Goal: Transaction & Acquisition: Subscribe to service/newsletter

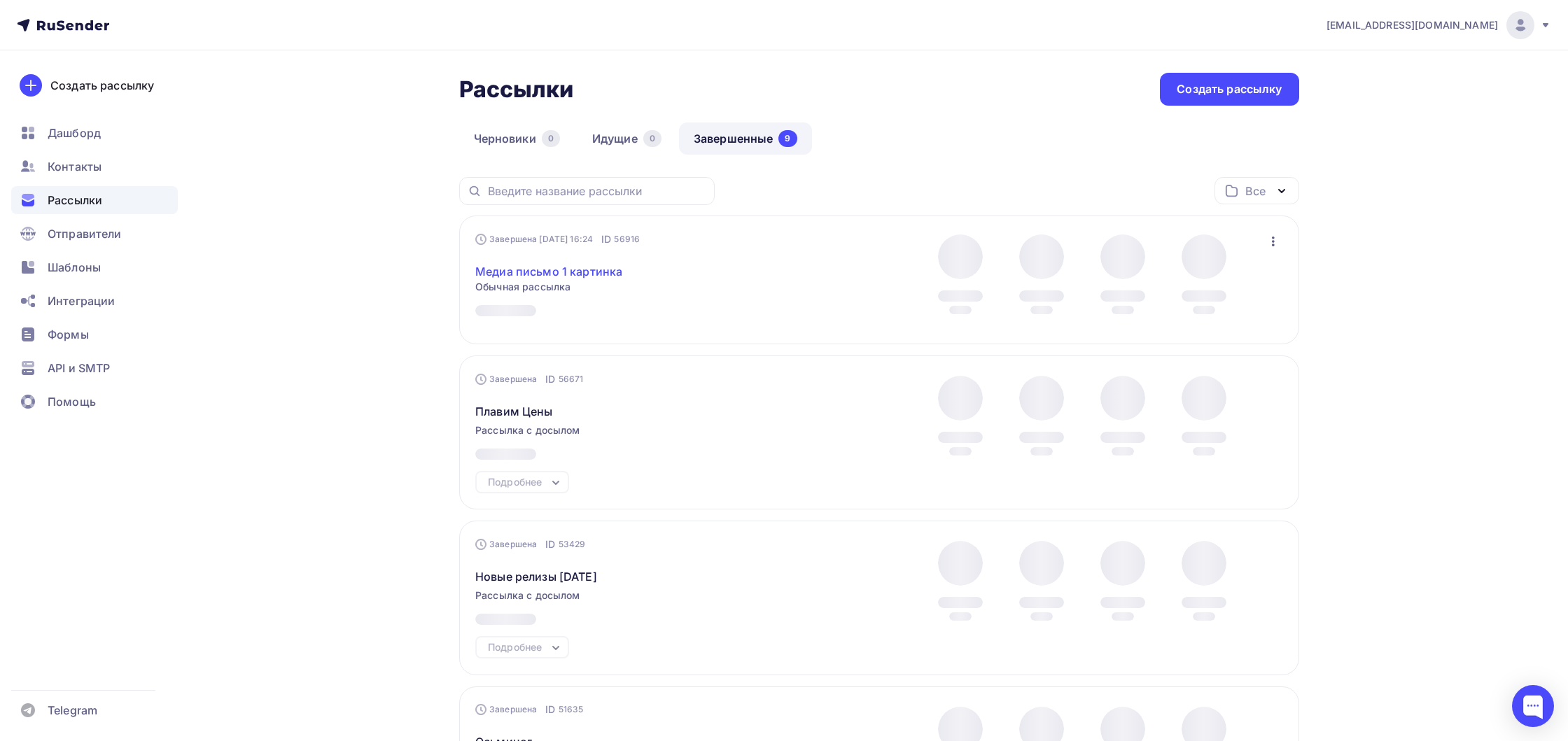
click at [555, 269] on link "Медиа письмо 1 картинка" at bounding box center [548, 272] width 147 height 17
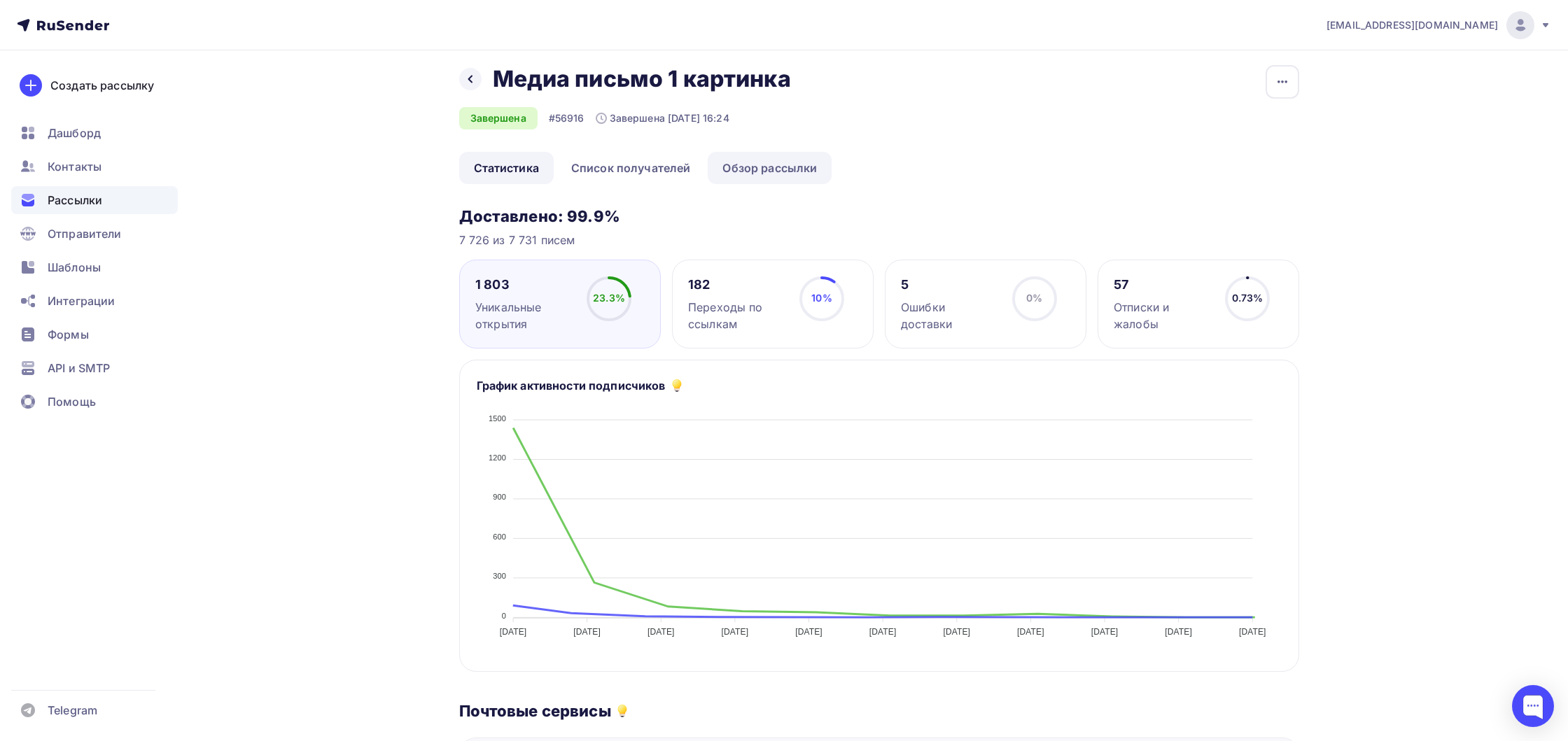
scroll to position [10, 0]
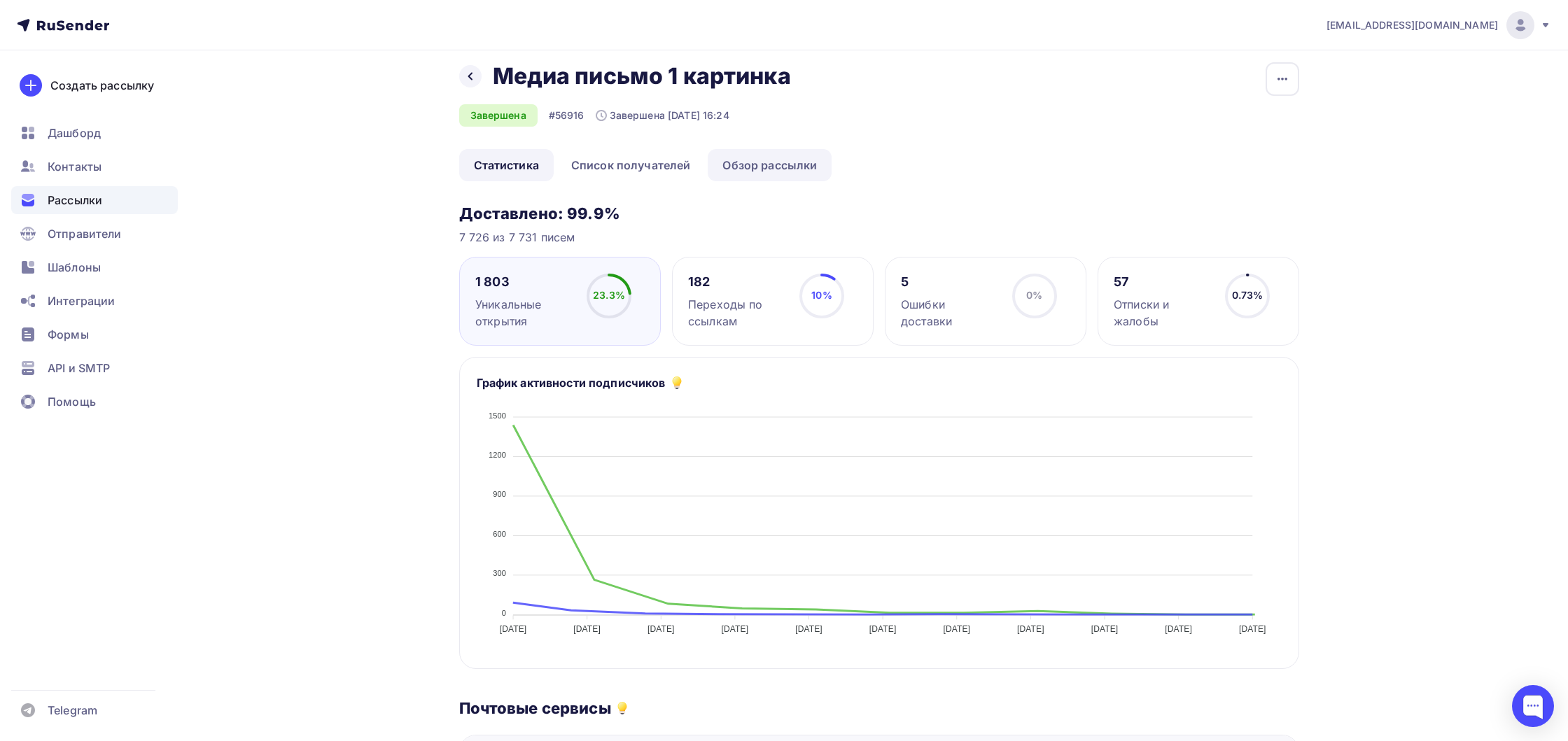
click at [751, 178] on link "Обзор рассылки" at bounding box center [770, 164] width 124 height 32
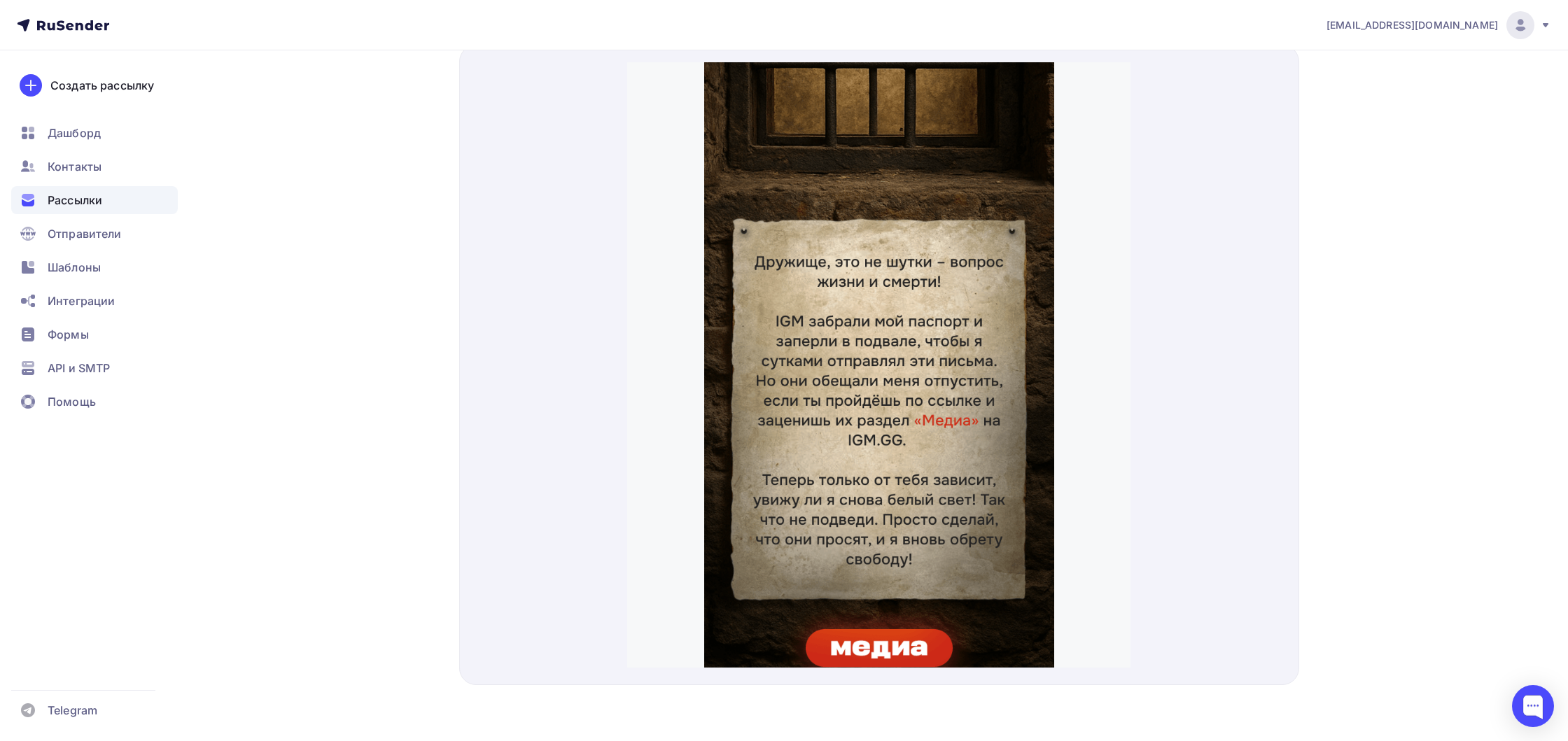
scroll to position [501, 0]
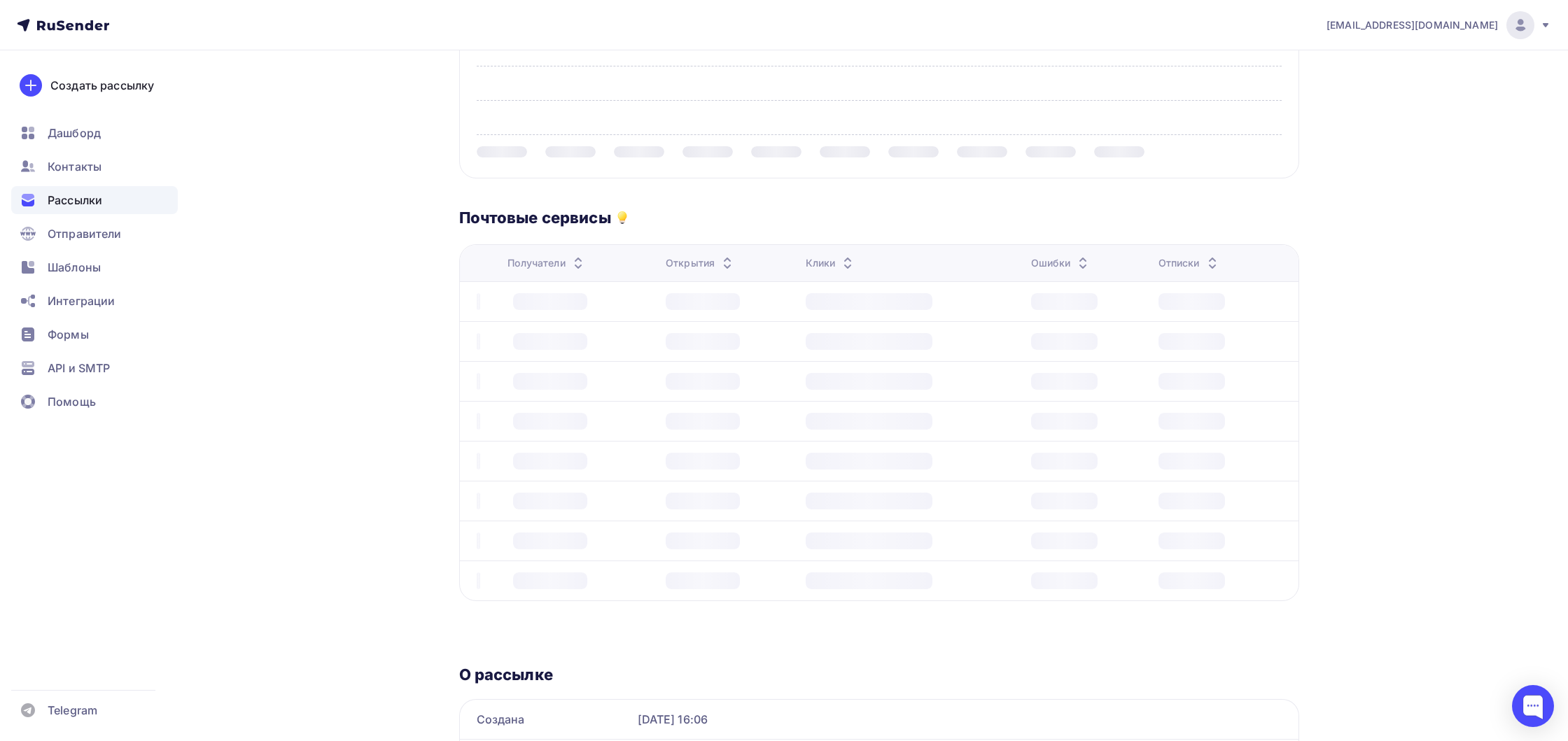
scroll to position [10, 0]
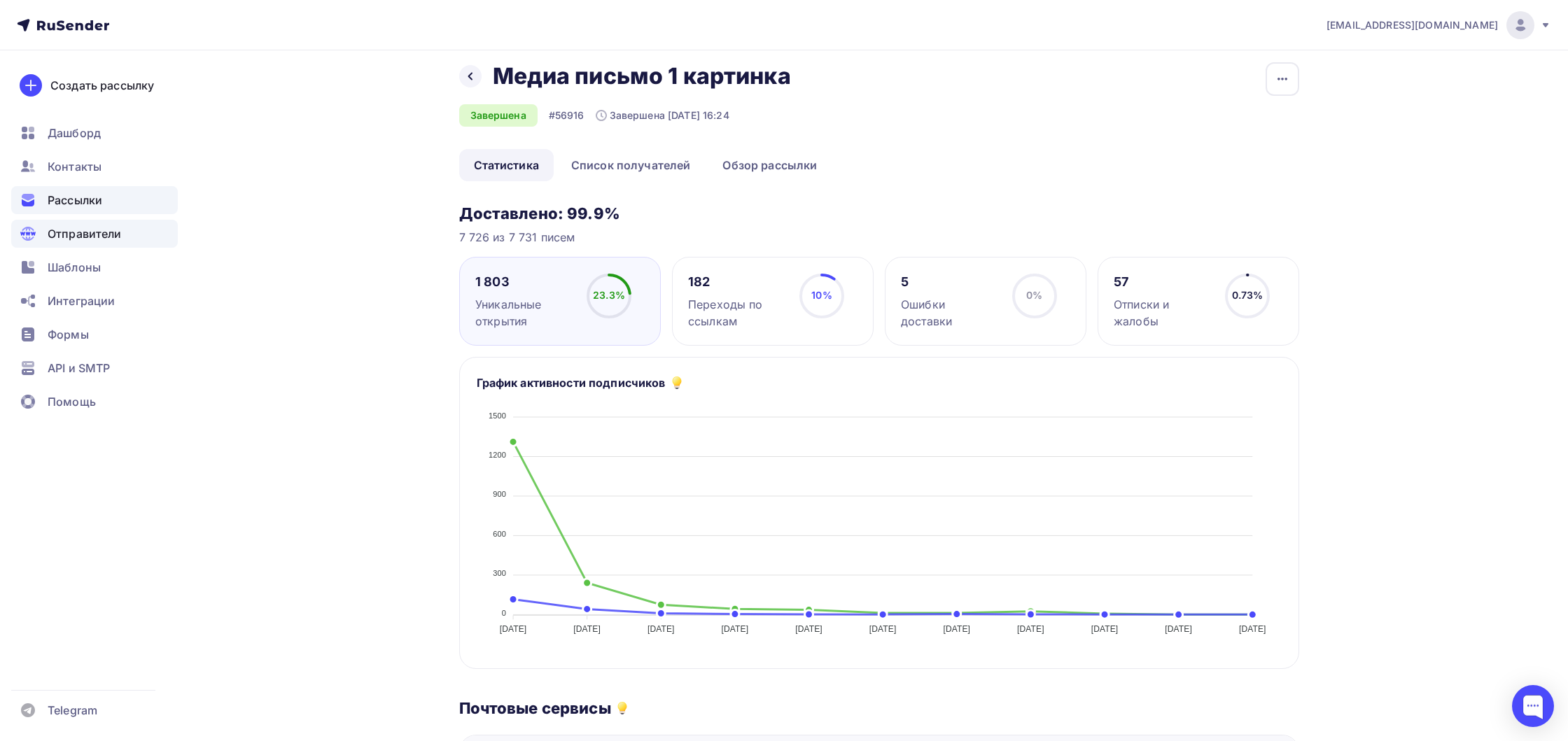
click at [96, 231] on span "Отправители" at bounding box center [84, 234] width 74 height 17
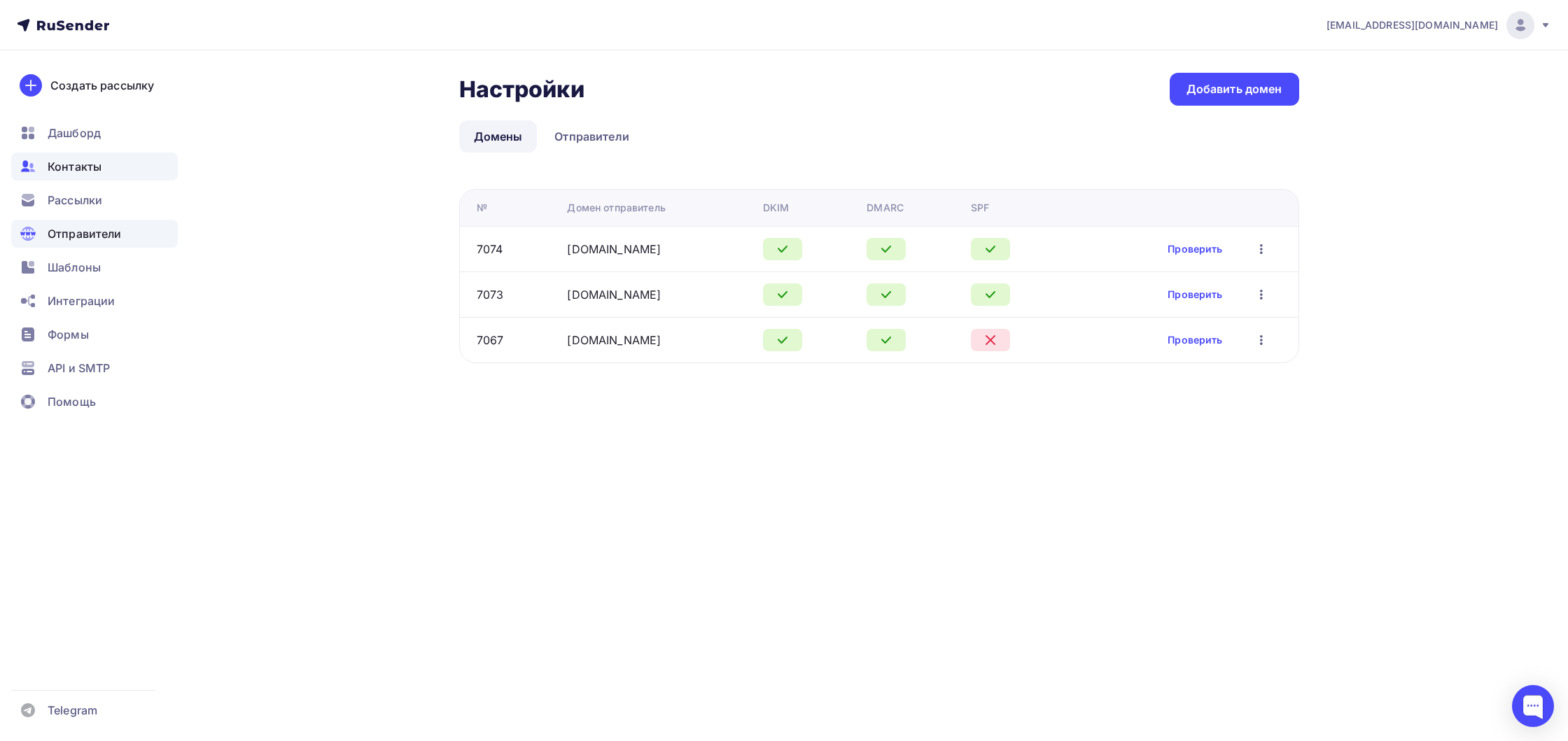
click at [88, 170] on span "Контакты" at bounding box center [75, 166] width 54 height 17
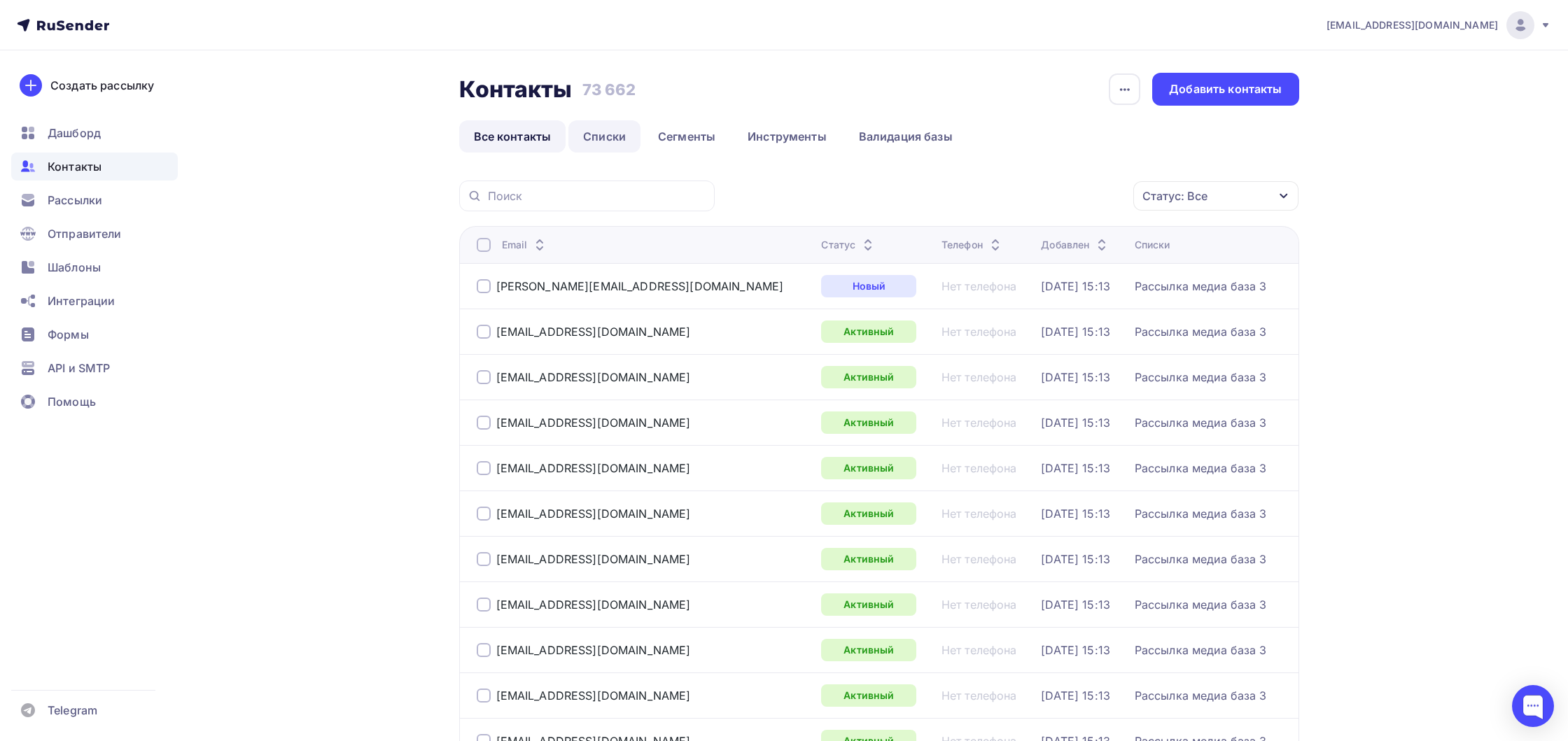
click at [629, 135] on link "Списки" at bounding box center [604, 136] width 72 height 32
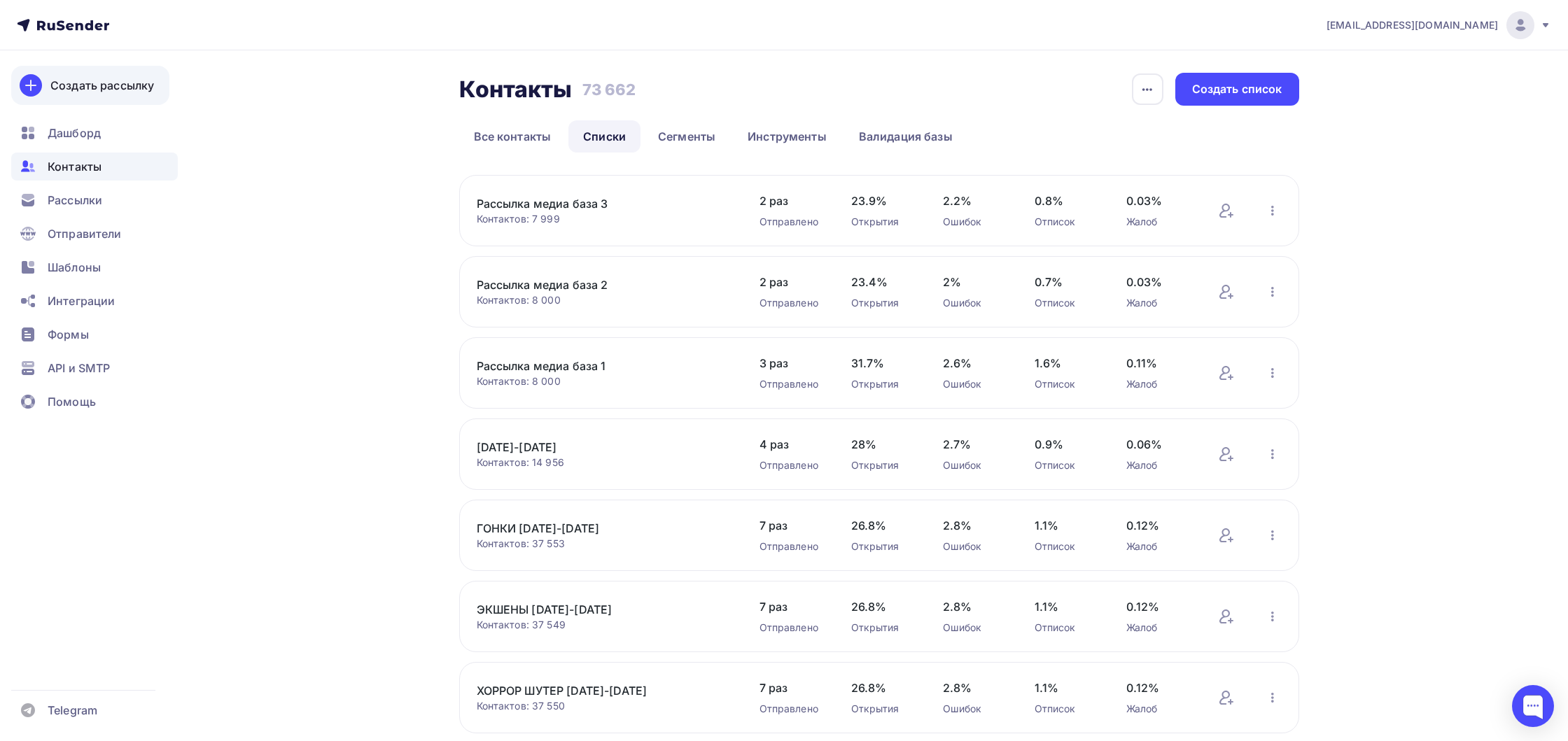
click at [140, 96] on link "Создать рассылку" at bounding box center [90, 85] width 158 height 39
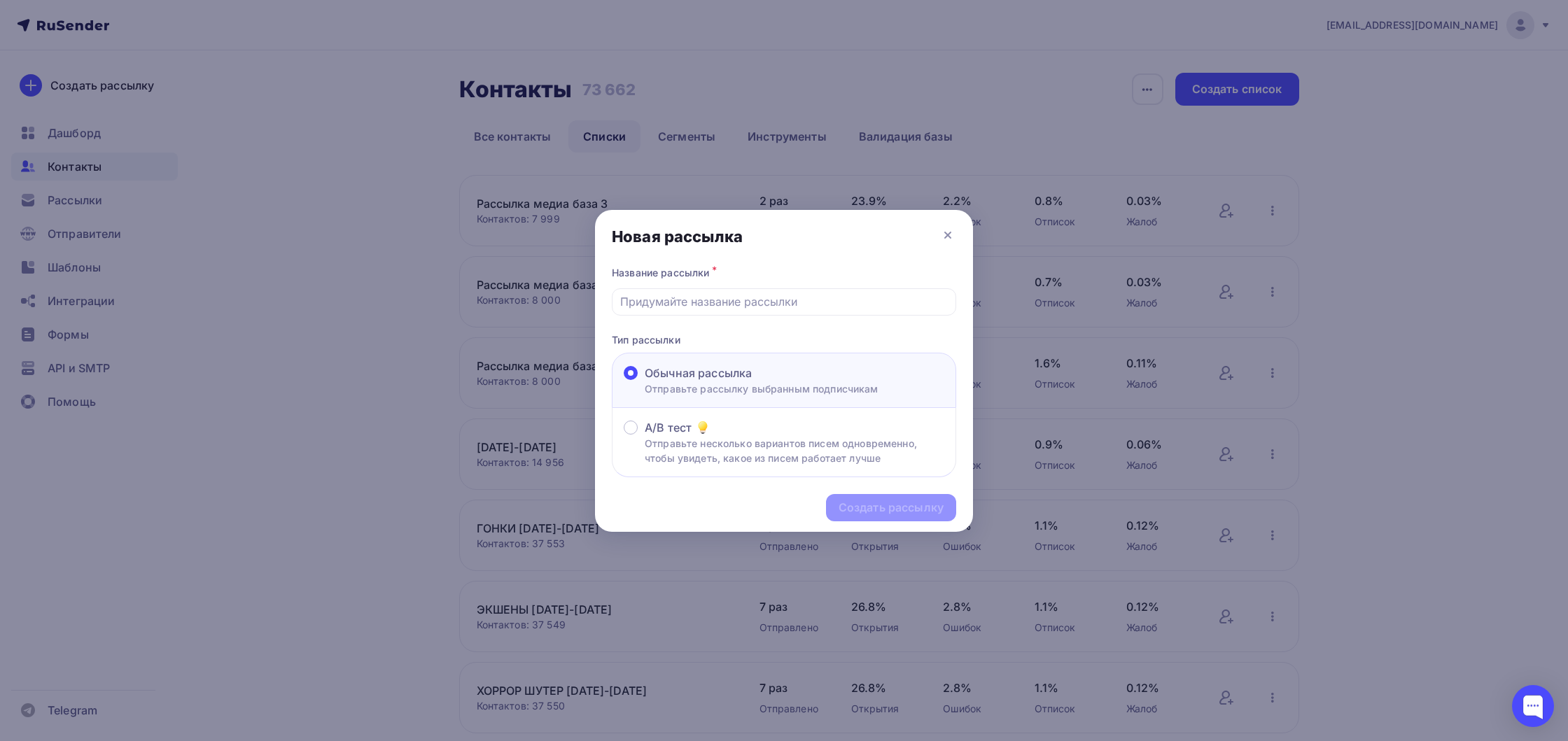
click at [345, 291] on div at bounding box center [784, 370] width 1568 height 741
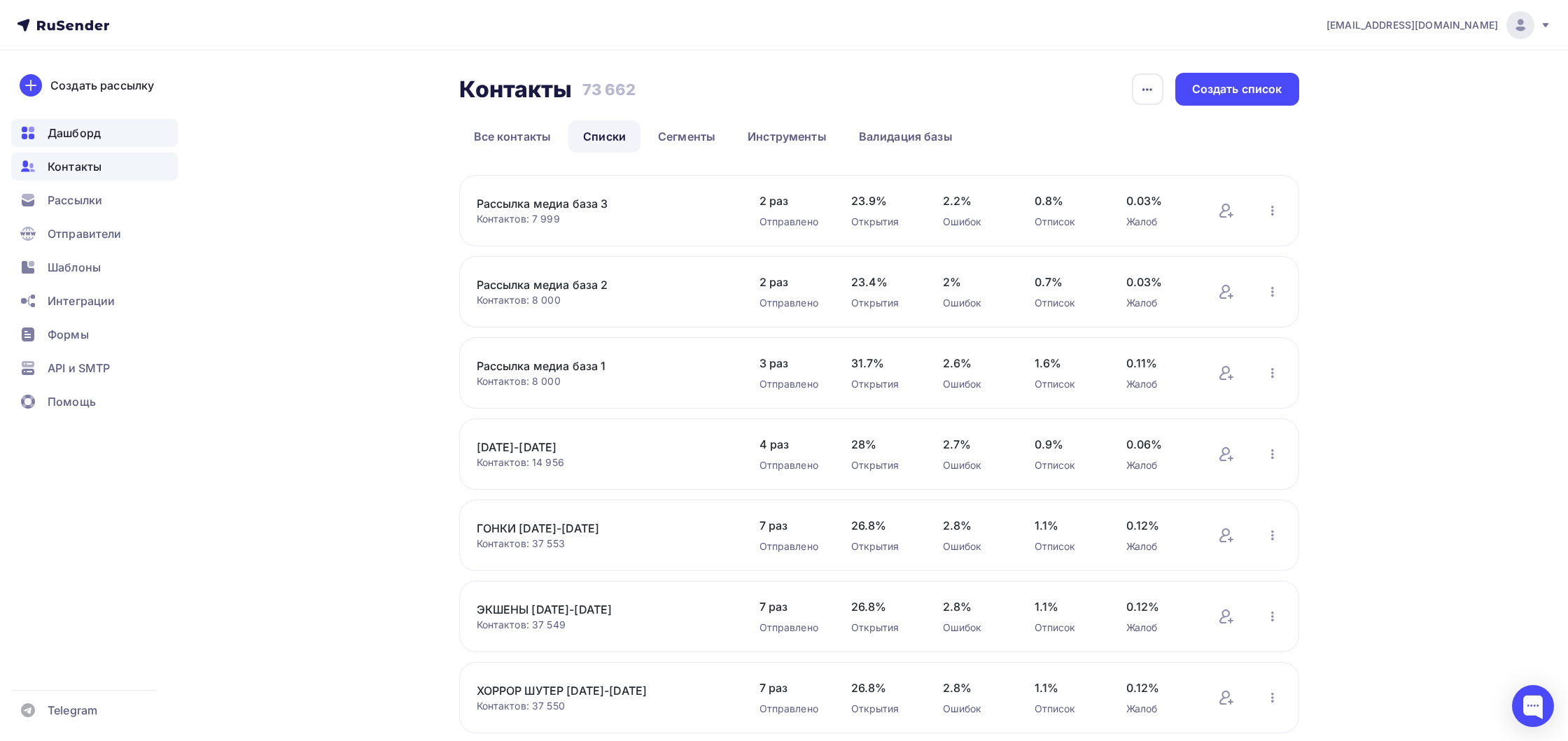
click at [124, 130] on div "Дашборд" at bounding box center [94, 133] width 166 height 28
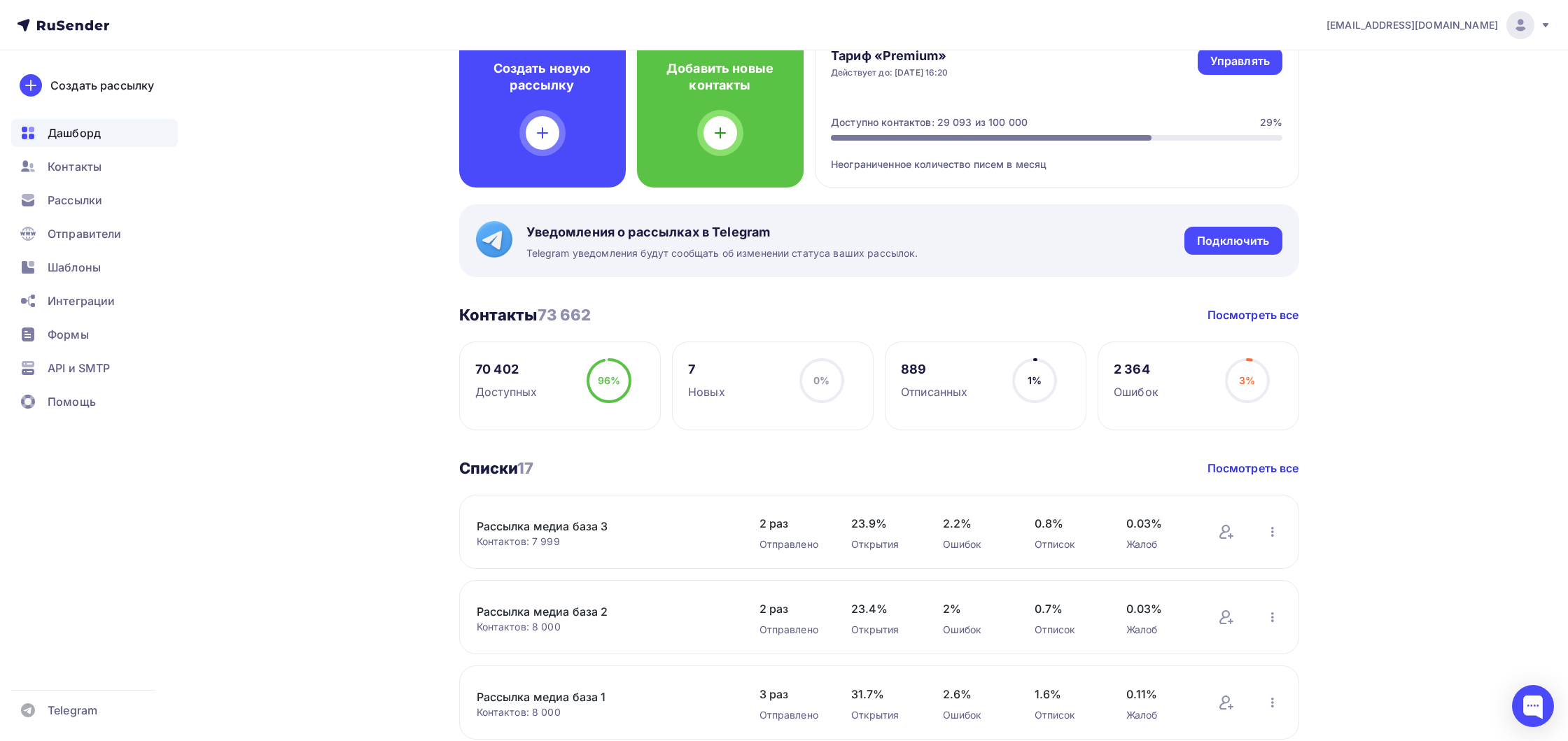
scroll to position [106, 0]
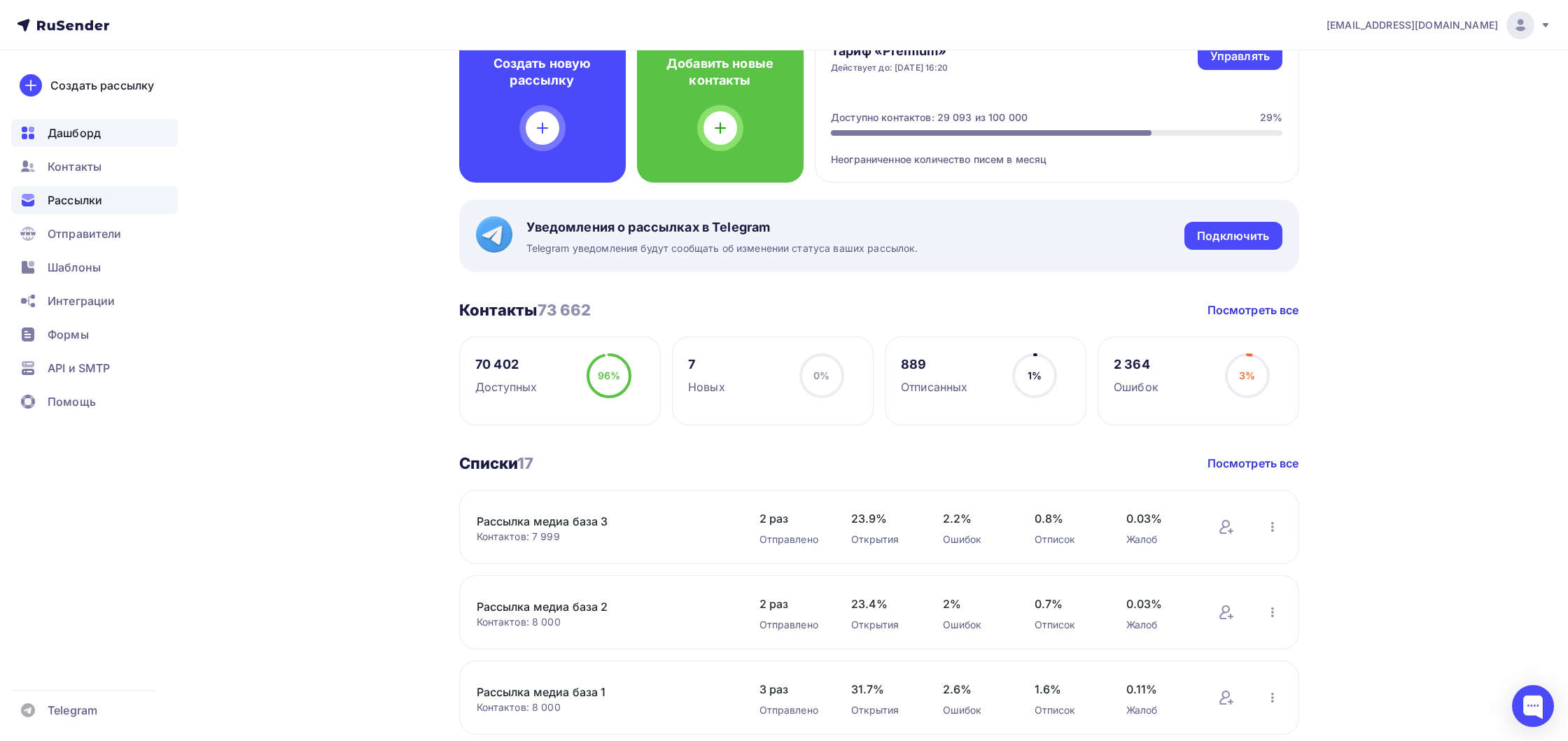
click at [63, 196] on span "Рассылки" at bounding box center [75, 200] width 54 height 17
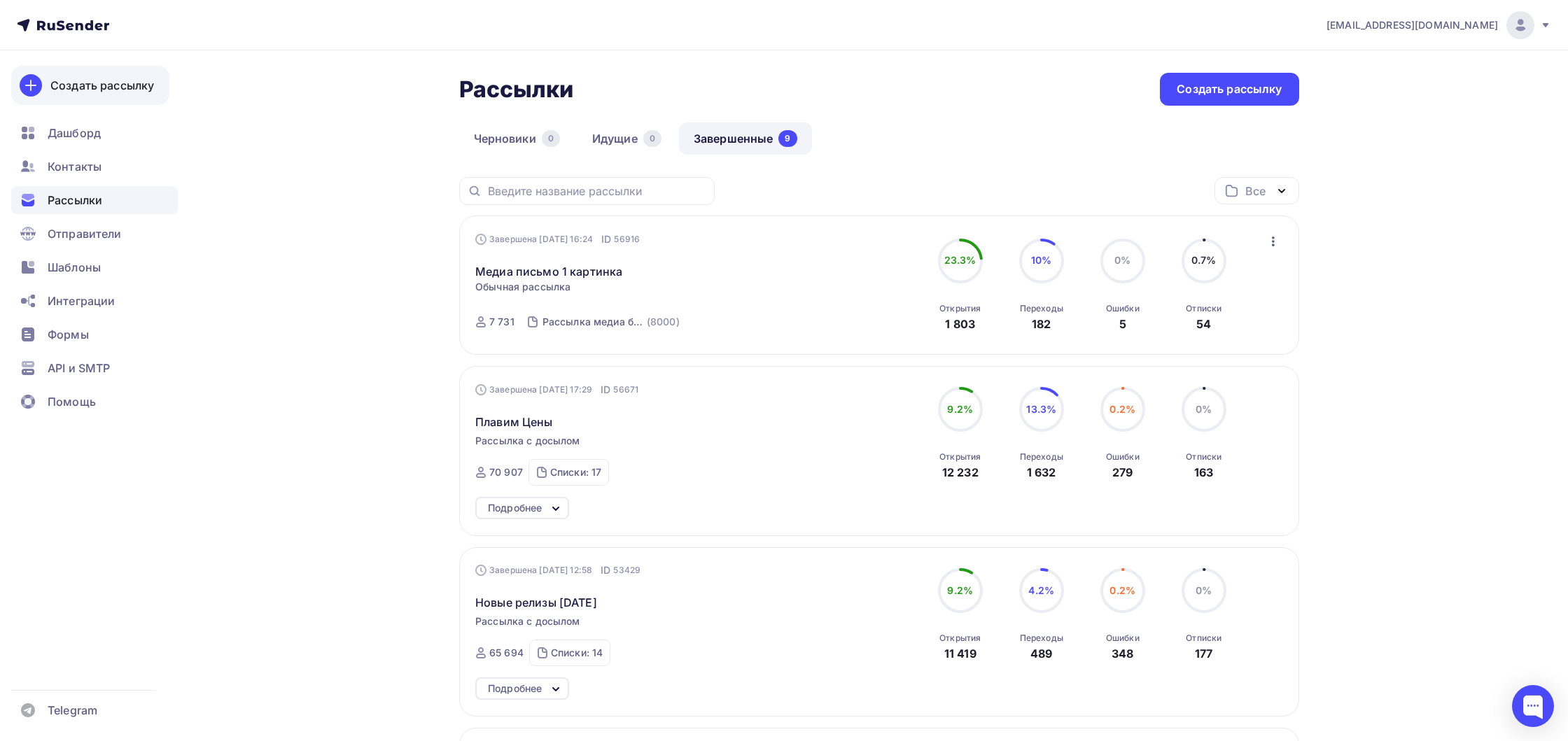
click at [80, 94] on link "Создать рассылку" at bounding box center [90, 85] width 158 height 39
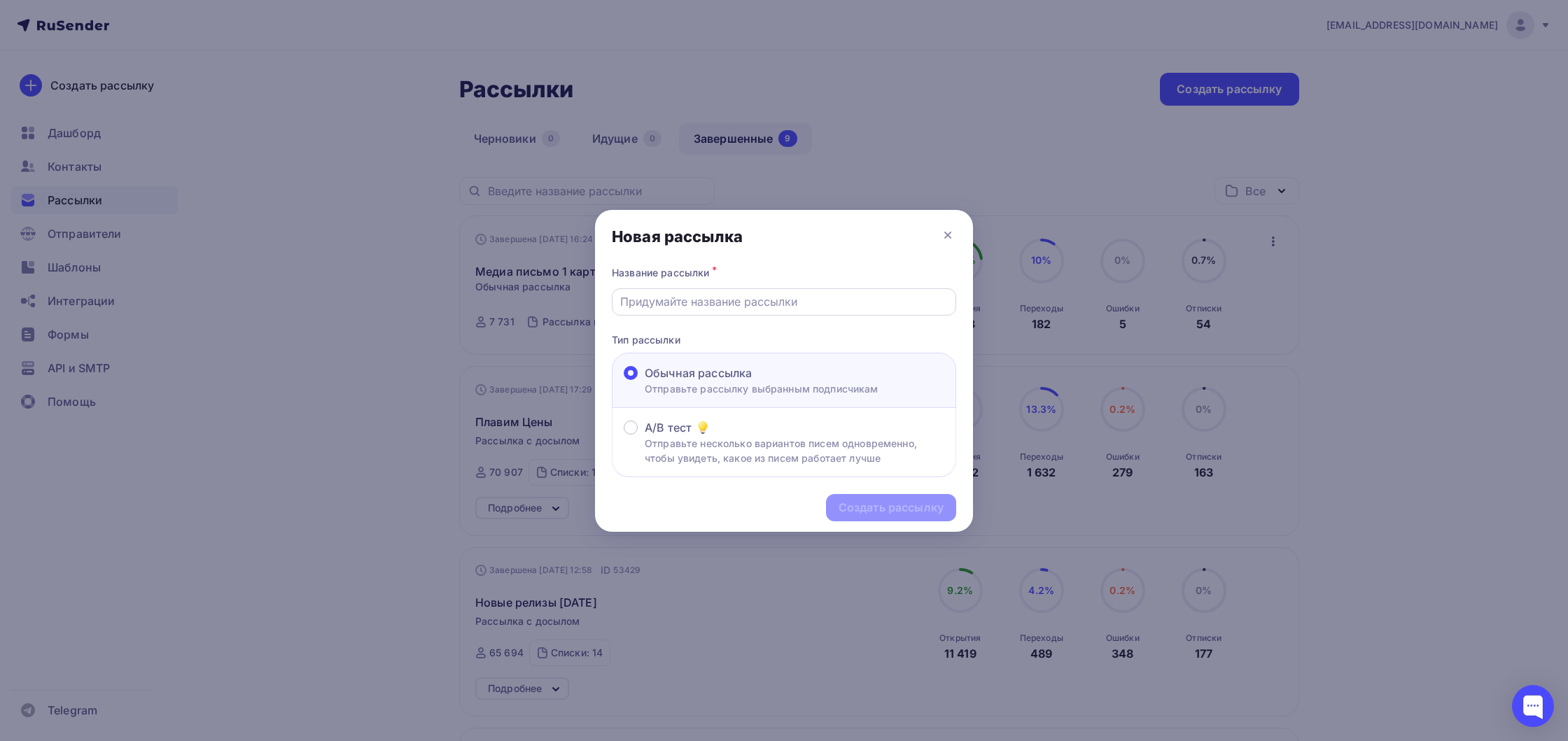
click at [627, 307] on input "text" at bounding box center [784, 302] width 328 height 17
type input "Медиа письмо 2 обьёмное"
click at [859, 503] on div "Создать рассылку" at bounding box center [891, 507] width 105 height 16
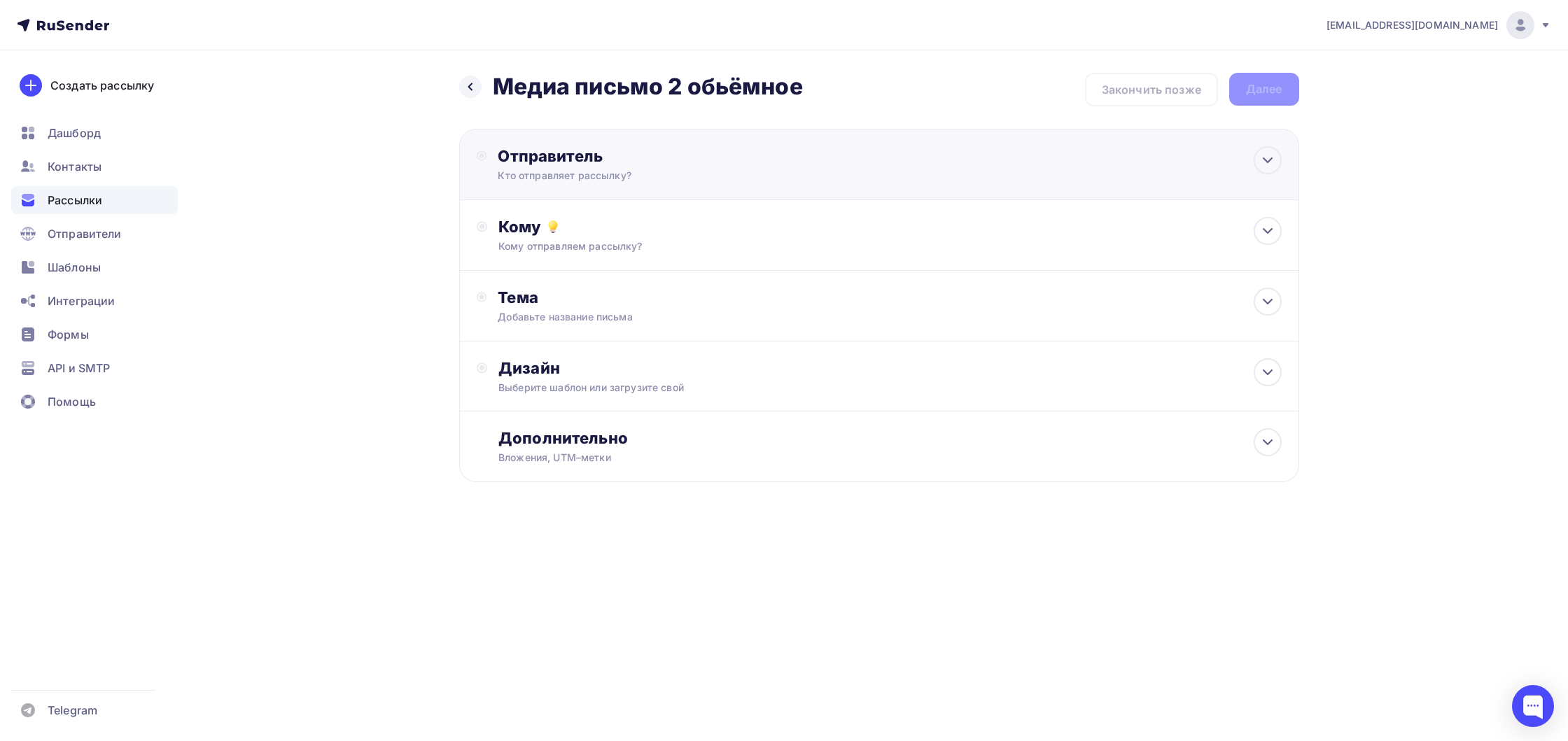
click at [611, 164] on div "Отправитель" at bounding box center [649, 155] width 303 height 20
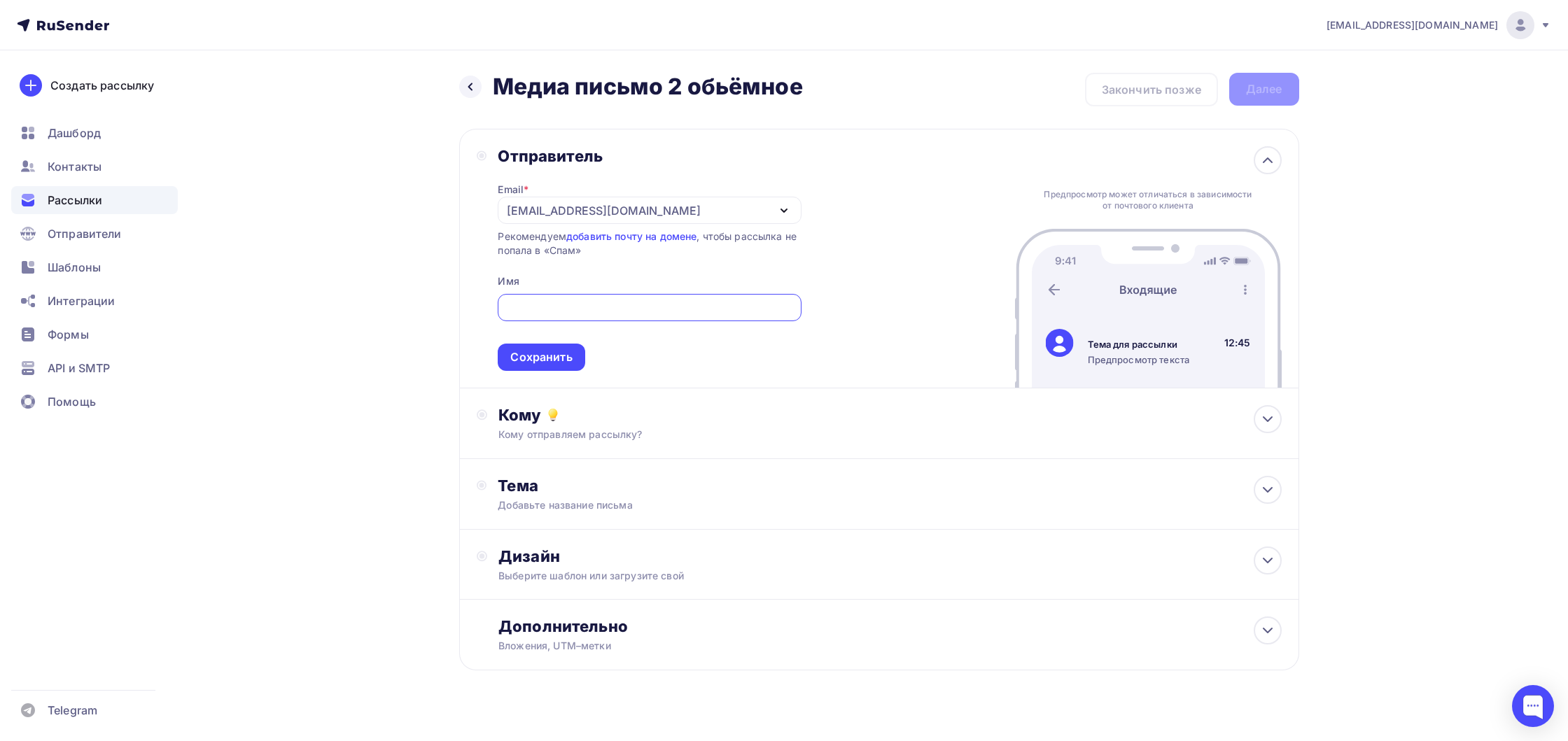
click at [592, 213] on div "[EMAIL_ADDRESS][DOMAIN_NAME]" at bounding box center [649, 209] width 303 height 27
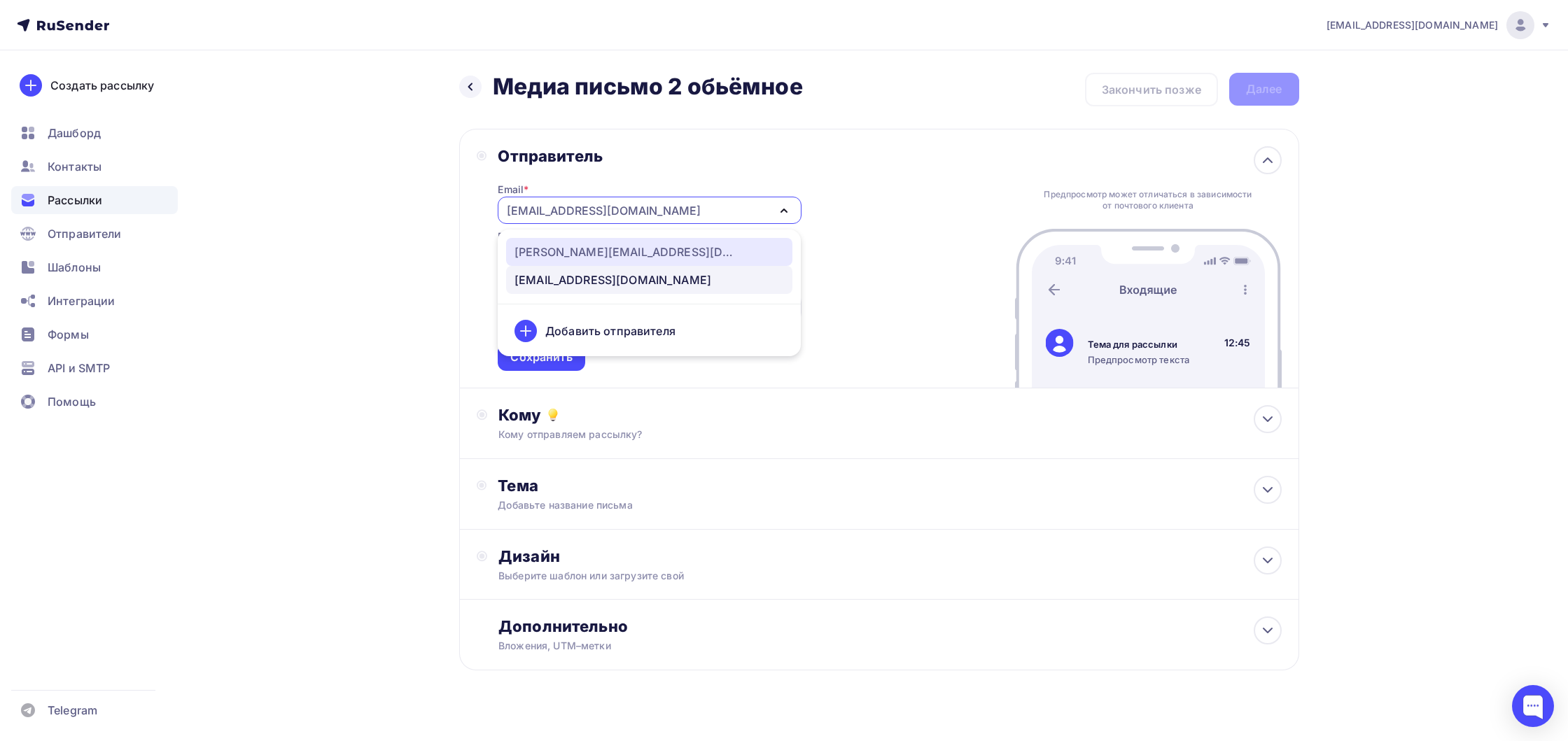
click at [586, 249] on div "[PERSON_NAME][EMAIL_ADDRESS][DOMAIN_NAME]" at bounding box center [626, 252] width 224 height 17
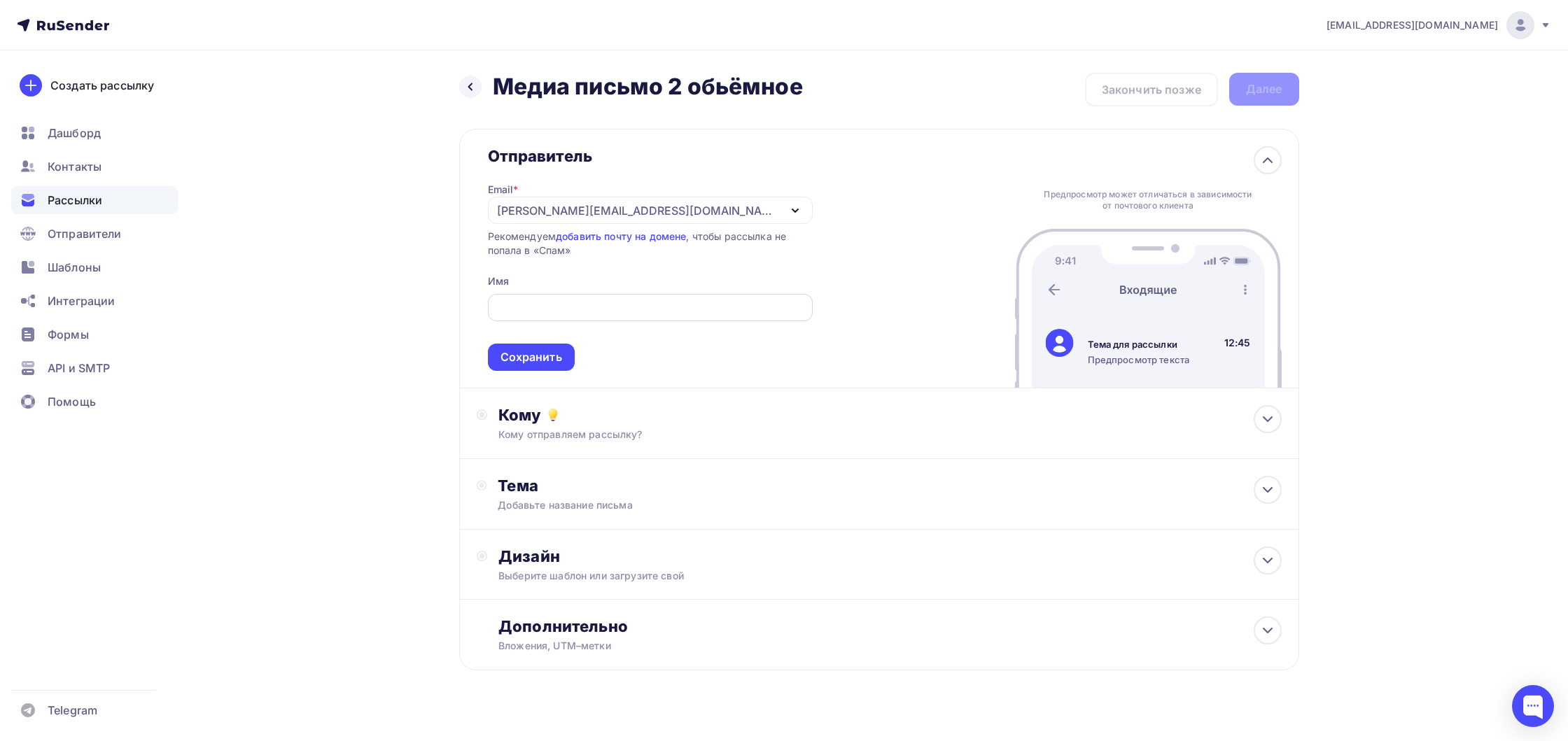
click at [574, 295] on div at bounding box center [650, 306] width 324 height 27
click at [578, 302] on input "text" at bounding box center [650, 307] width 309 height 17
type input "Ш"
type input "[DOMAIN_NAME]"
click at [551, 358] on div "Сохранить" at bounding box center [531, 357] width 62 height 16
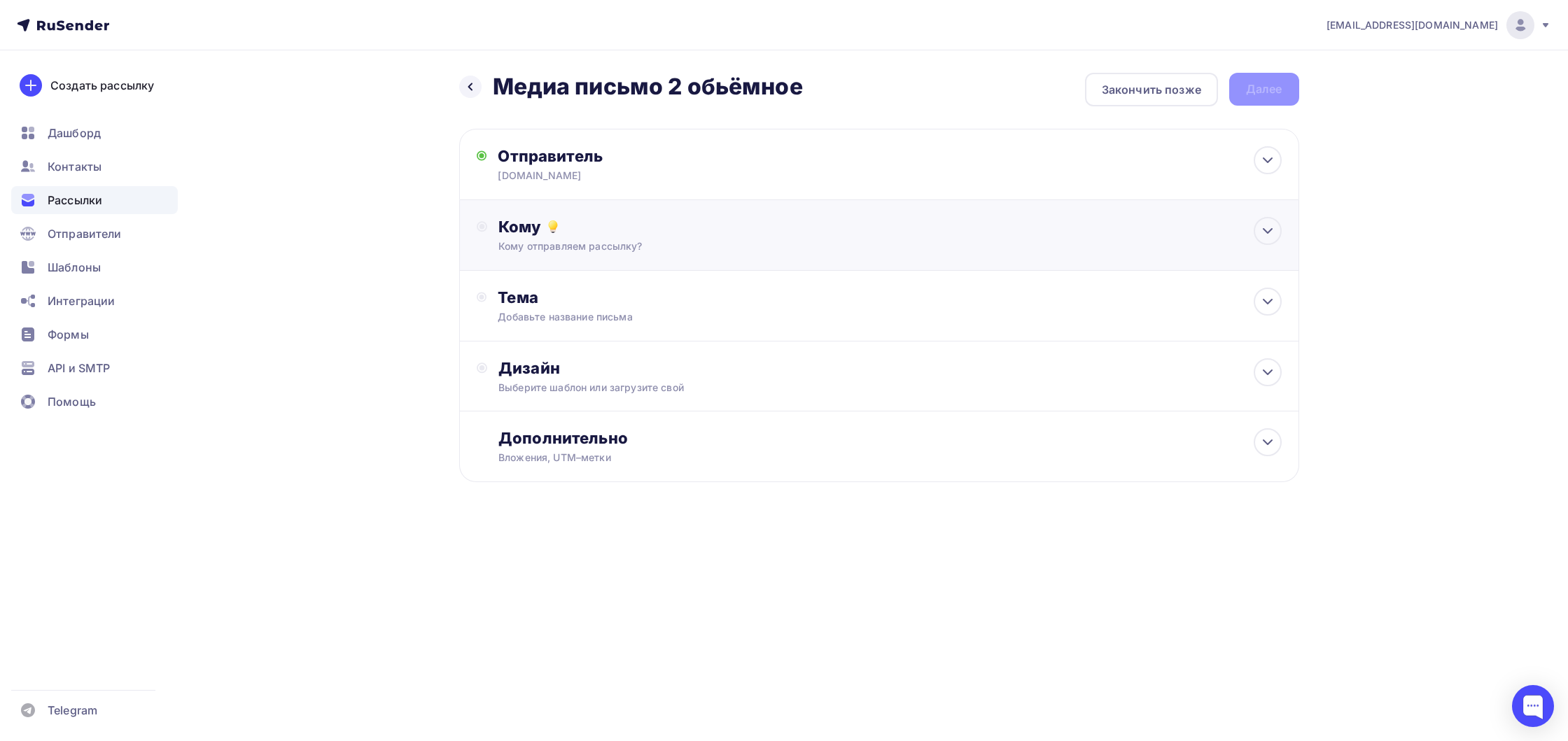
click at [556, 238] on div "Кому Кому отправляем рассылку? Списки получателей Выберите список Все списки id…" at bounding box center [889, 235] width 783 height 36
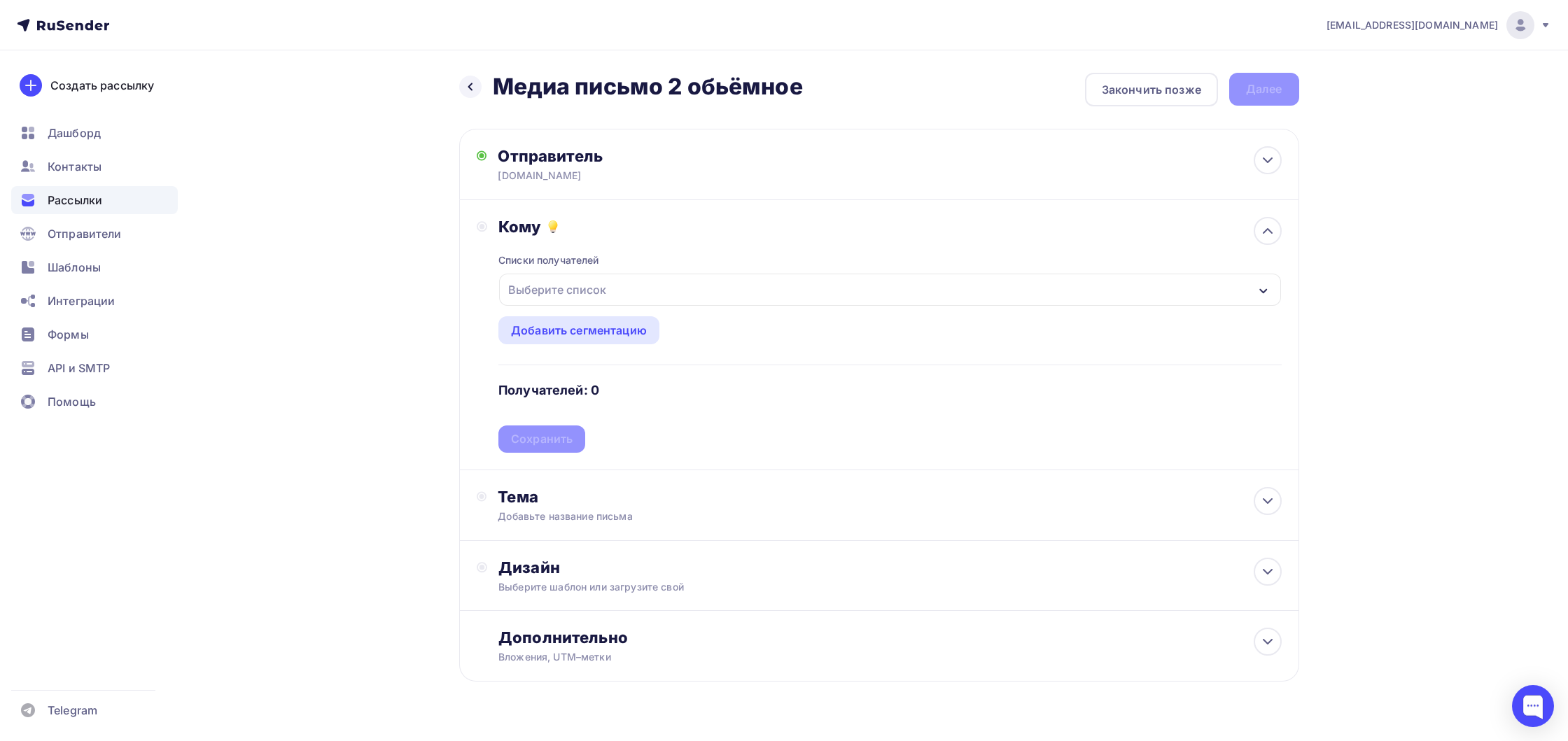
click at [559, 293] on div "Выберите список" at bounding box center [557, 289] width 109 height 25
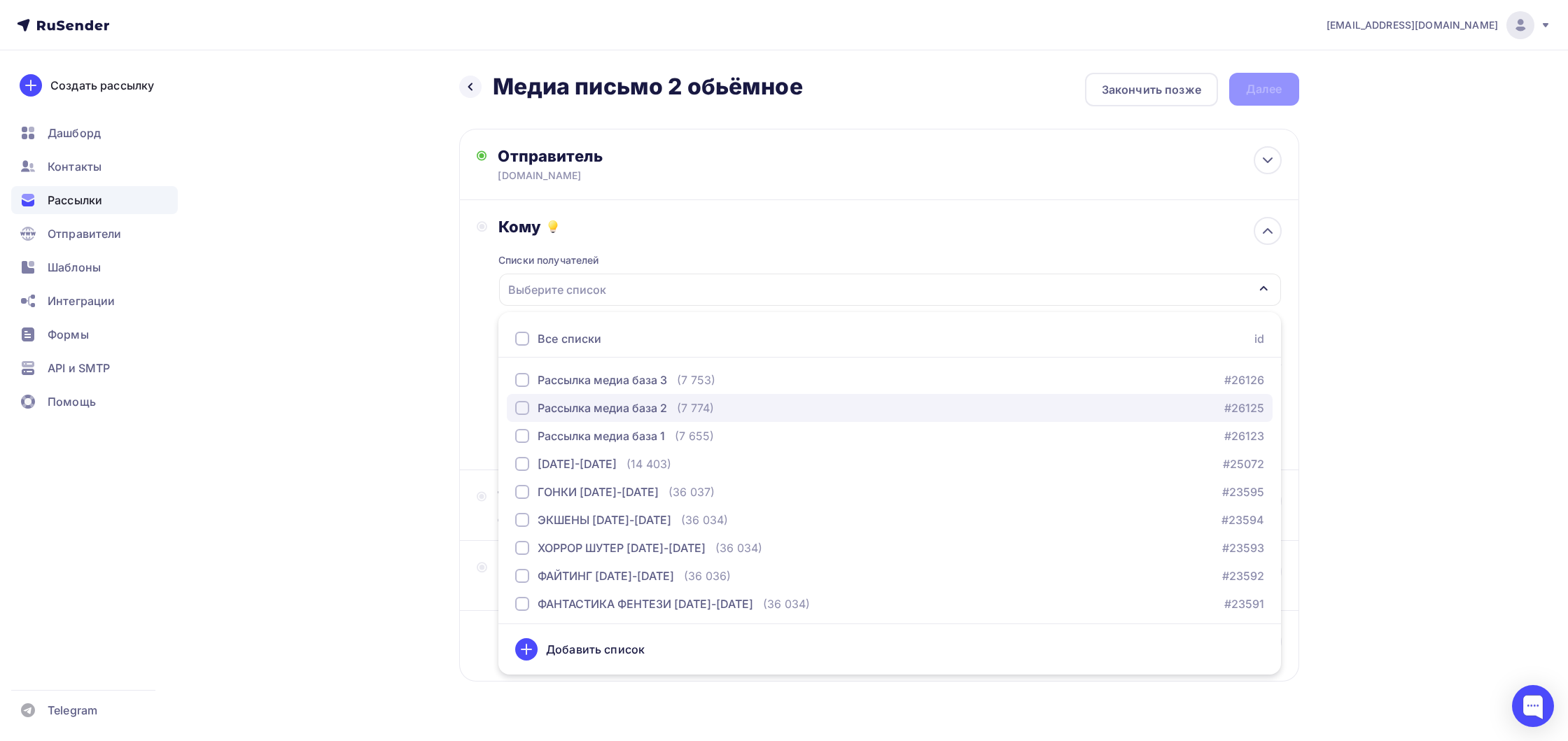
click at [555, 411] on div "Рассылка медиа база 2" at bounding box center [602, 408] width 130 height 17
click at [358, 409] on div "Назад Медиа письмо 2 обьёмное Медиа письмо 2 обьёмное Закончить позже Далее Отп…" at bounding box center [784, 411] width 1147 height 721
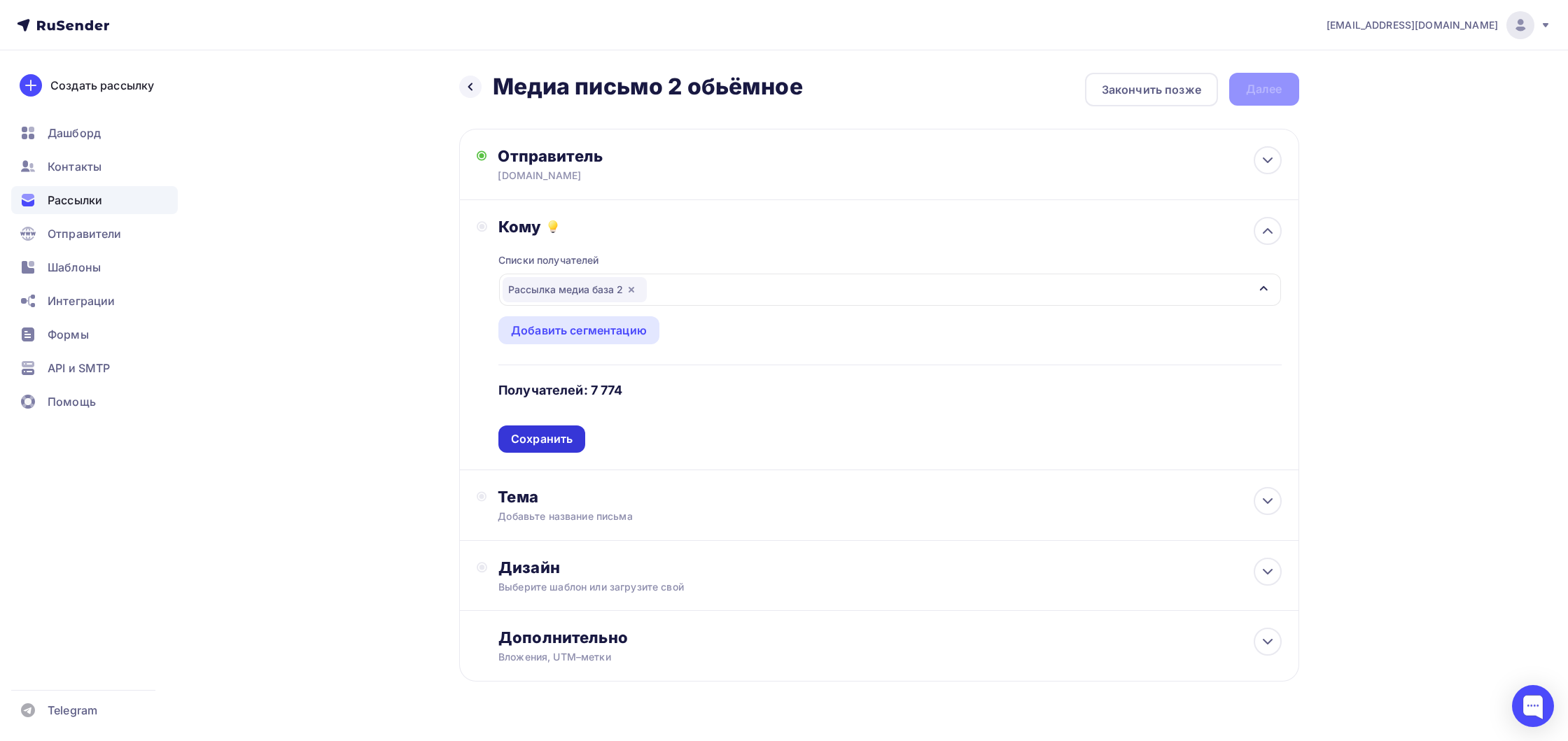
click at [537, 436] on div "Сохранить" at bounding box center [542, 438] width 62 height 16
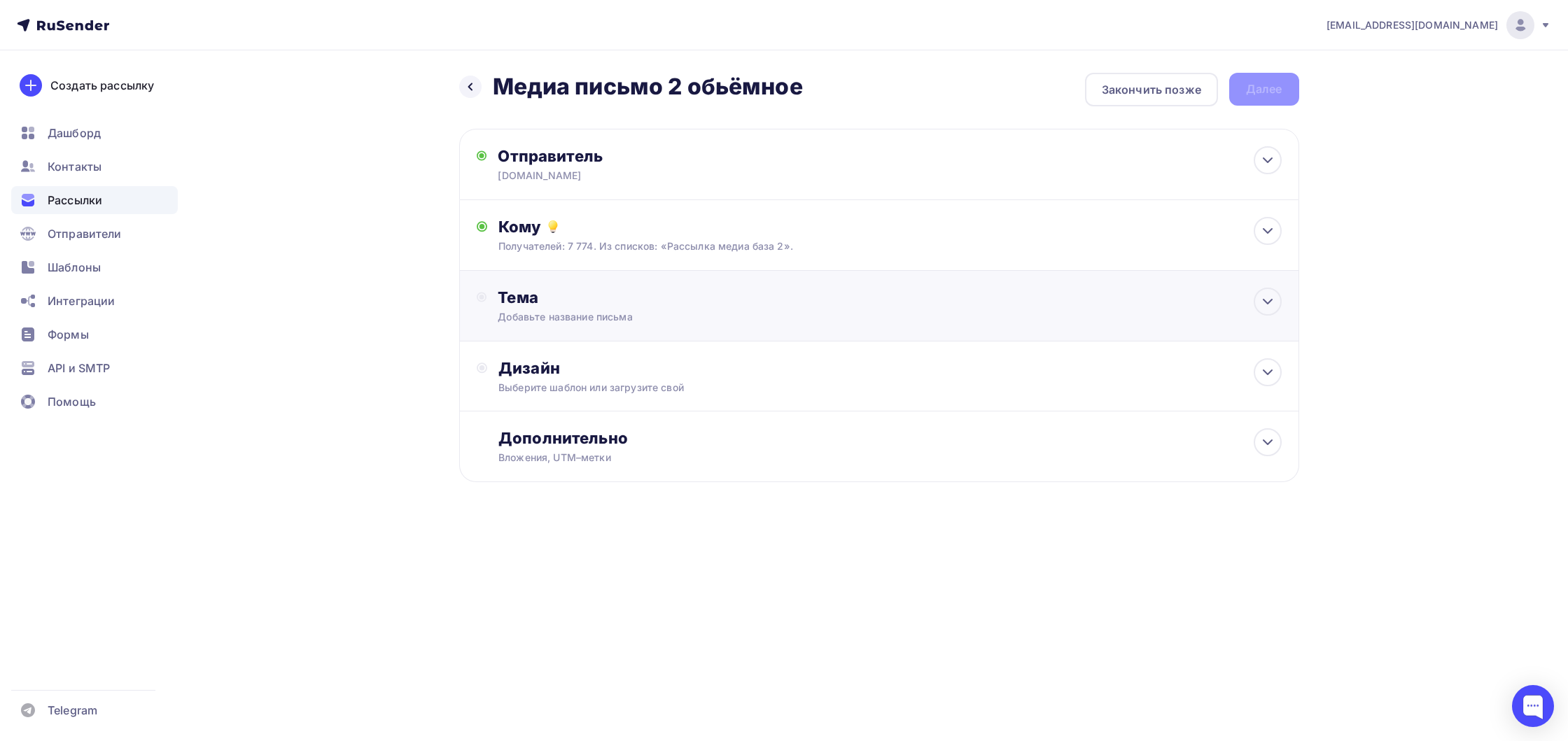
click at [566, 310] on div "Тема Добавьте название письма Тема * Рекомендуем использовать не более 150 симв…" at bounding box center [636, 306] width 277 height 36
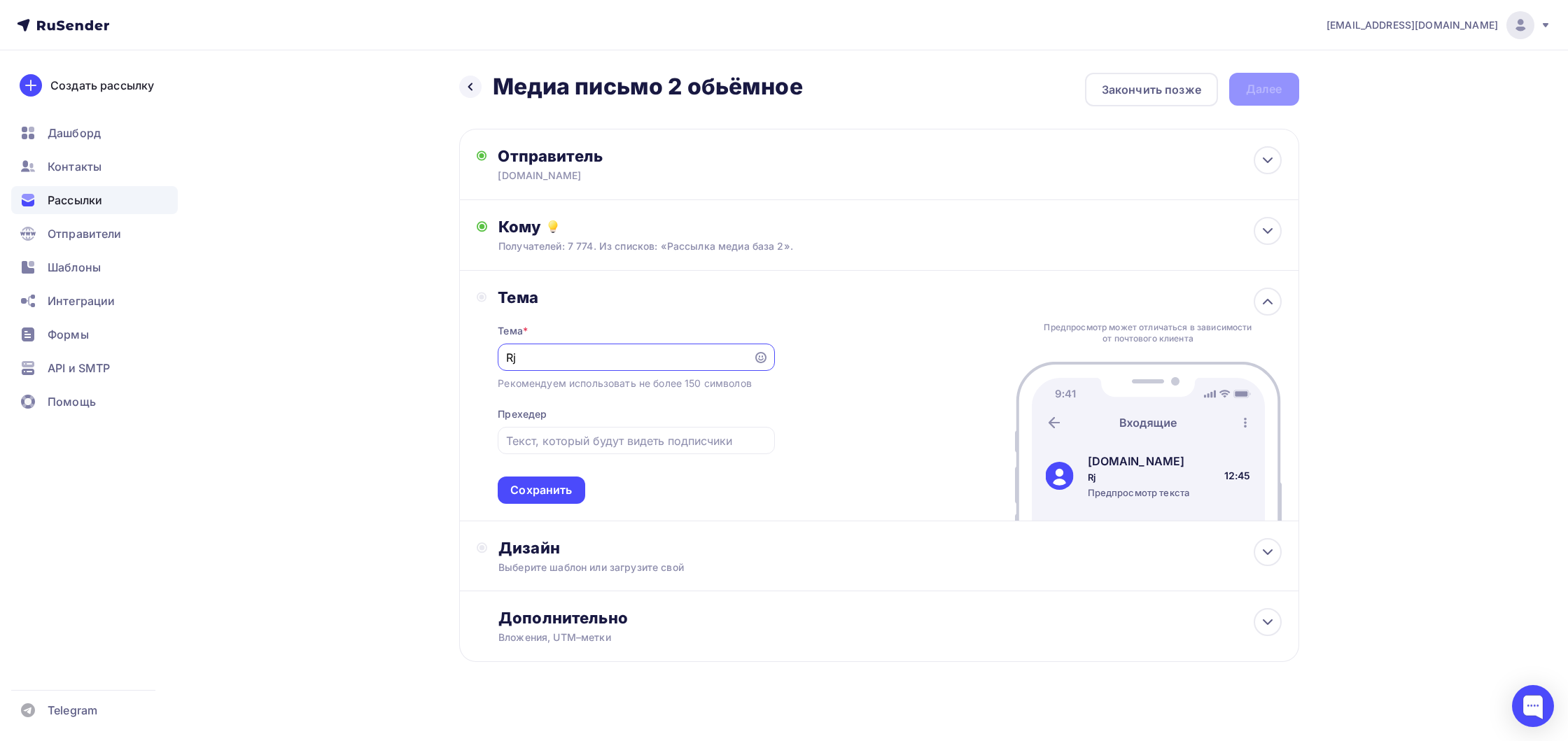
type input "R"
drag, startPoint x: 673, startPoint y: 361, endPoint x: 608, endPoint y: 358, distance: 65.1
click at [608, 358] on input "Контент за гранью разумного" at bounding box center [626, 358] width 239 height 17
click at [576, 435] on input "text" at bounding box center [636, 441] width 261 height 17
drag, startPoint x: 572, startPoint y: 358, endPoint x: 469, endPoint y: 363, distance: 103.1
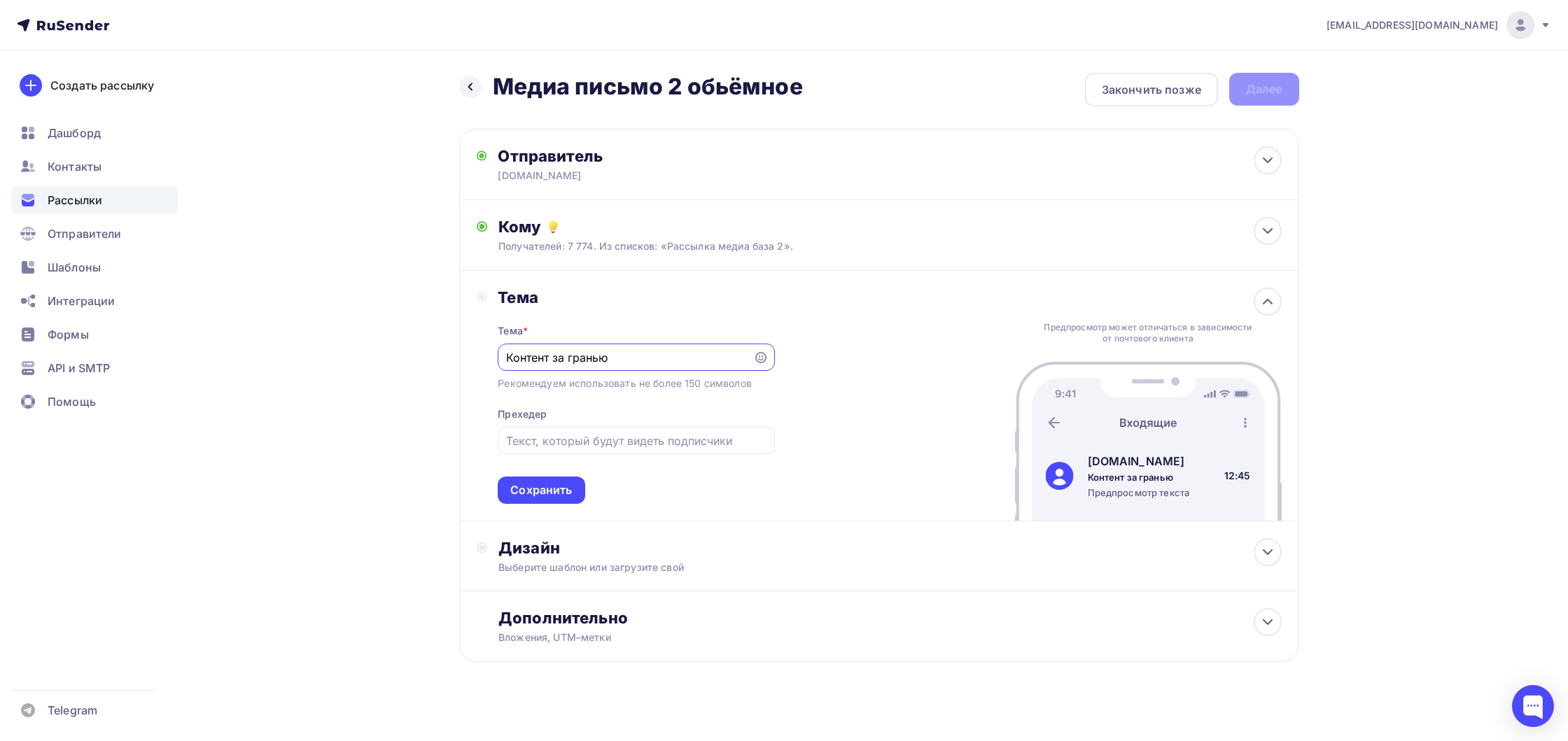
click at [471, 363] on div "Тема Тема * Контент за гранью Рекомендуем использовать не более 150 символов Пр…" at bounding box center [879, 396] width 840 height 250
type input "Статьи, мемы, ролики"
click at [536, 448] on input "text" at bounding box center [636, 441] width 261 height 17
type input "Не только же в игрульки играть"
click at [614, 359] on input "Статьи, мемы, ролики" at bounding box center [626, 358] width 239 height 17
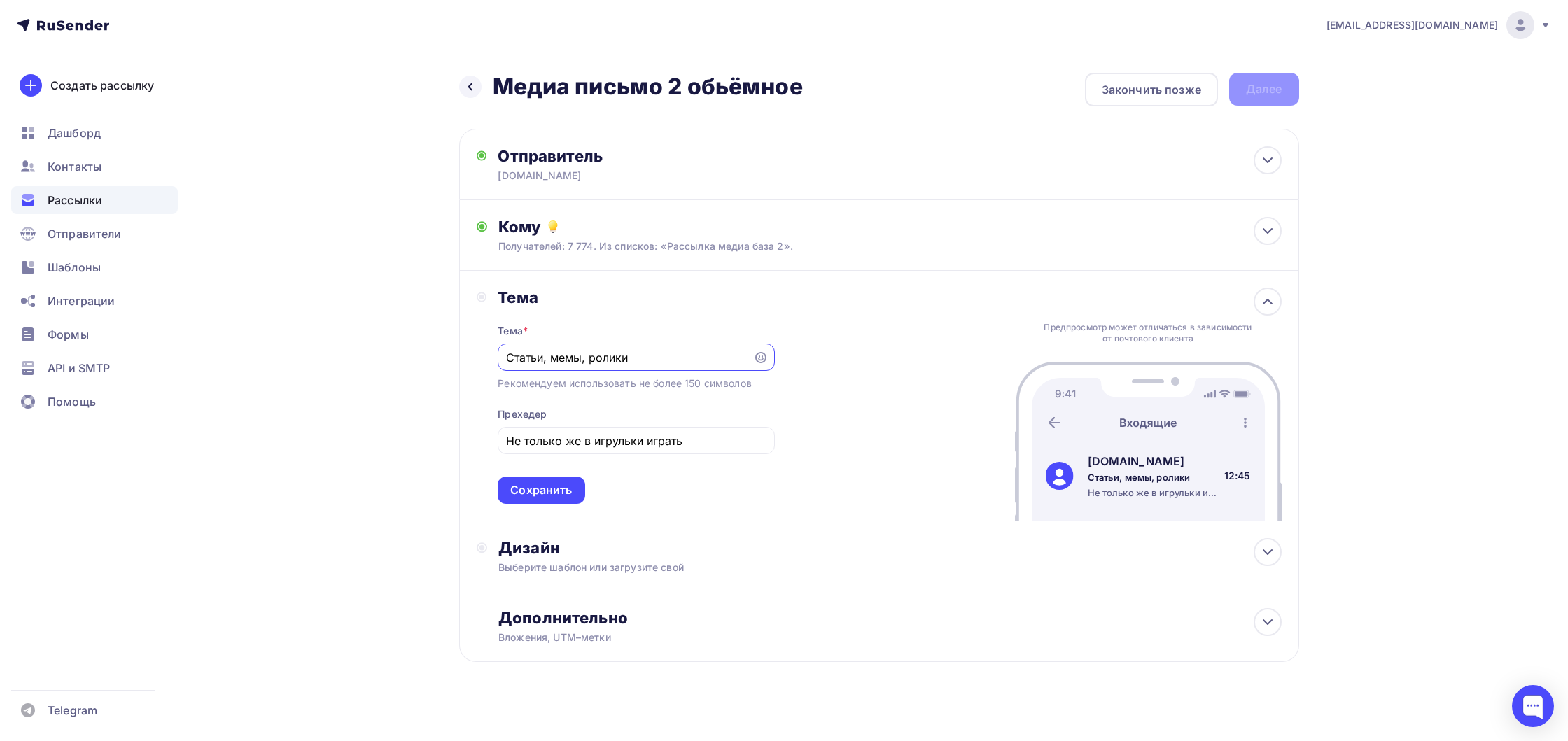
drag, startPoint x: 634, startPoint y: 360, endPoint x: 503, endPoint y: 361, distance: 131.0
click at [503, 361] on div "Статьи, мемы, ролики" at bounding box center [636, 357] width 277 height 27
click at [401, 372] on div "Назад Медиа письмо 2 обьёмное Медиа письмо 2 обьёмное Закончить позже Далее Отп…" at bounding box center [784, 401] width 1147 height 702
click at [605, 363] on input "Почитай статьи" at bounding box center [626, 358] width 239 height 17
type input "Почитай статьи"
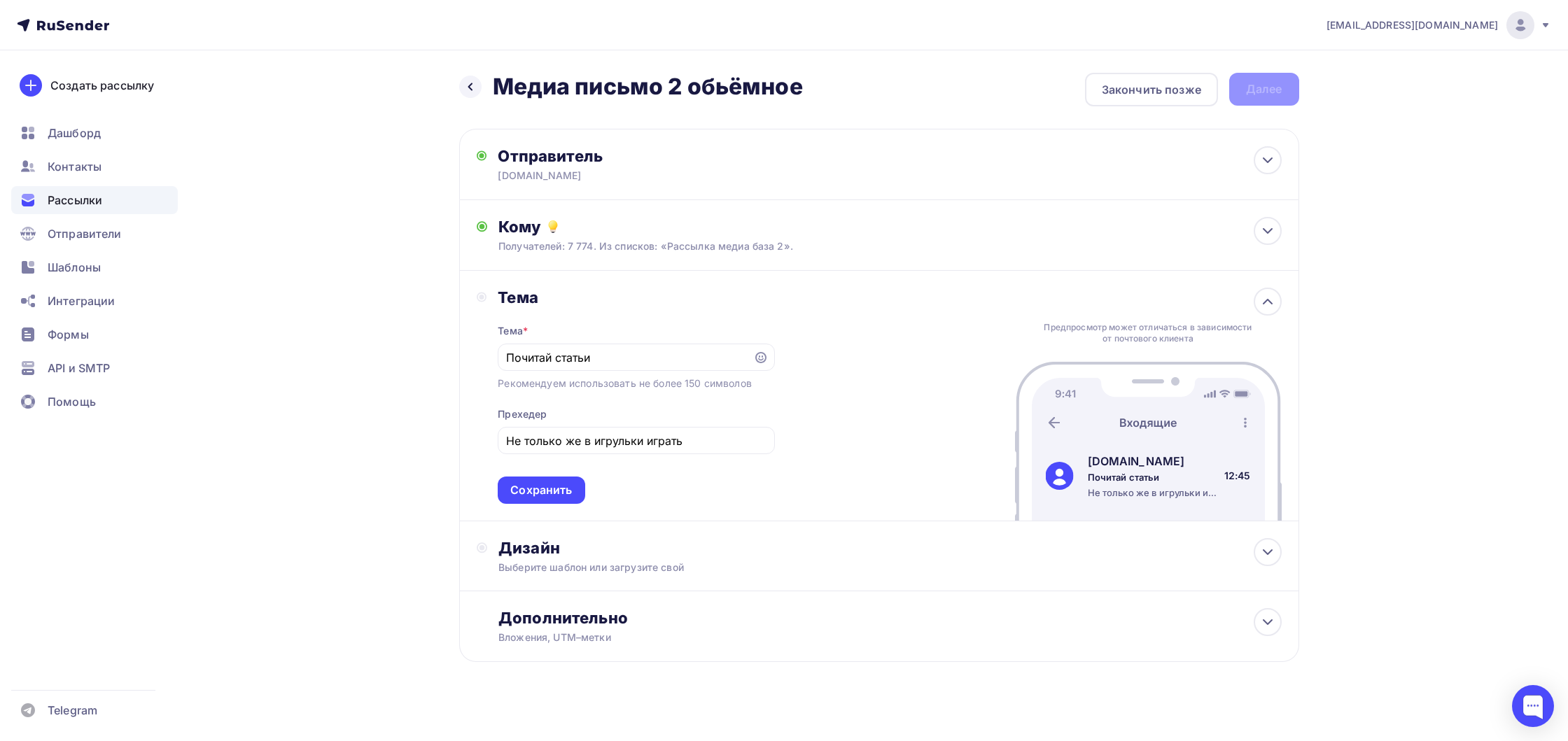
click at [428, 443] on div "Назад Медиа письмо 2 обьёмное Медиа письмо 2 обьёмное Закончить позже Далее Отп…" at bounding box center [784, 401] width 1147 height 702
drag, startPoint x: 679, startPoint y: 444, endPoint x: 583, endPoint y: 441, distance: 96.0
click at [583, 441] on input "Не только же в игрульки играть" at bounding box center [636, 441] width 261 height 17
click at [396, 449] on div "Назад Медиа письмо 2 обьёмное Медиа письмо 2 обьёмное Закончить позже Далее Отп…" at bounding box center [784, 401] width 1147 height 702
click at [538, 444] on input "Не только же гоблинов по монитору гонять" at bounding box center [636, 441] width 261 height 17
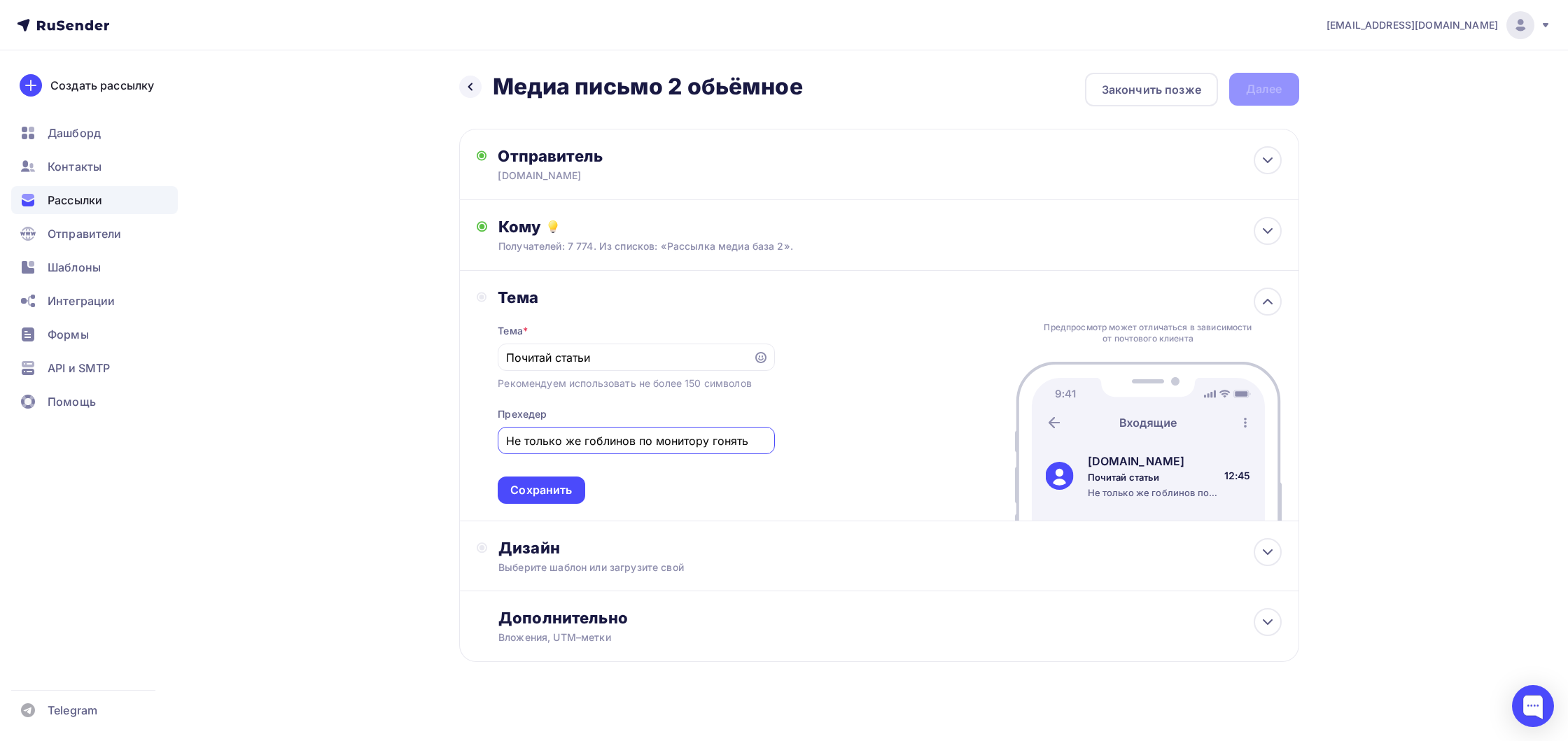
click at [538, 444] on input "Не только же гоблинов по монитору гонять" at bounding box center [636, 441] width 261 height 17
click at [417, 441] on div "Назад Медиа письмо 2 обьёмное Медиа письмо 2 обьёмное Закончить позже Далее Отп…" at bounding box center [784, 401] width 1147 height 702
click at [606, 447] on input "Не только же гоблинов по монитору гонять" at bounding box center [636, 441] width 261 height 17
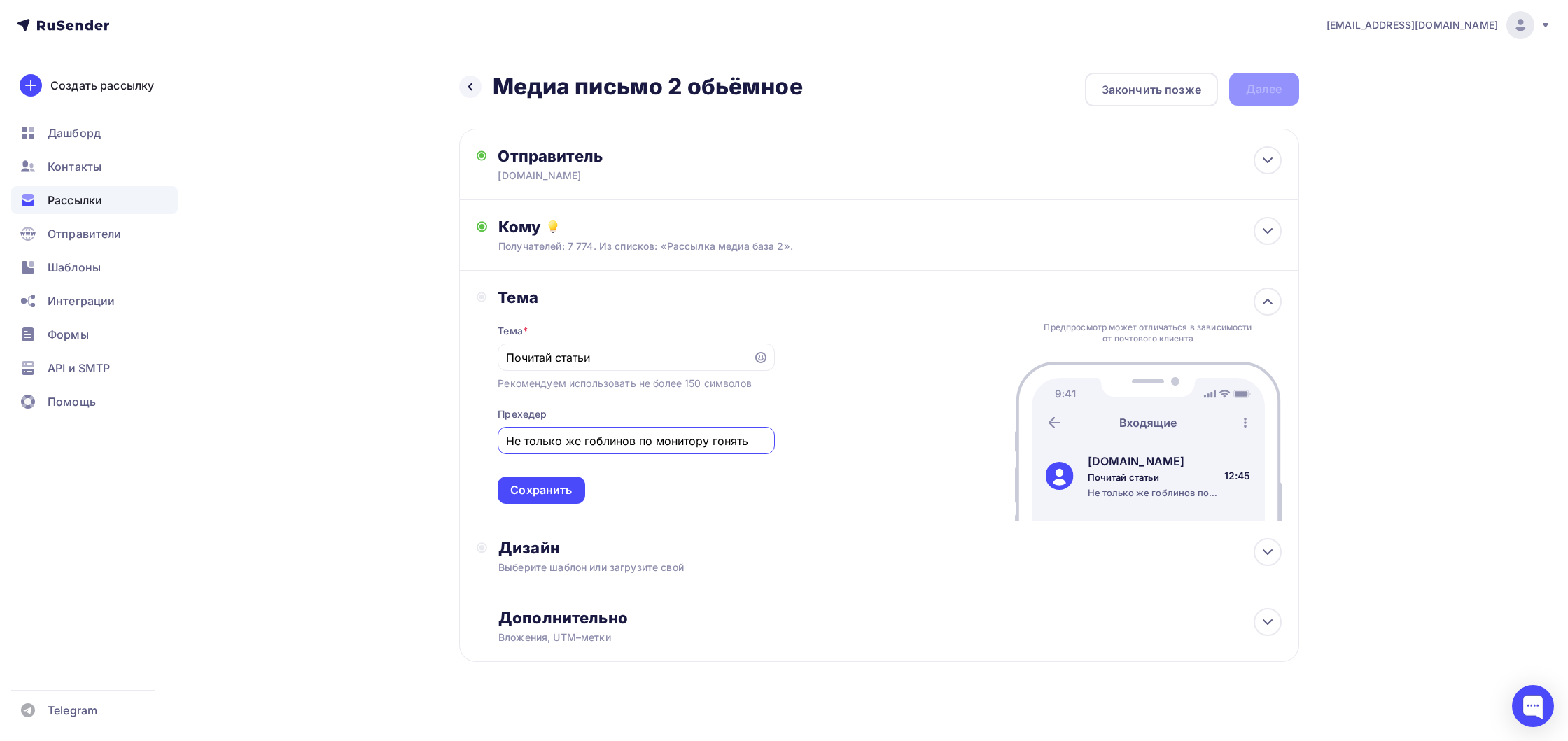
click at [606, 447] on input "Не только же гоблинов по монитору гонять" at bounding box center [636, 441] width 261 height 17
drag, startPoint x: 583, startPoint y: 442, endPoint x: 783, endPoint y: 447, distance: 200.1
drag, startPoint x: 668, startPoint y: 435, endPoint x: 656, endPoint y: 433, distance: 12.2
click at [668, 435] on input "Не только же гоблинов по монитору гонять" at bounding box center [636, 441] width 261 height 17
drag, startPoint x: 655, startPoint y: 441, endPoint x: 704, endPoint y: 443, distance: 49.0
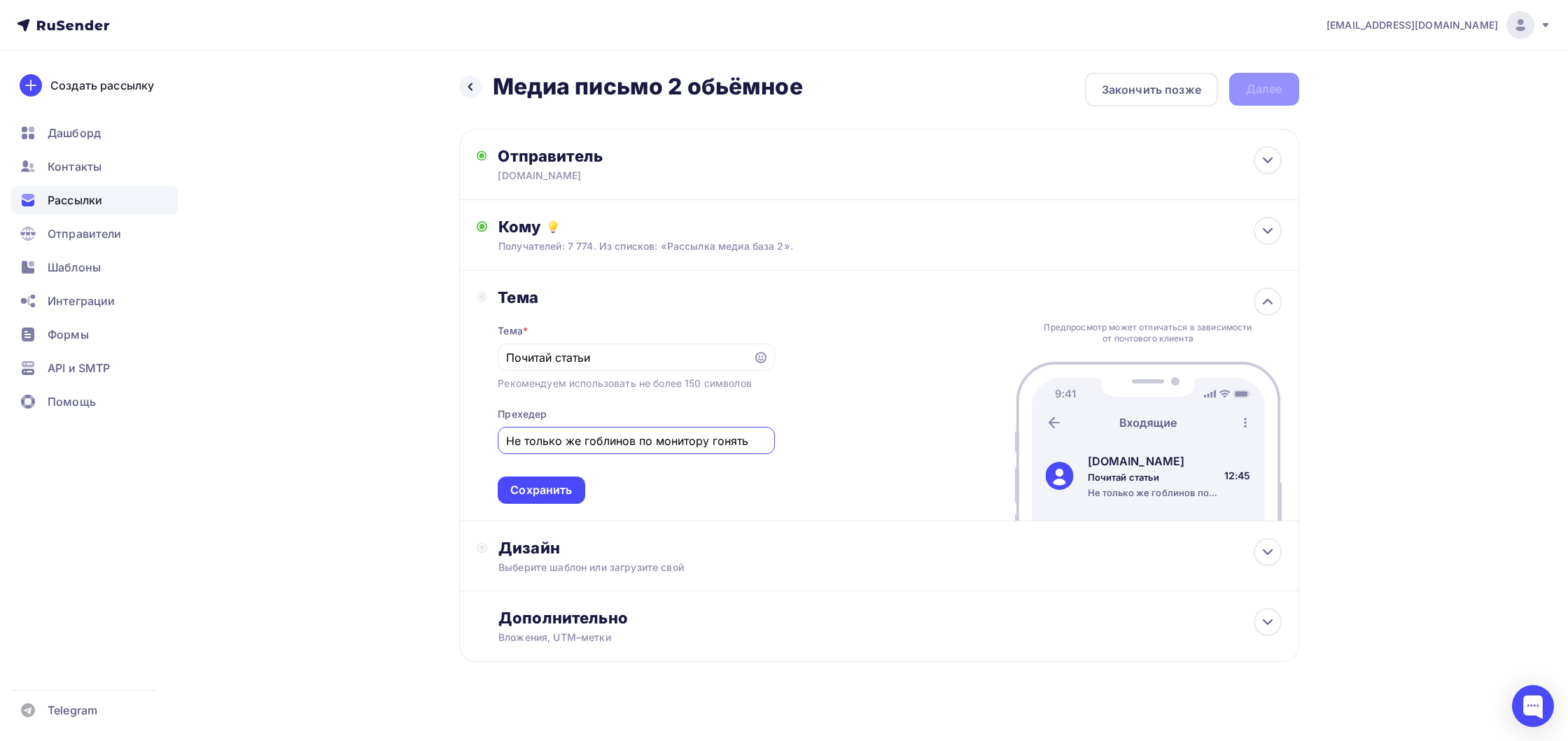
click at [705, 442] on input "Не только же гоблинов по монитору гонять" at bounding box center [636, 441] width 261 height 17
type input "Не только же гоблинов по экрану гонять"
click at [387, 440] on div "Назад Медиа письмо 2 обьёмное Медиа письмо 2 обьёмное Закончить позже Далее Отп…" at bounding box center [784, 401] width 1147 height 702
click at [594, 449] on input "Не только же гоблинов по экрану гонять" at bounding box center [636, 441] width 261 height 17
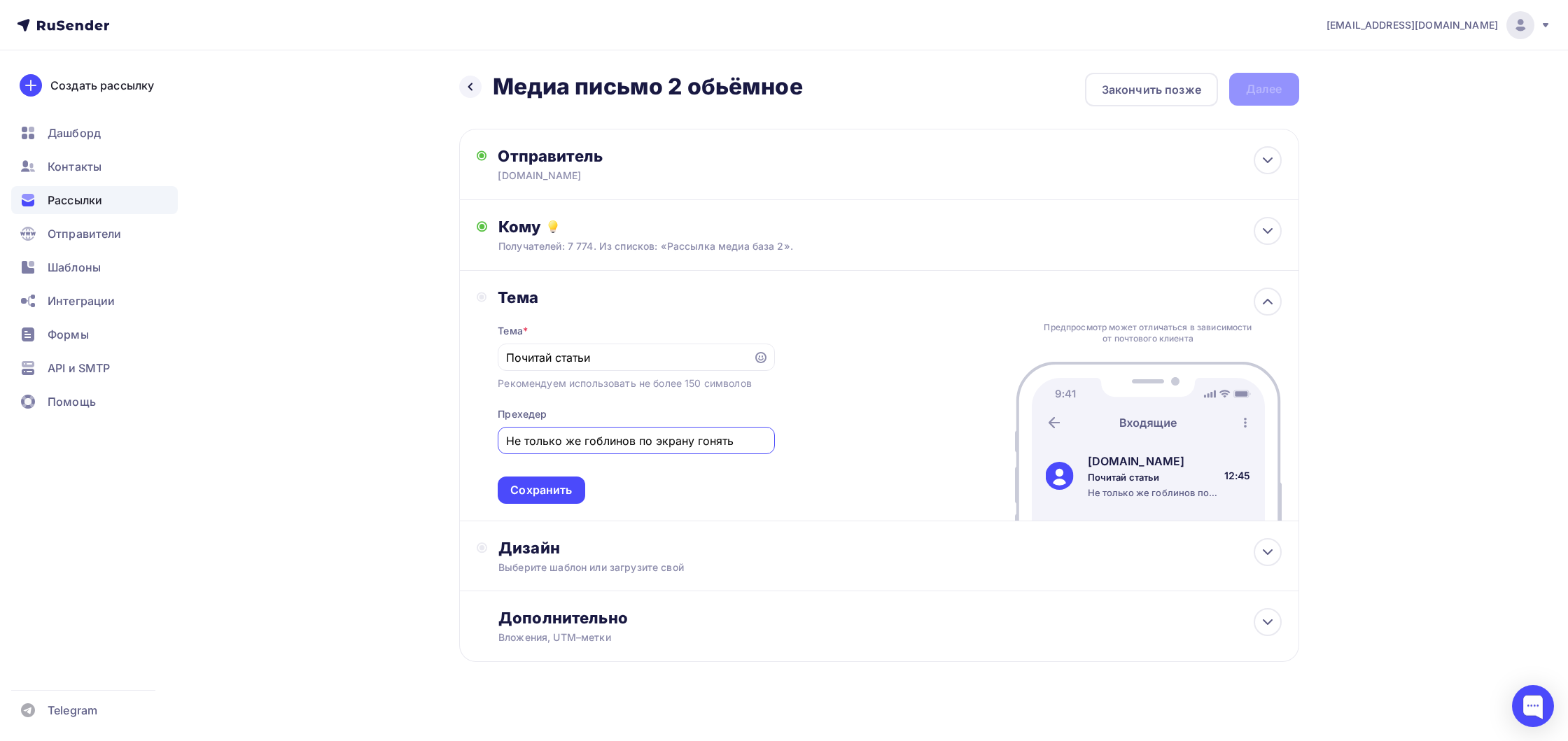
click at [594, 449] on input "Не только же гоблинов по экрану гонять" at bounding box center [636, 441] width 261 height 17
drag, startPoint x: 599, startPoint y: 363, endPoint x: 462, endPoint y: 362, distance: 137.0
click at [463, 362] on div "[PERSON_NAME] * Почитай статьи Рекомендуем использовать не более 150 символов П…" at bounding box center [879, 396] width 840 height 250
paste input "е только же [PERSON_NAME] по экрану гонять"
drag, startPoint x: 730, startPoint y: 357, endPoint x: 430, endPoint y: 350, distance: 300.1
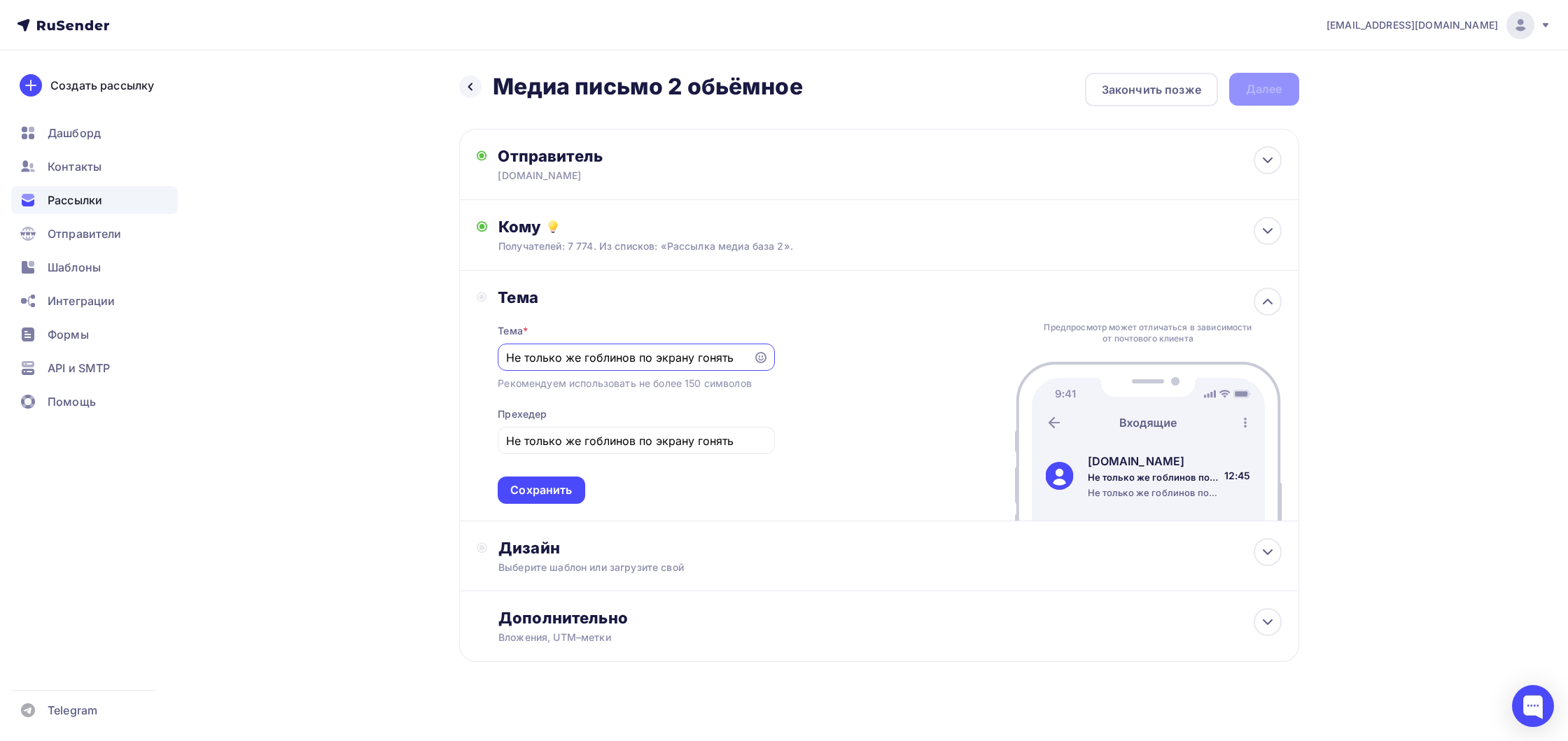
click at [430, 350] on div "Назад Медиа письмо 2 обьёмное Медиа письмо 2 обьёмное Закончить позже Далее Отп…" at bounding box center [784, 401] width 1147 height 702
type input "Почитай статьи"
click at [367, 371] on div "Назад Медиа письмо 2 обьёмное Медиа письмо 2 обьёмное Закончить позже Далее Отп…" at bounding box center [784, 401] width 1147 height 702
click at [549, 492] on div "Сохранить" at bounding box center [541, 490] width 62 height 16
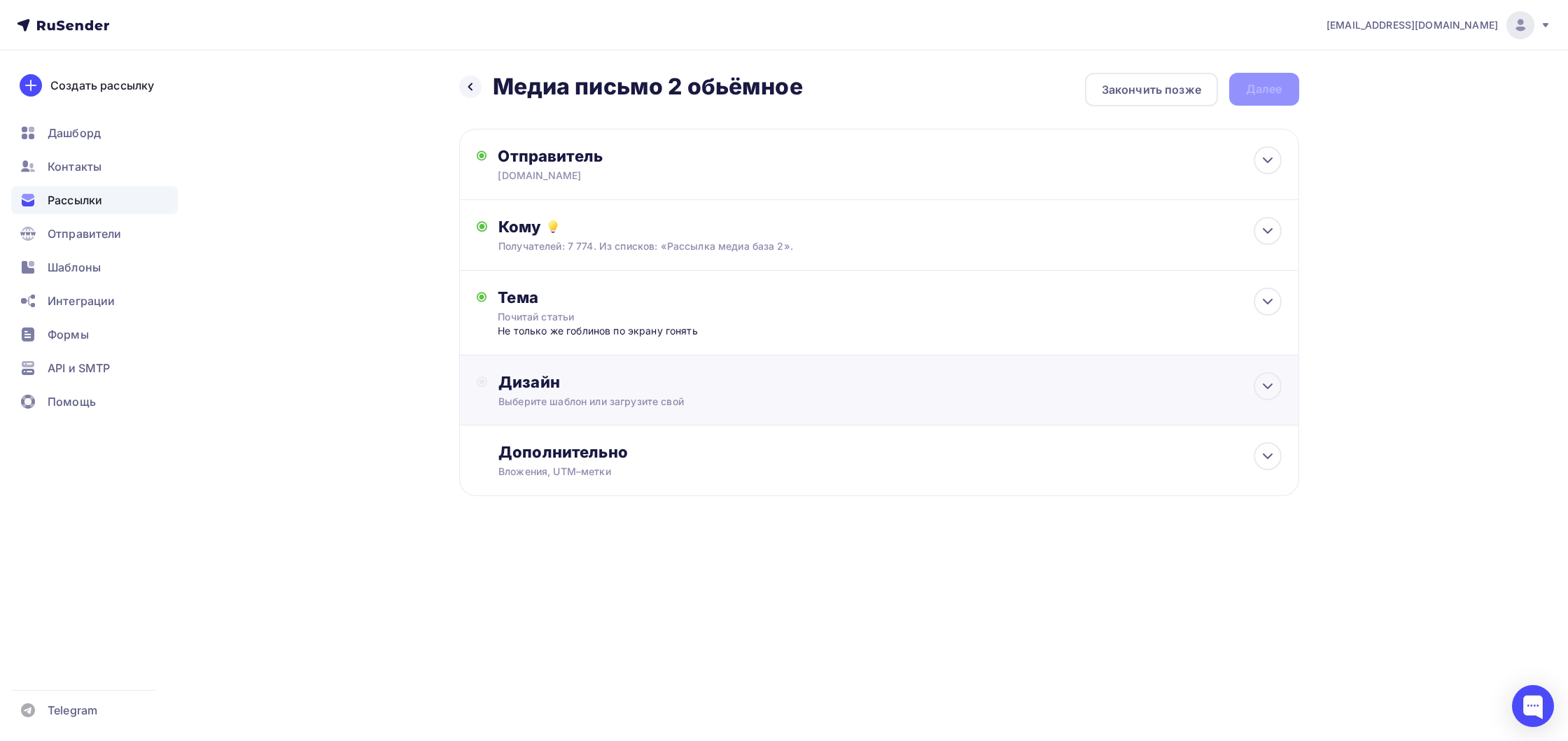
click at [621, 388] on div "Дизайн" at bounding box center [889, 381] width 783 height 20
click at [558, 449] on div "Выбрать шаблон" at bounding box center [559, 438] width 122 height 27
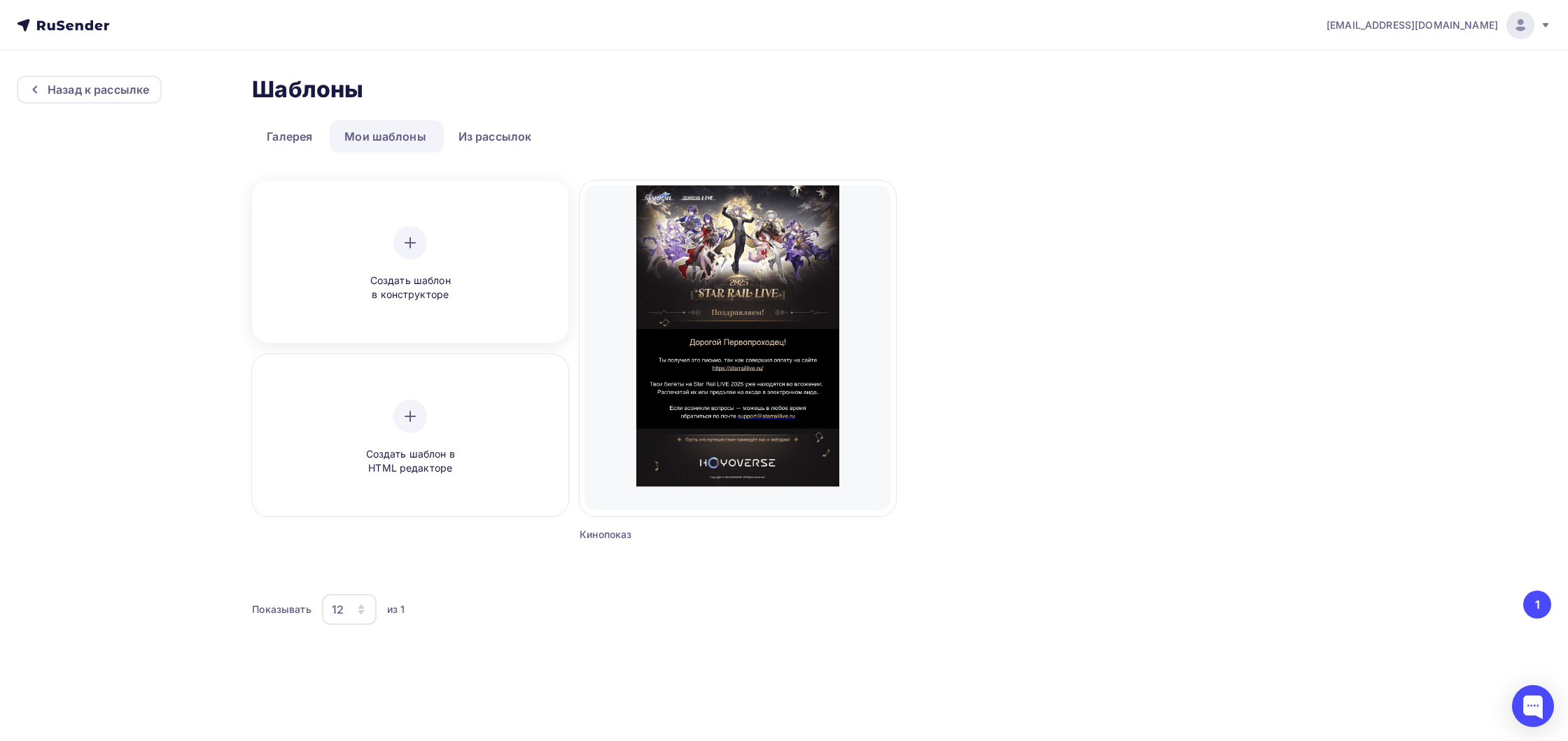
click at [429, 262] on div "Создать шаблон в конструкторе" at bounding box center [410, 264] width 133 height 77
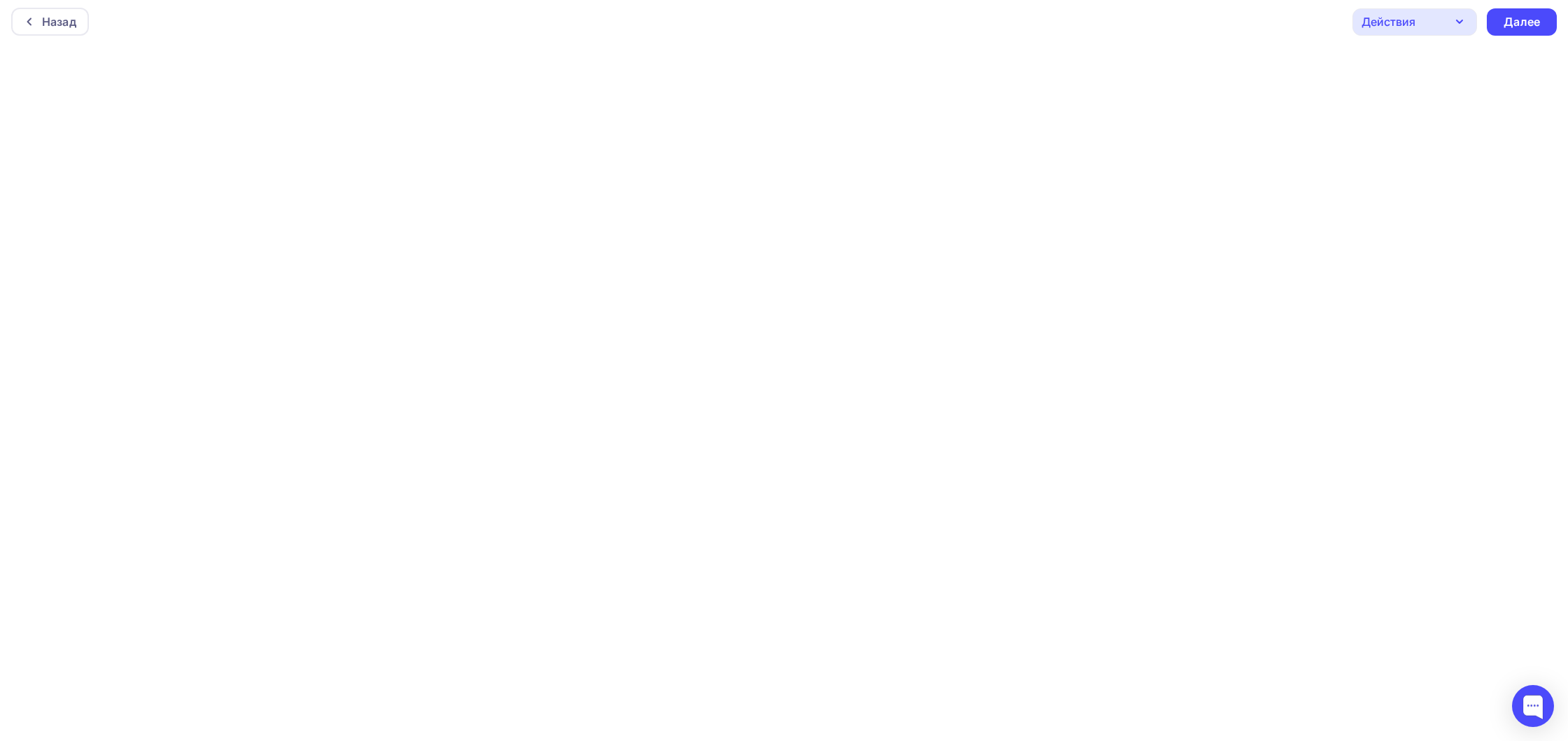
scroll to position [1, 0]
click at [942, 36] on div "Назад Действия Отправить тестовое письмо Предпросмотр Сохранить в Мои шаблоны В…" at bounding box center [784, 24] width 1568 height 50
click at [1531, 731] on div at bounding box center [1533, 706] width 60 height 60
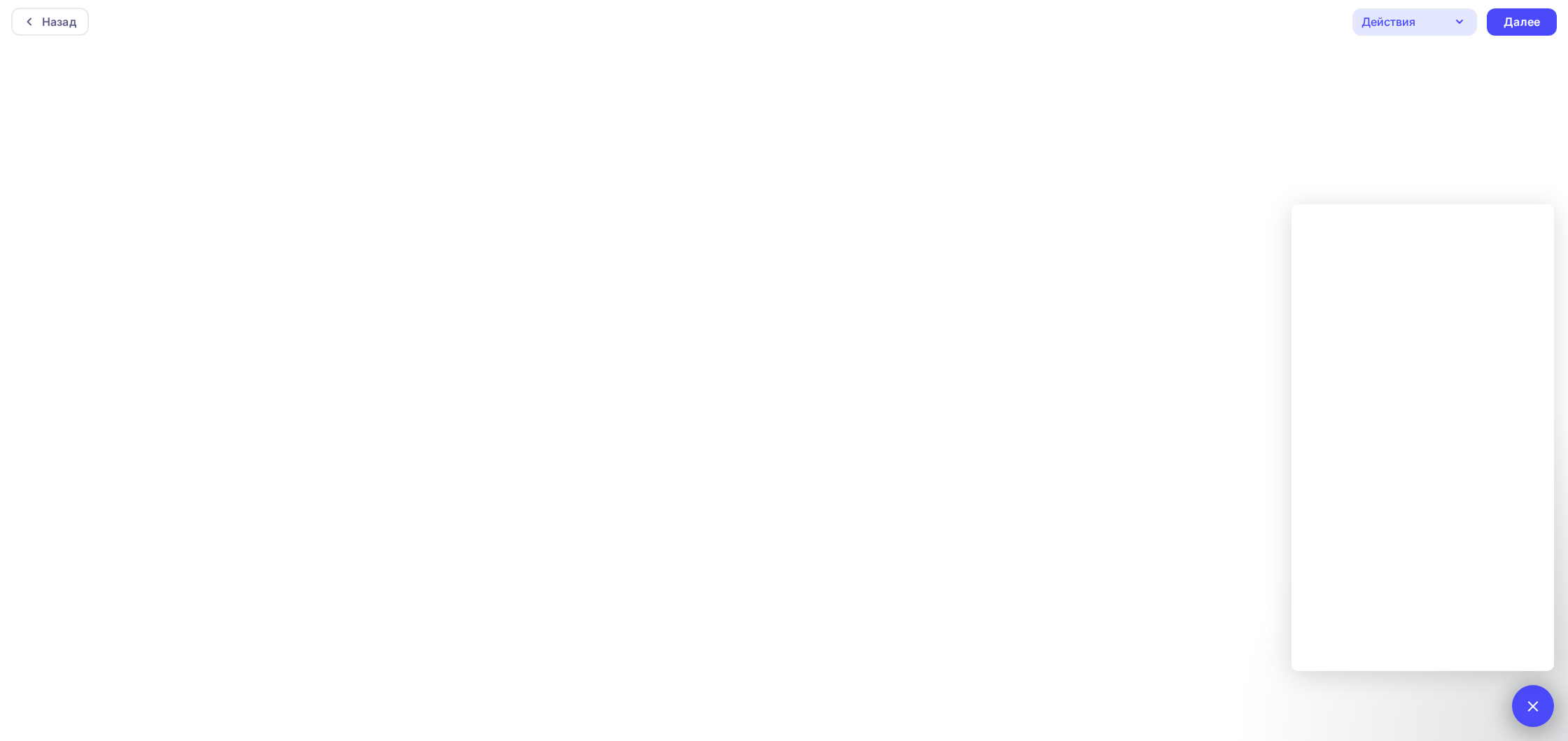
drag, startPoint x: 1529, startPoint y: 720, endPoint x: 1527, endPoint y: 727, distance: 7.3
click at [1529, 720] on div at bounding box center [1532, 705] width 42 height 42
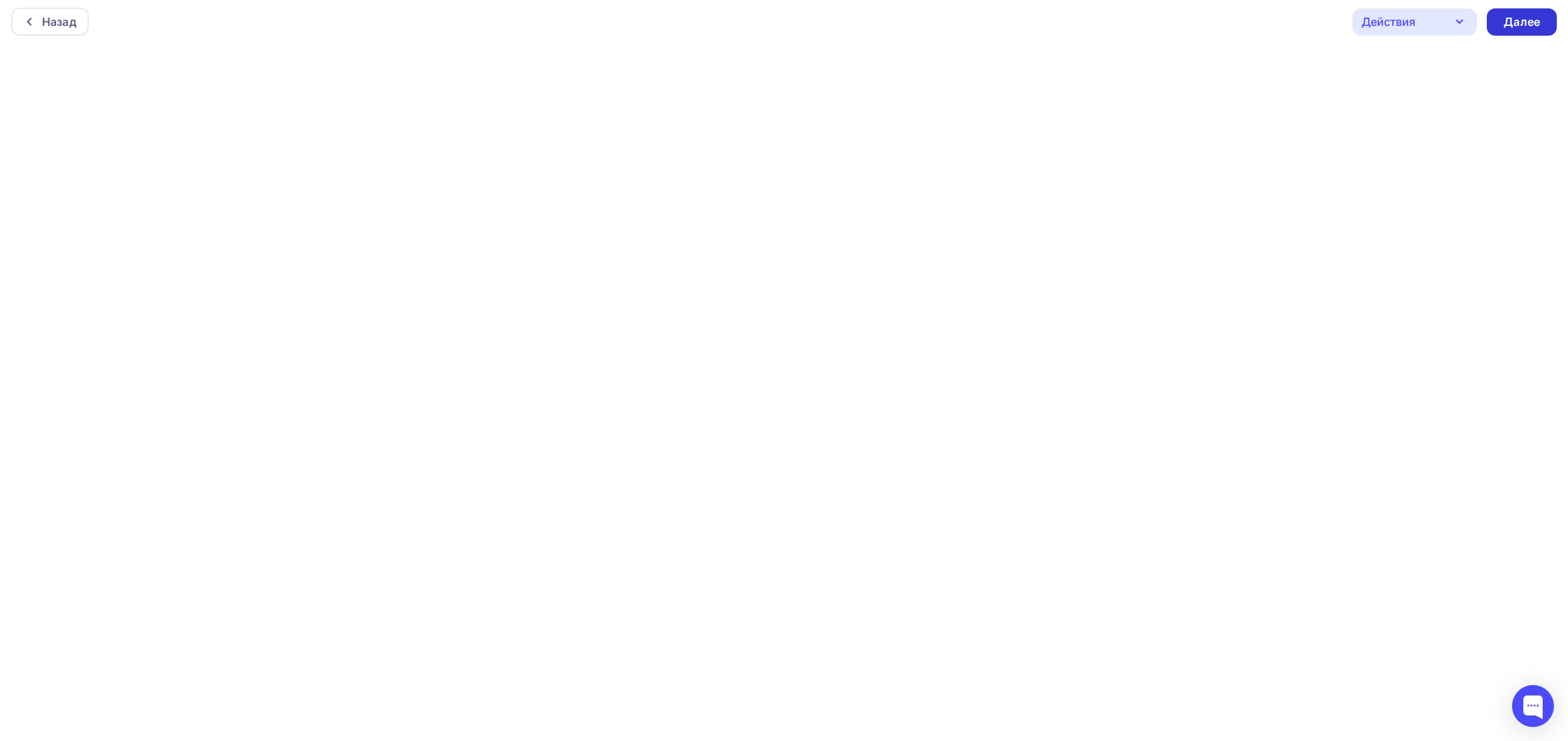
click at [1507, 23] on div "Далее" at bounding box center [1521, 21] width 36 height 16
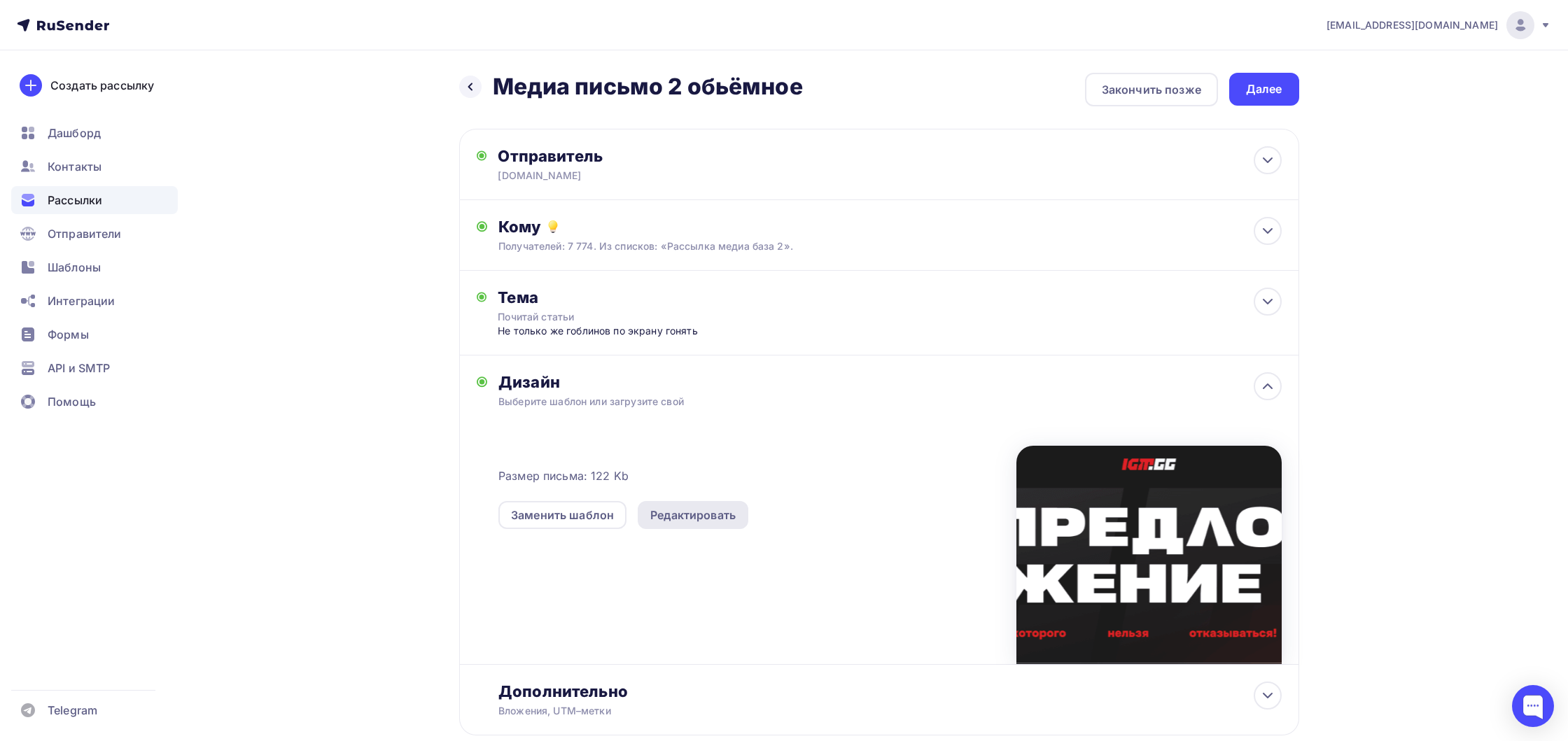
click at [676, 525] on div "Редактировать" at bounding box center [693, 515] width 110 height 28
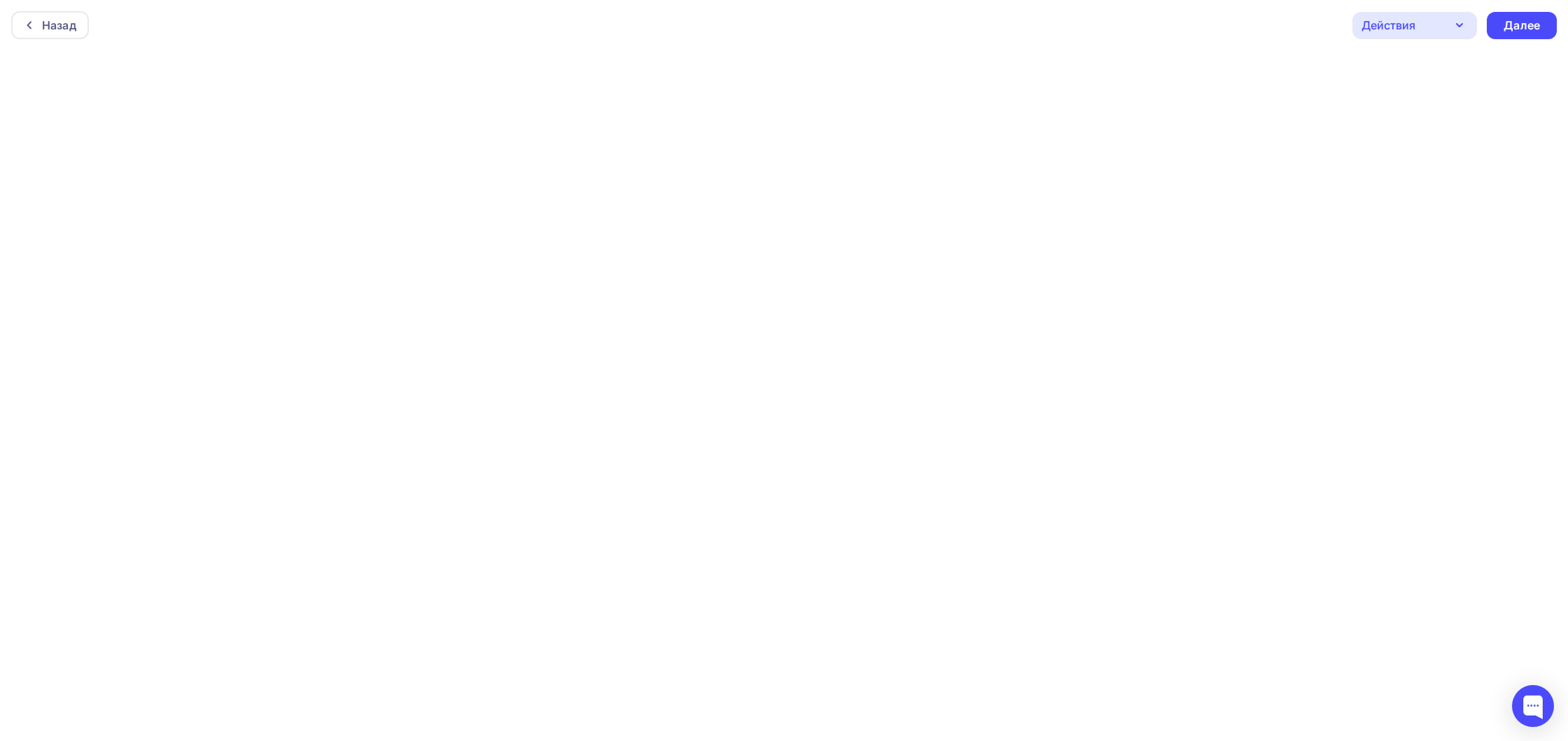
click at [1465, 28] on icon "button" at bounding box center [1460, 25] width 17 height 17
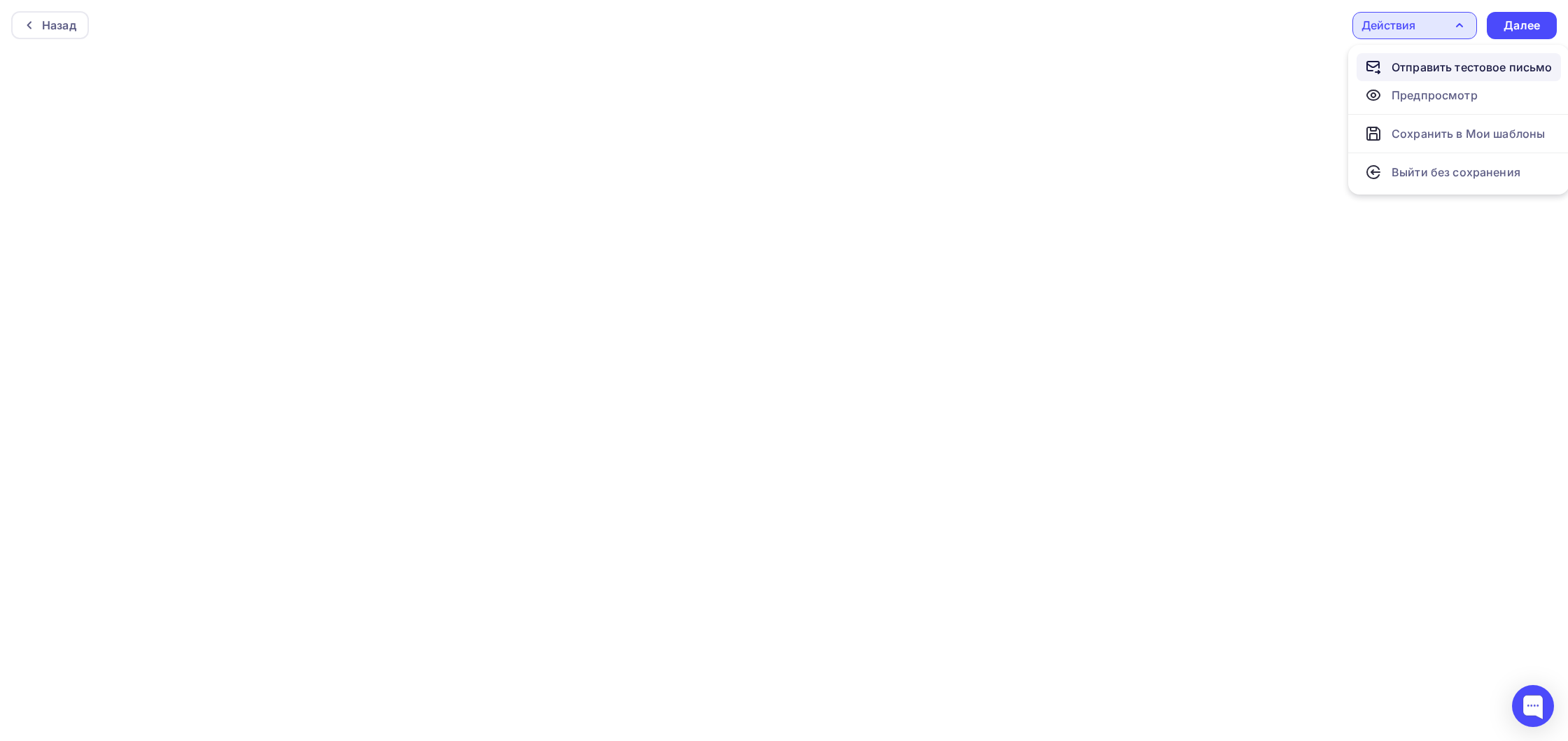
click at [1433, 71] on div "Отправить тестовое письмо" at bounding box center [1472, 67] width 161 height 17
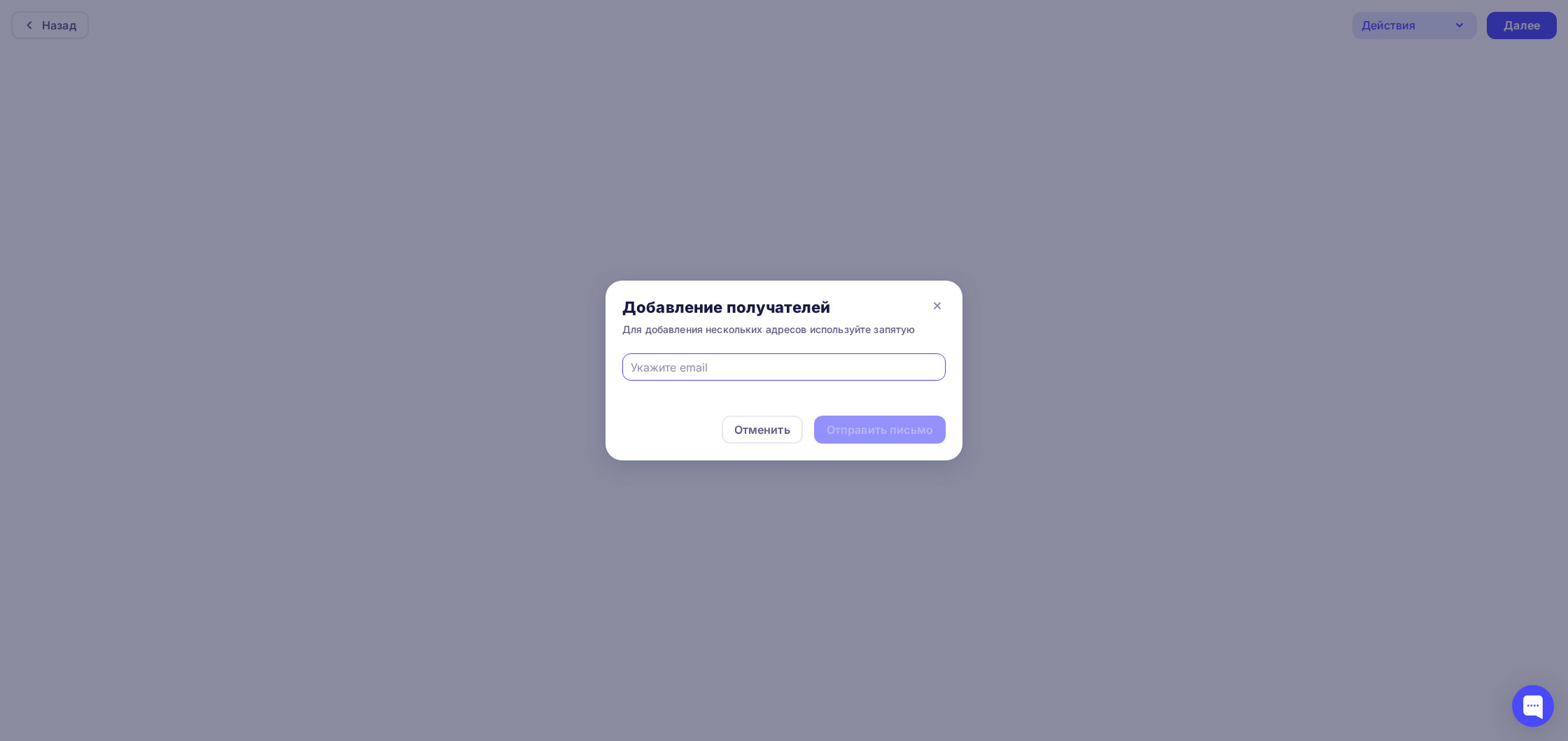
click at [851, 365] on input "text" at bounding box center [784, 367] width 308 height 17
type input "[EMAIL_ADDRESS][DOMAIN_NAME]"
click at [835, 422] on div "Отправить письмо" at bounding box center [880, 429] width 107 height 16
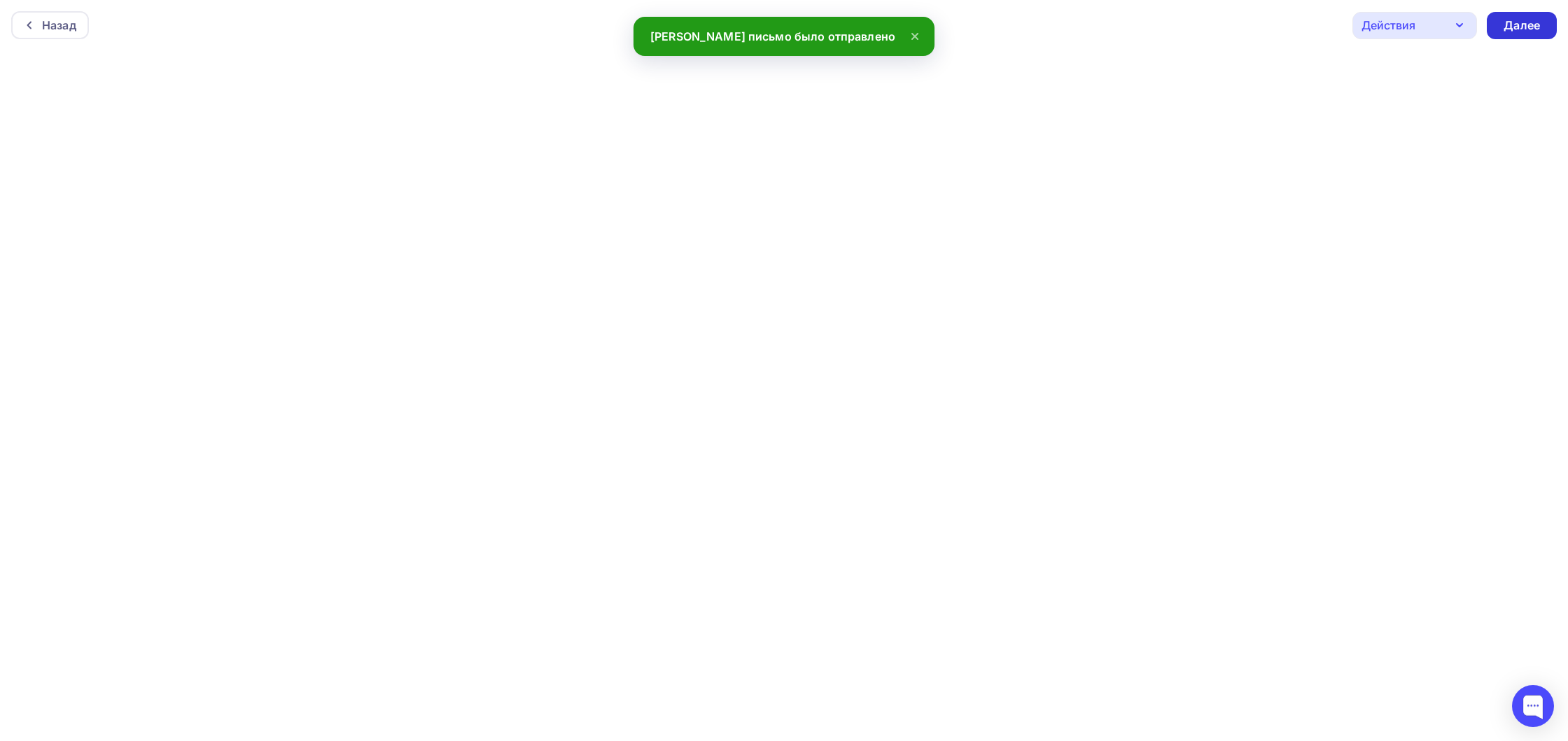
click at [1525, 26] on div "Далее" at bounding box center [1521, 25] width 36 height 16
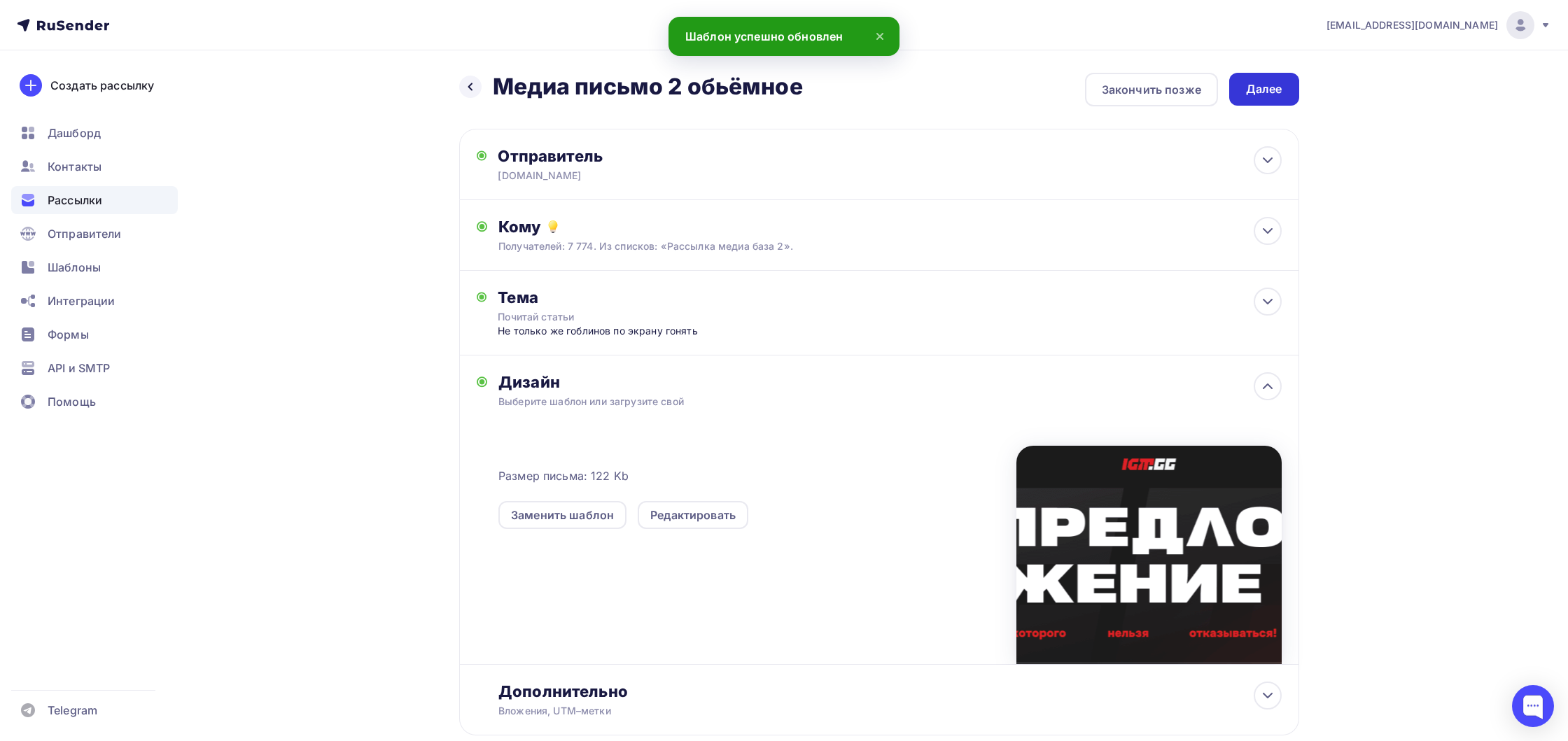
click at [1265, 96] on div "Далее" at bounding box center [1264, 89] width 36 height 16
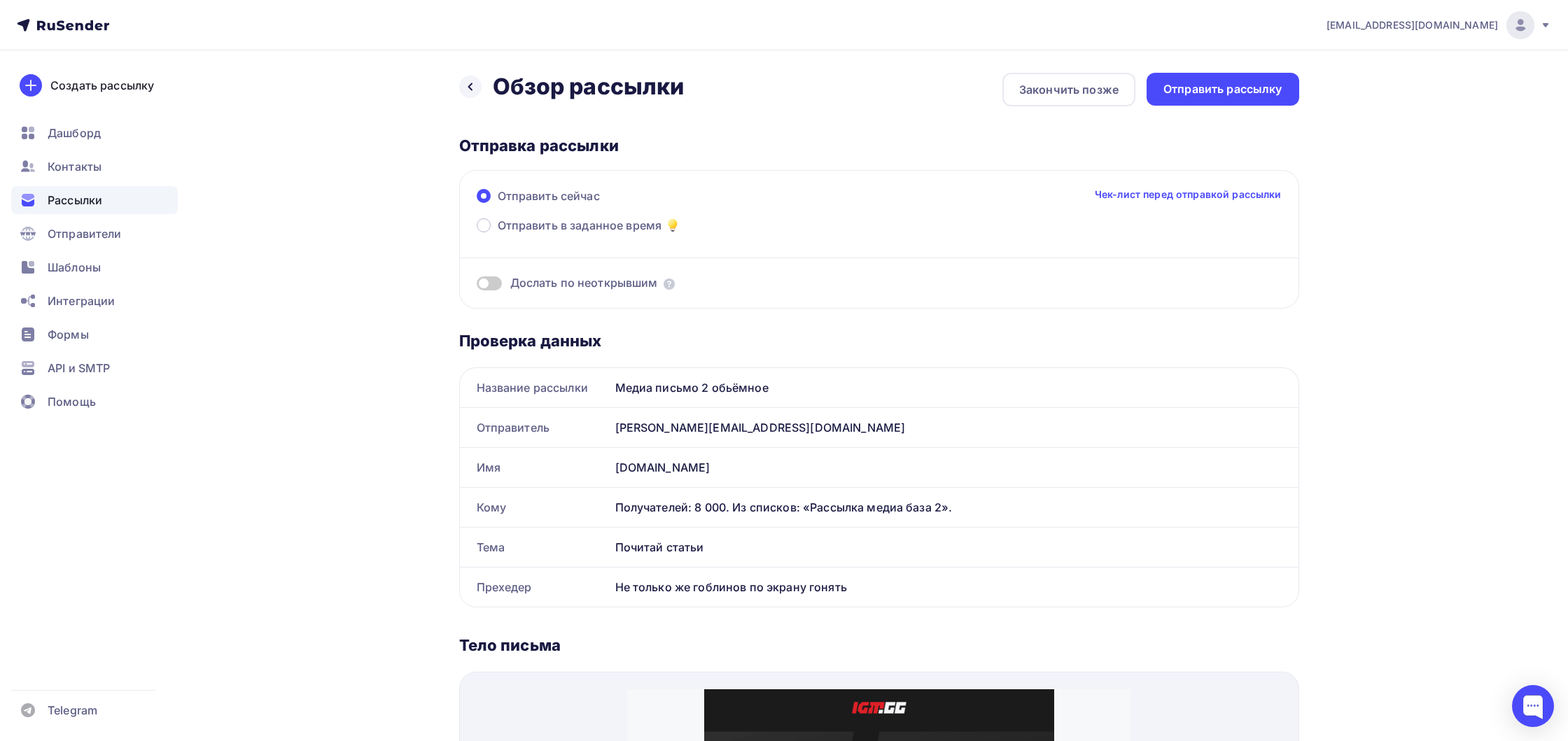
click at [492, 288] on span at bounding box center [489, 283] width 25 height 14
click at [477, 285] on input "checkbox" at bounding box center [477, 285] width 0 height 0
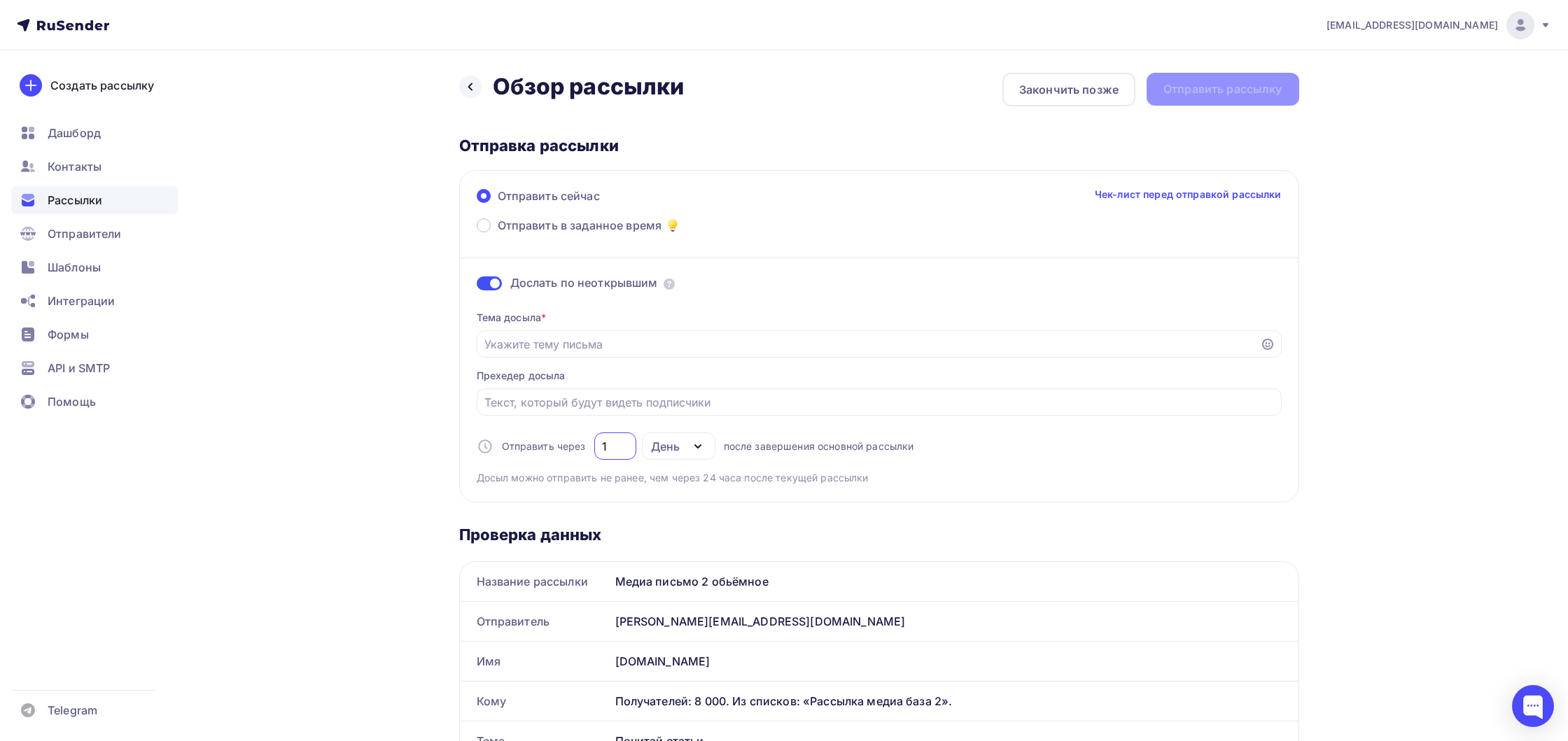
drag, startPoint x: 611, startPoint y: 452, endPoint x: 597, endPoint y: 450, distance: 14.1
click at [597, 450] on div "1" at bounding box center [615, 446] width 42 height 27
type input "5"
type input "3"
click at [525, 349] on input "Отправить в заданное время" at bounding box center [868, 344] width 768 height 17
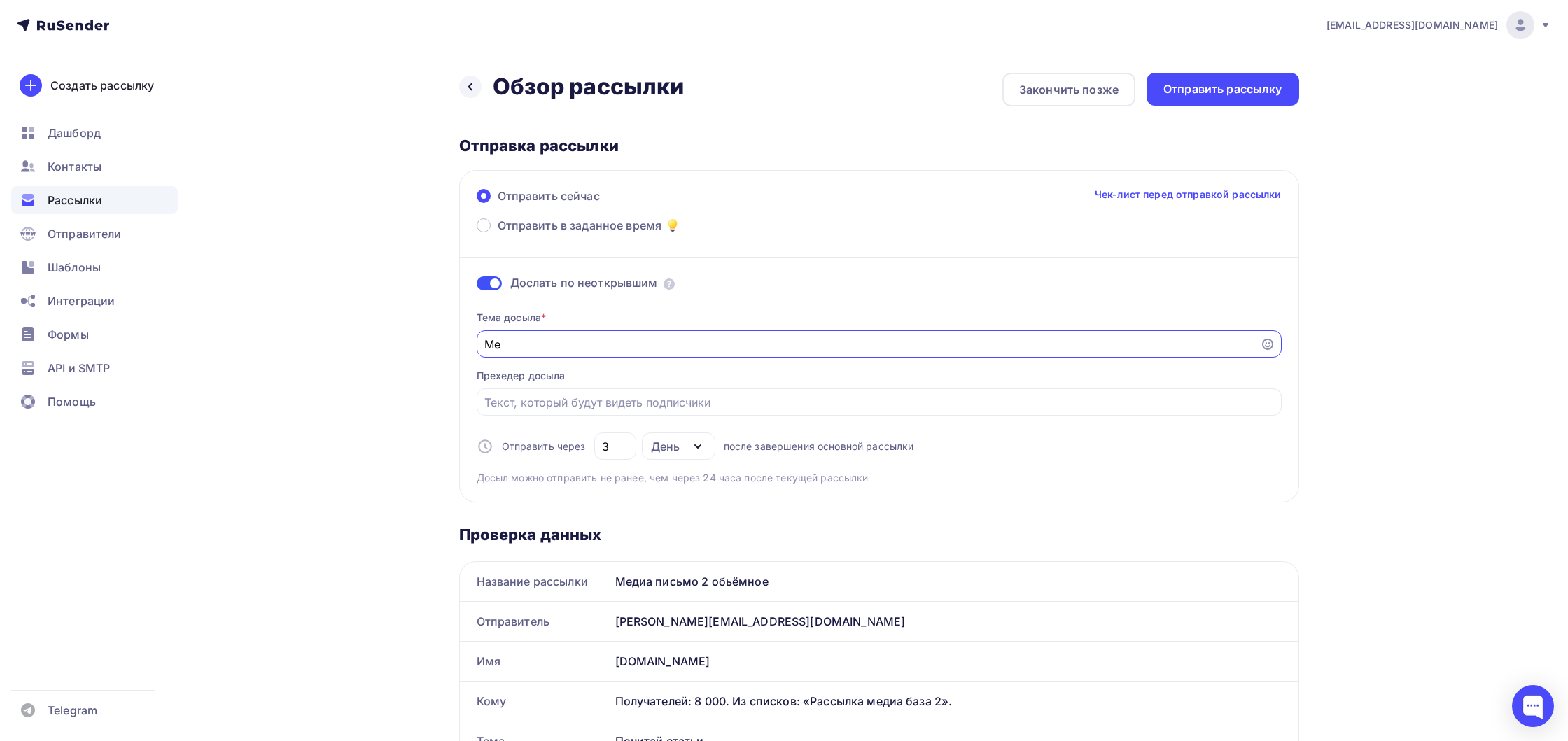
type input "М"
type input "Статьи, мемы, обзоры"
click at [522, 398] on input "Отправить в заданное время" at bounding box center [879, 403] width 789 height 17
type input "[PERSON_NAME] и все что вы любите"
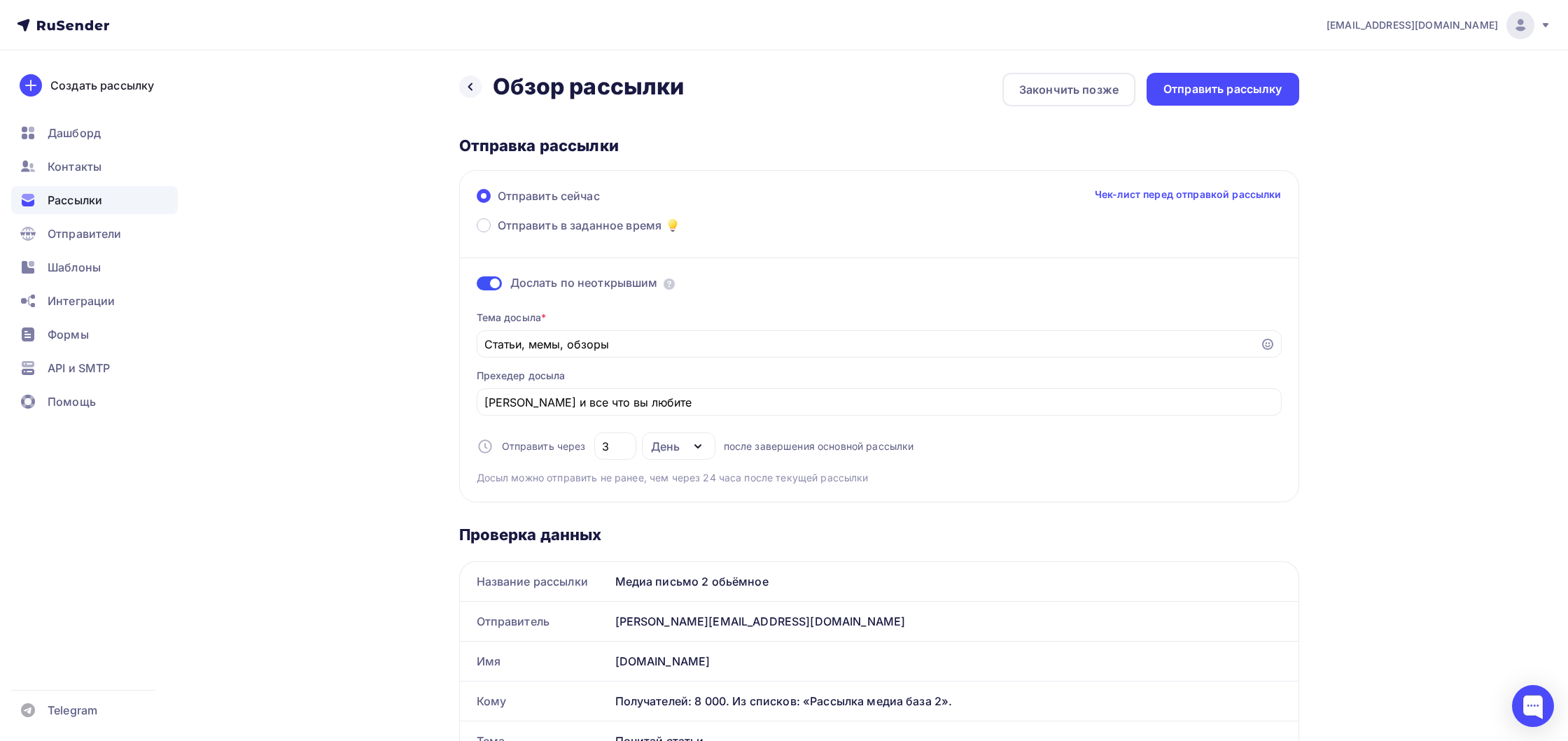
click at [495, 281] on span at bounding box center [489, 283] width 25 height 14
click at [477, 285] on input "checkbox" at bounding box center [477, 285] width 0 height 0
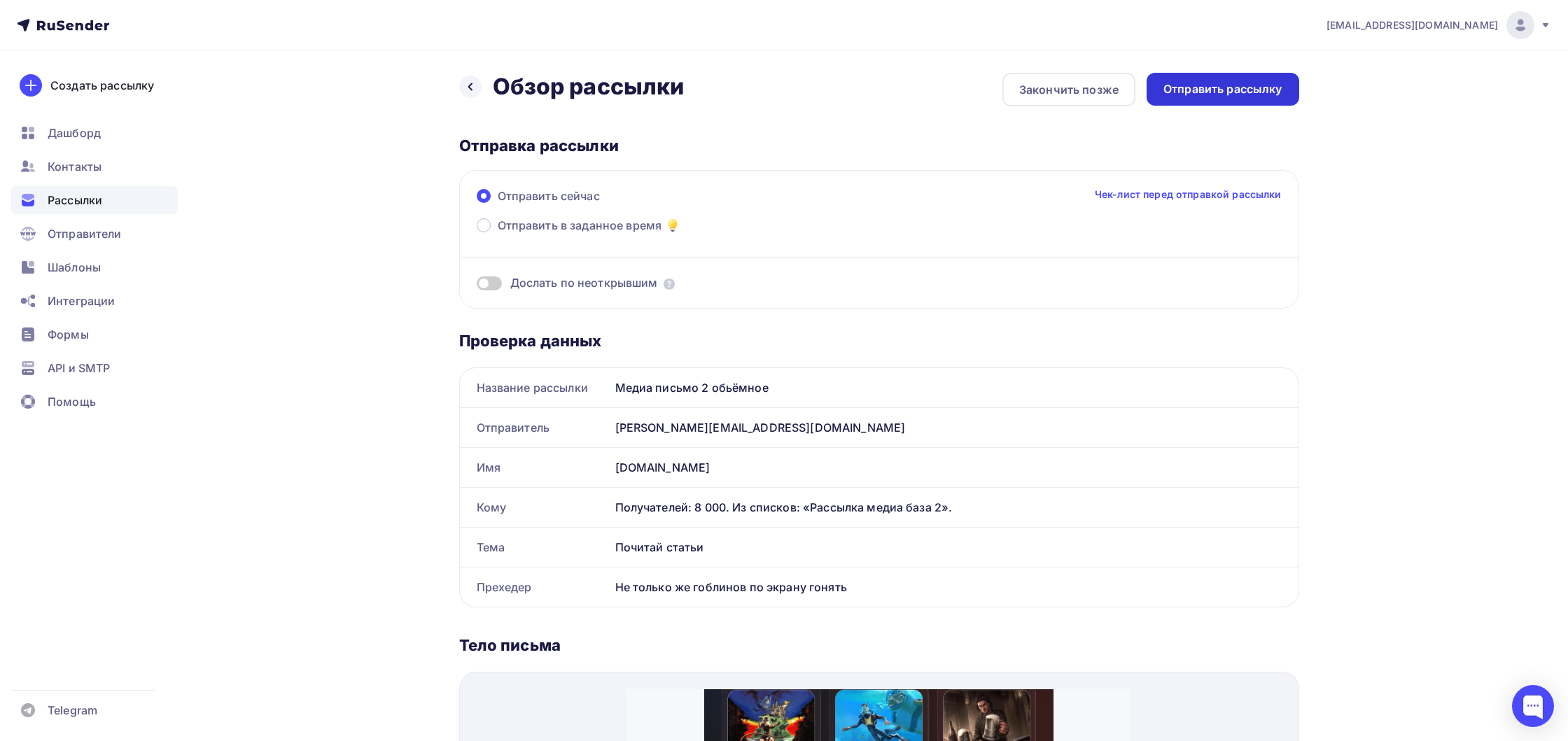
click at [1232, 95] on div "Отправить рассылку" at bounding box center [1222, 89] width 119 height 16
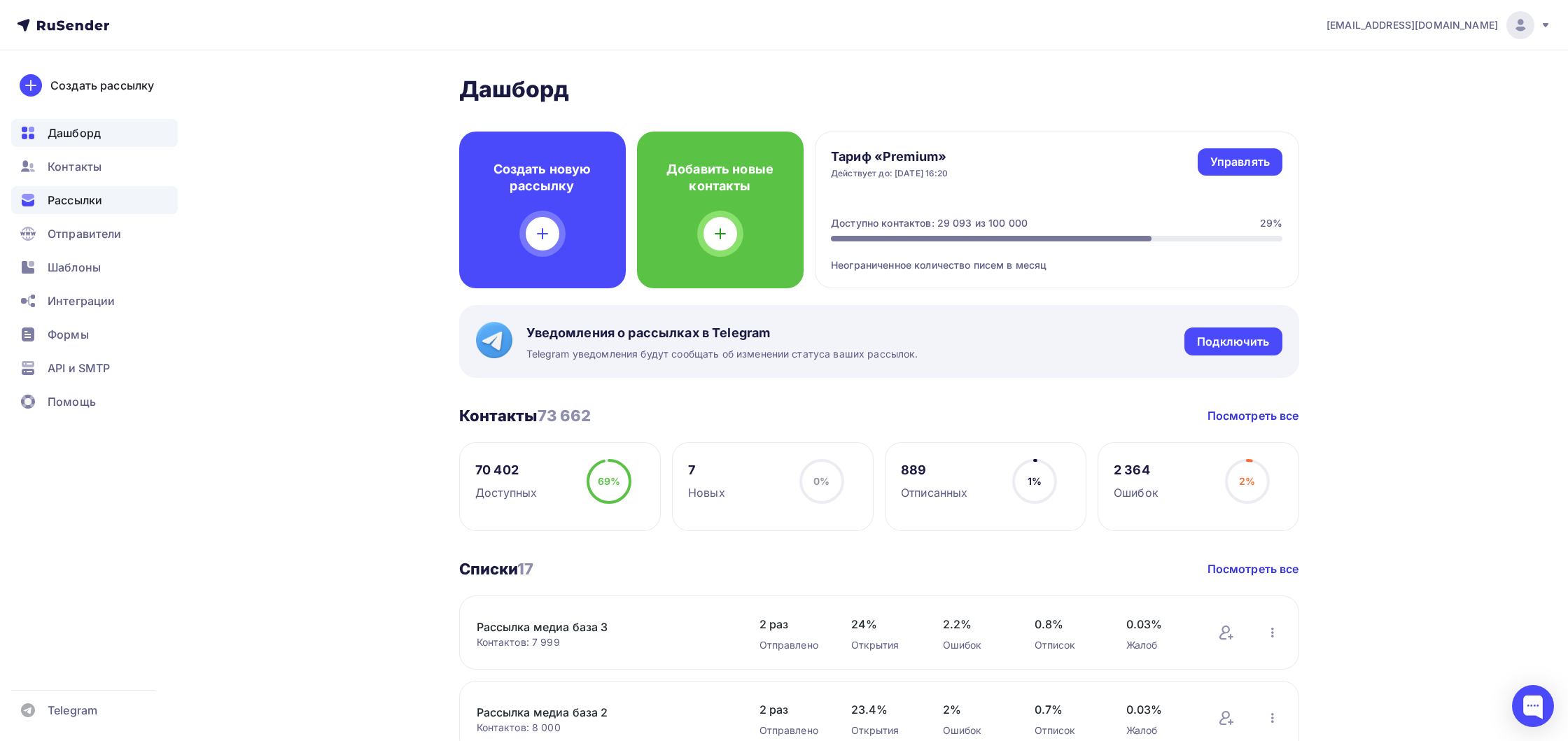
click at [123, 194] on div "Рассылки" at bounding box center [94, 200] width 166 height 28
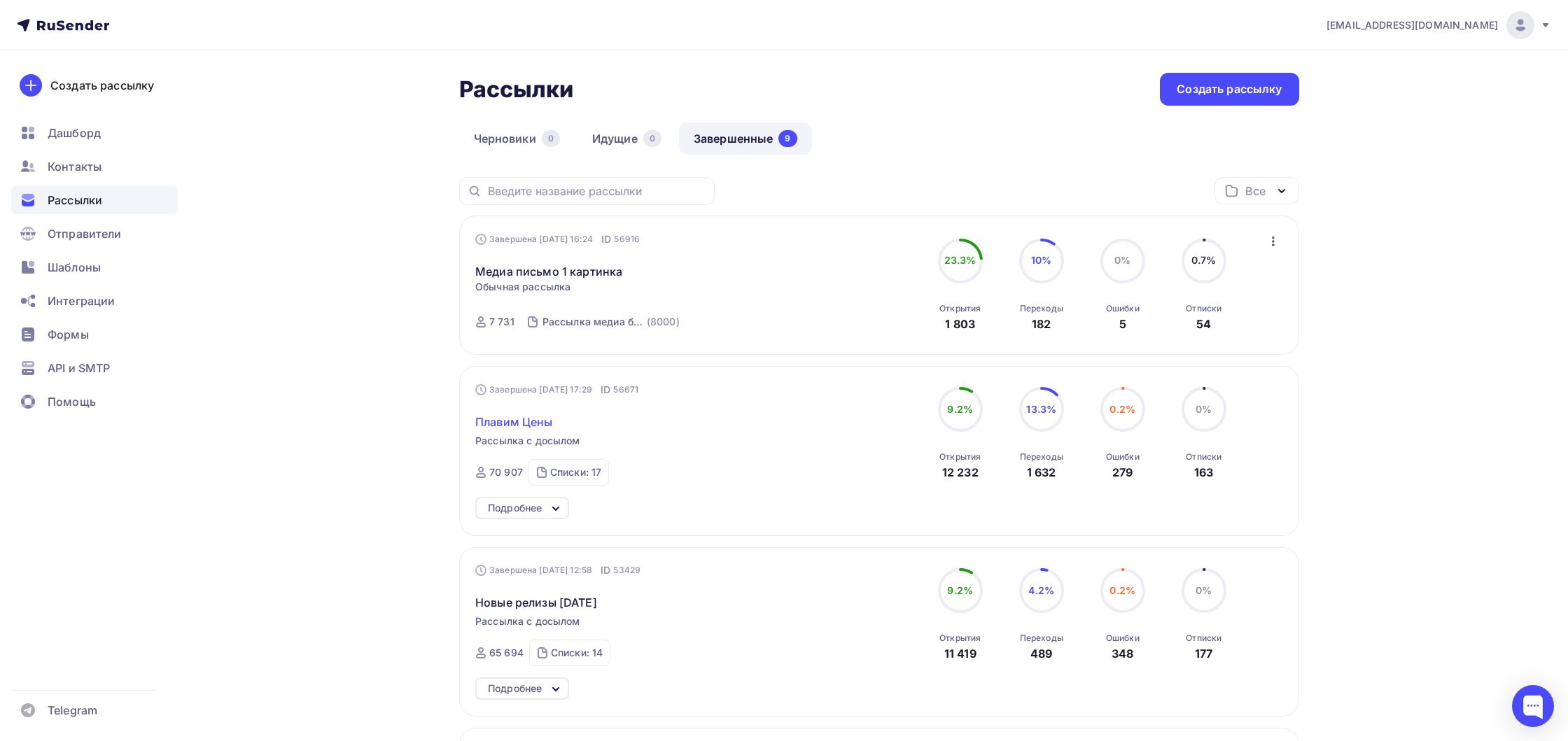
click at [528, 424] on span "Плавим Цены" at bounding box center [513, 421] width 78 height 17
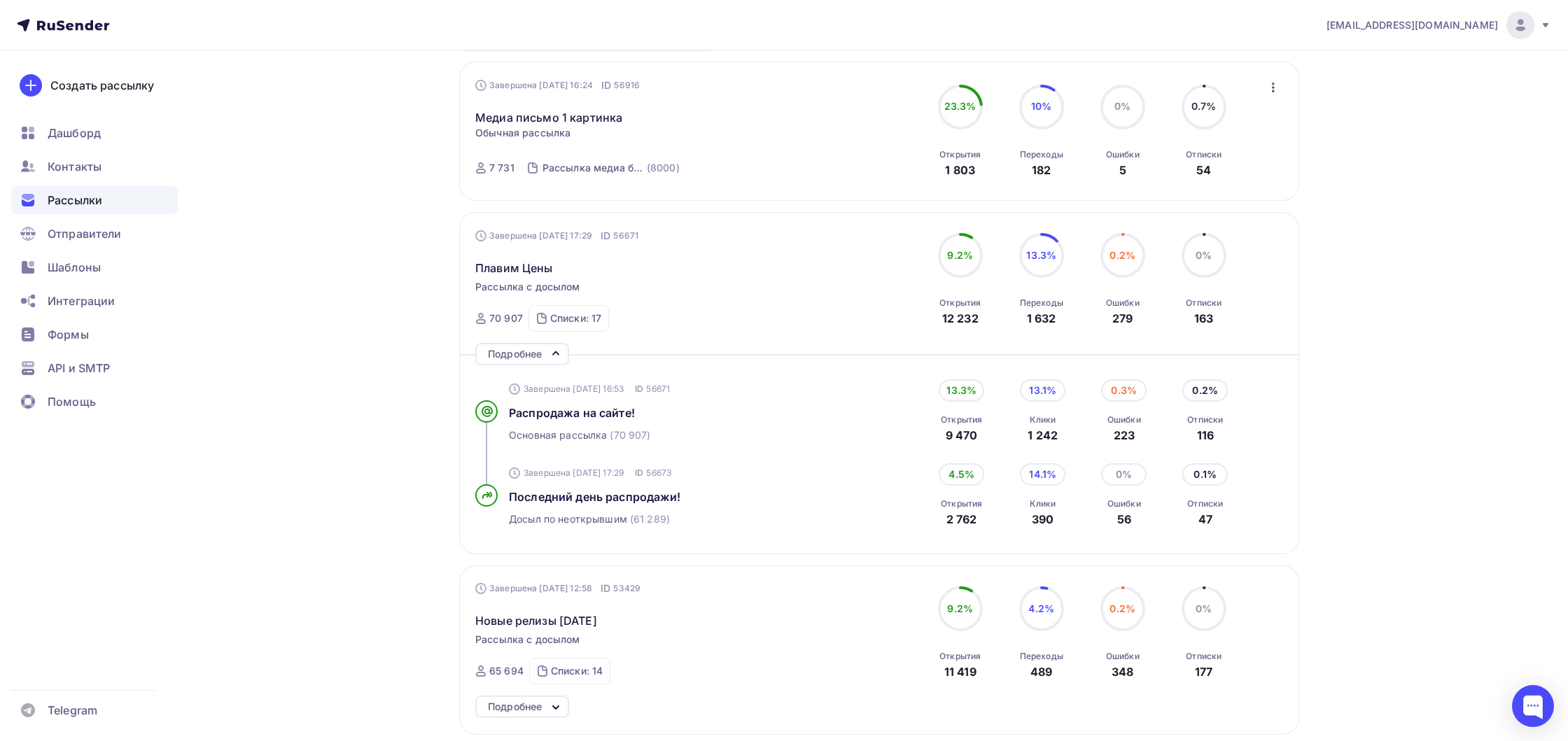
scroll to position [160, 0]
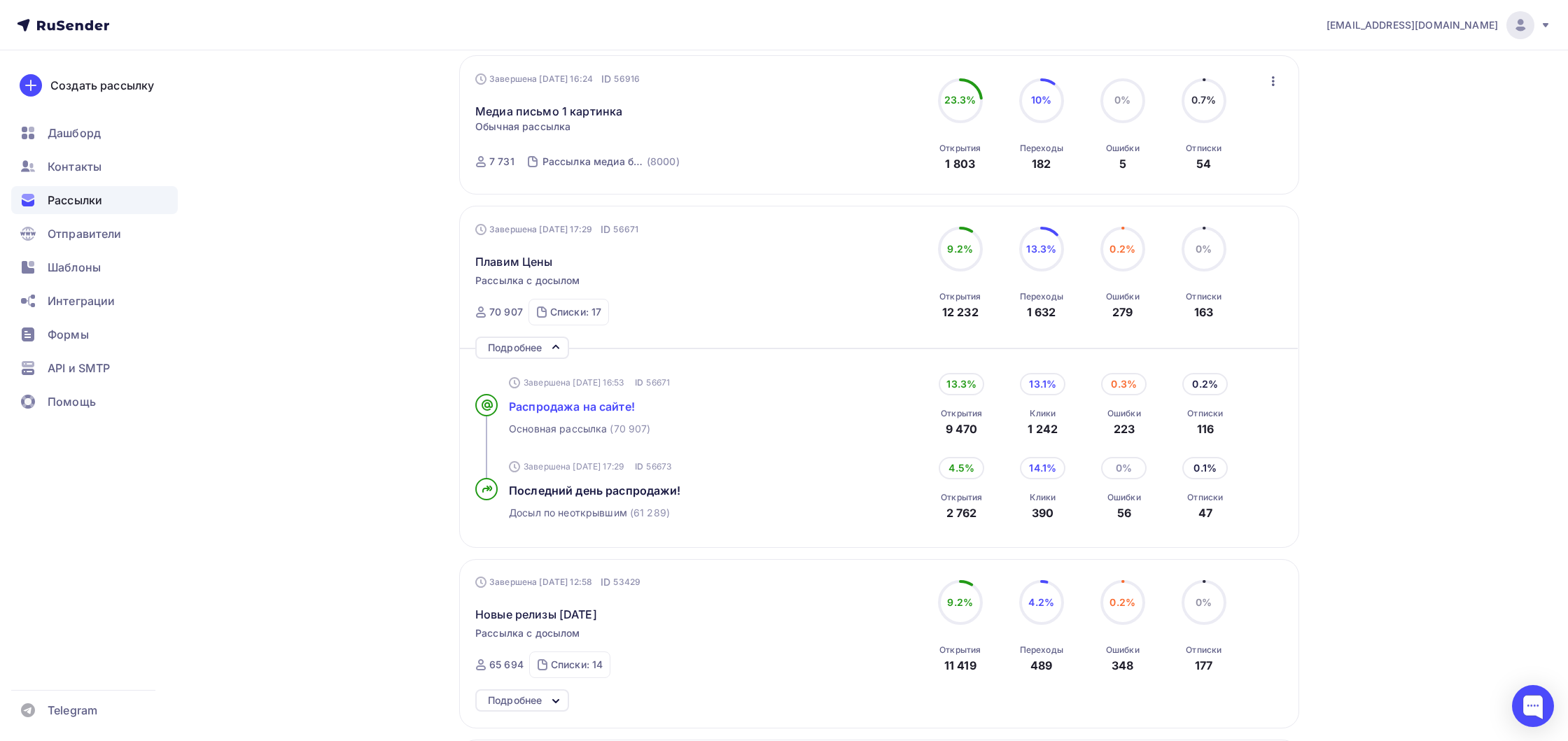
click at [548, 408] on span "Распродажа на сайте!" at bounding box center [571, 406] width 126 height 14
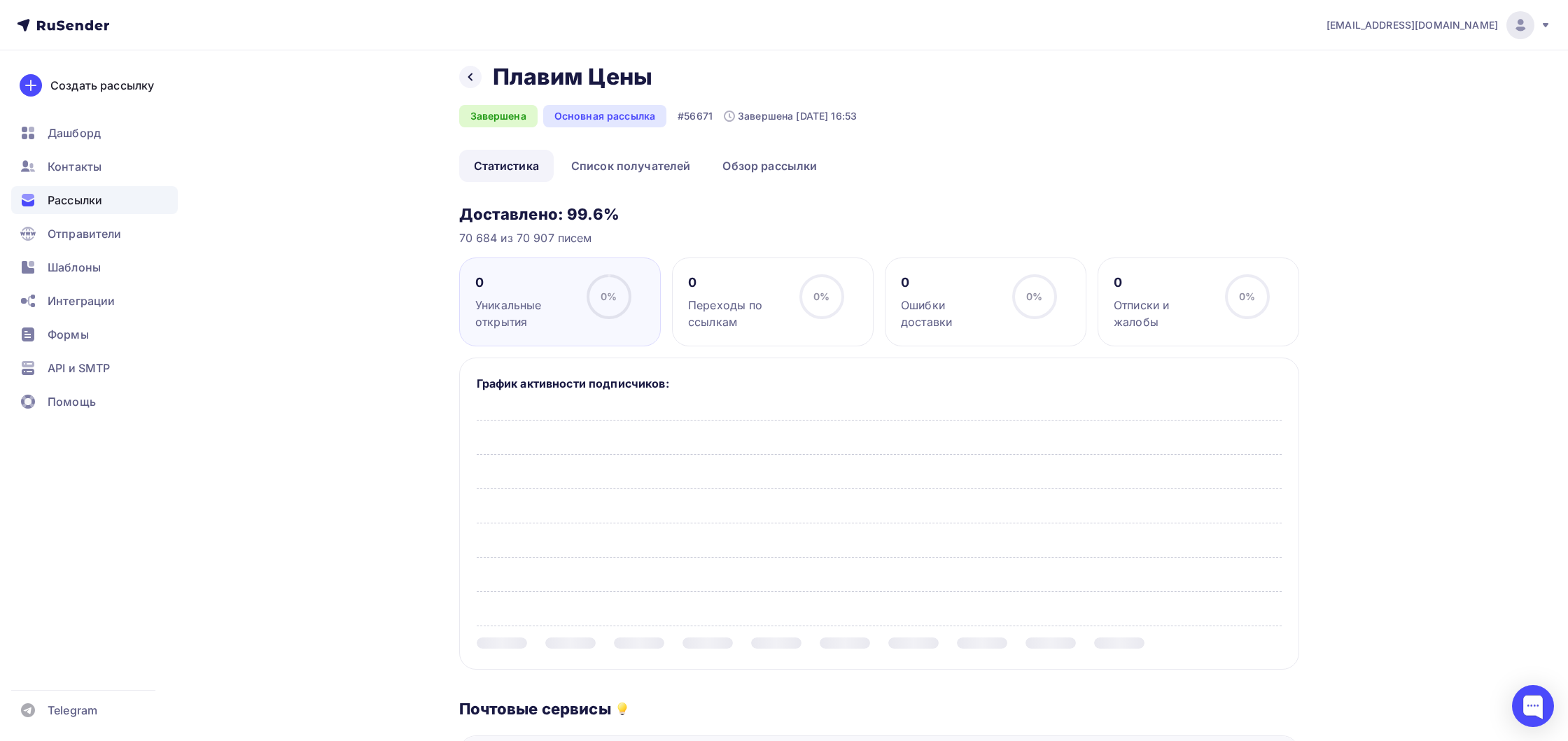
scroll to position [11, 0]
click at [737, 176] on link "Обзор рассылки" at bounding box center [770, 164] width 124 height 32
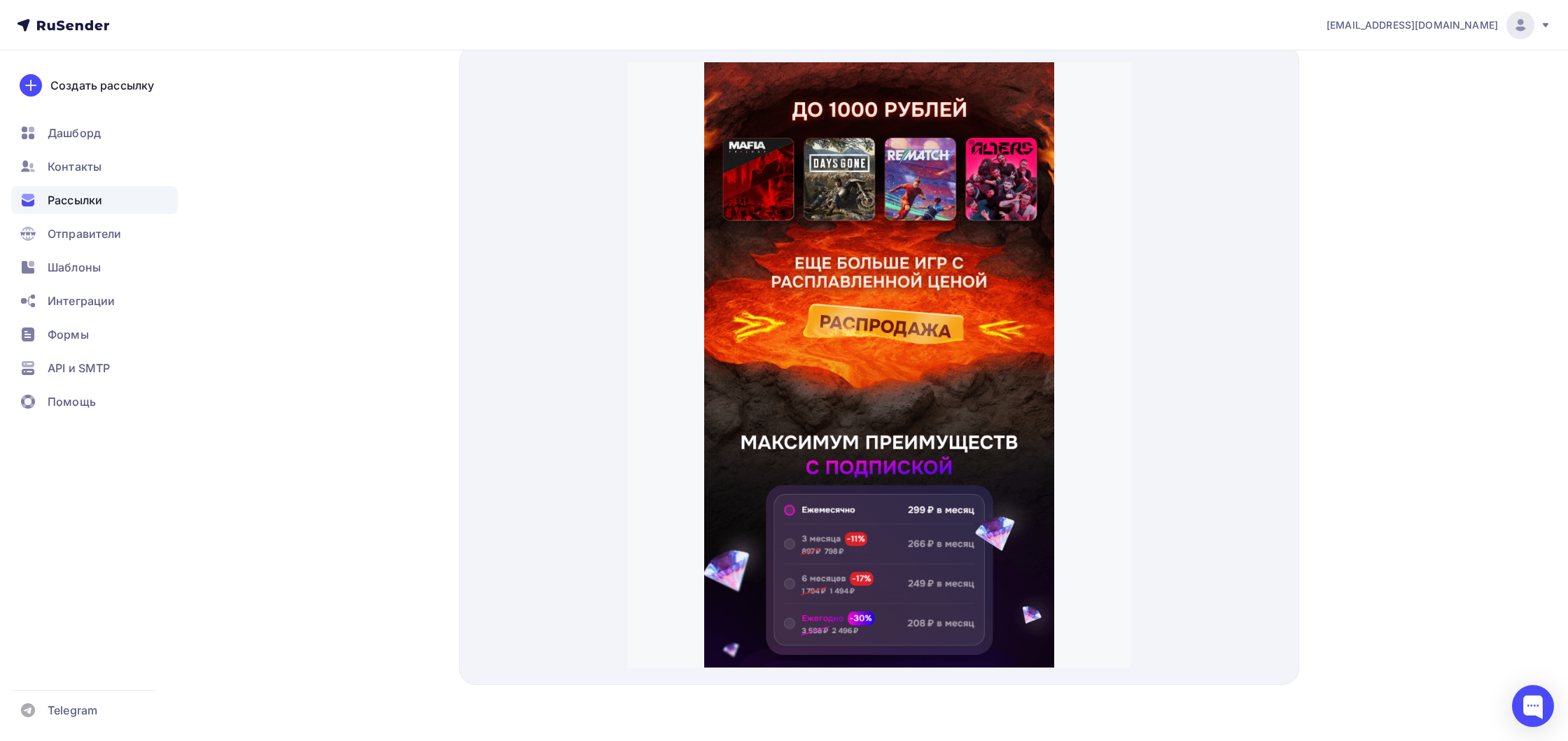
scroll to position [788, 0]
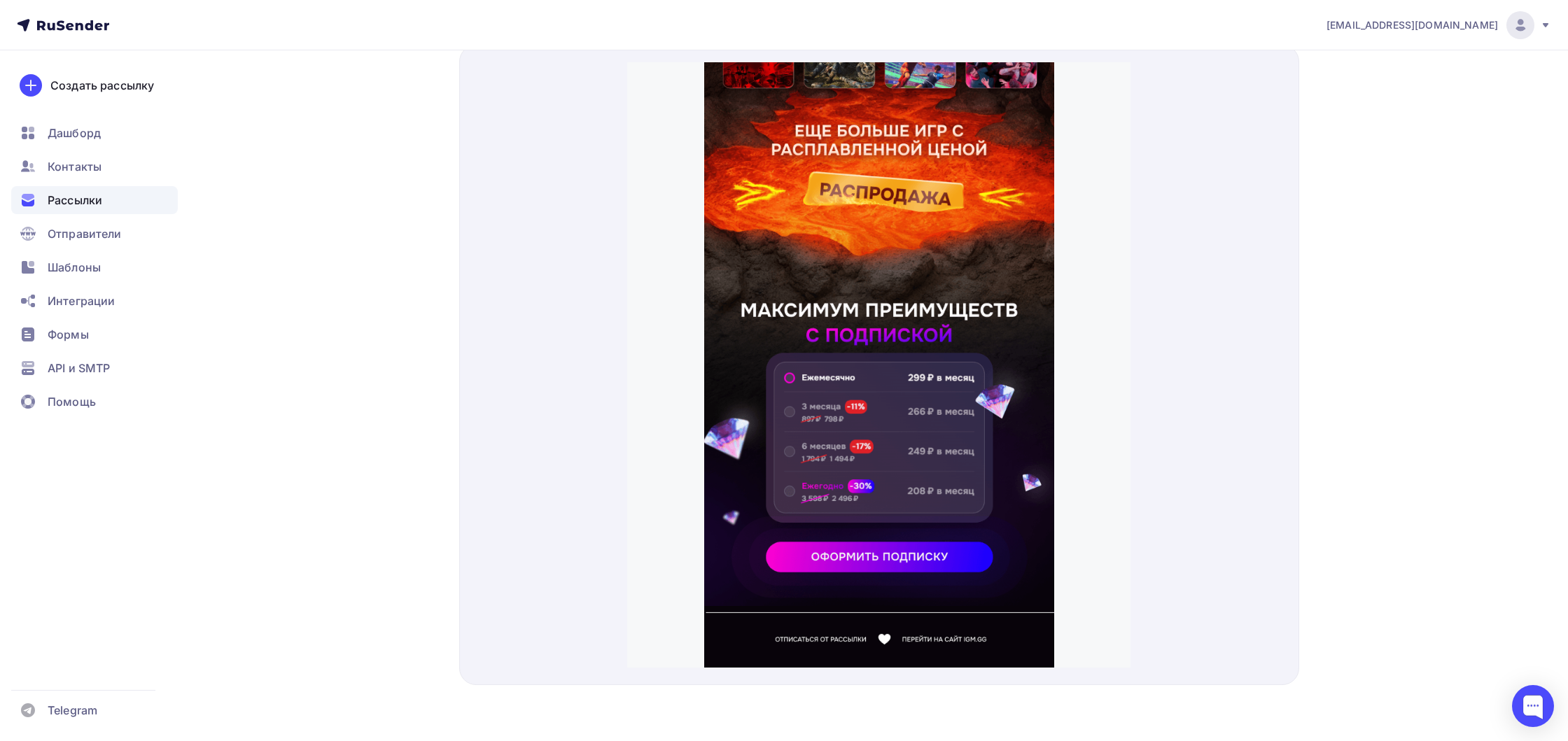
click at [817, 390] on img at bounding box center [879, 420] width 350 height 335
click at [797, 622] on img at bounding box center [791, 620] width 175 height 62
click at [73, 140] on span "Дашборд" at bounding box center [74, 133] width 53 height 17
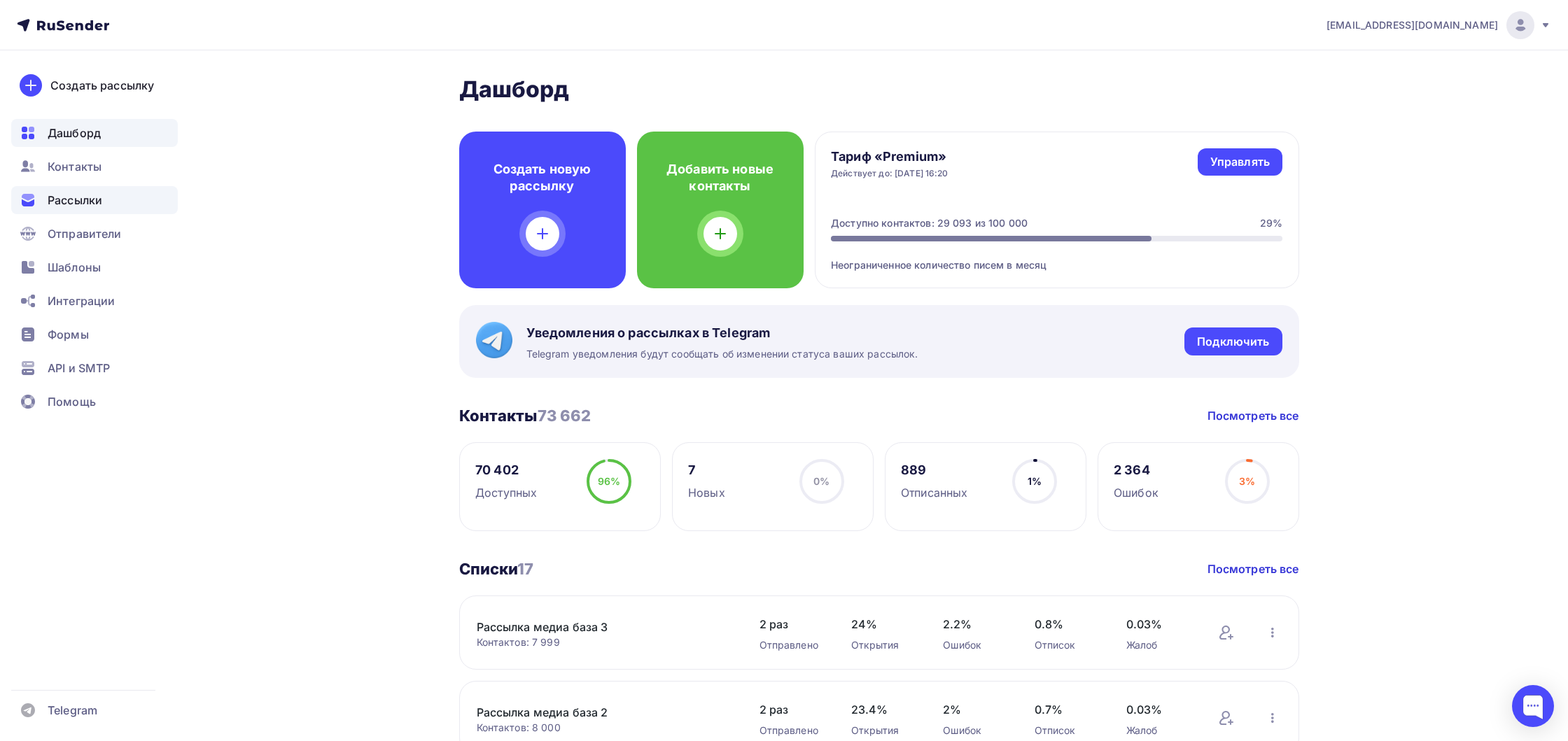
drag, startPoint x: 108, startPoint y: 202, endPoint x: 122, endPoint y: 207, distance: 14.9
click at [108, 202] on div "Рассылки" at bounding box center [94, 200] width 166 height 28
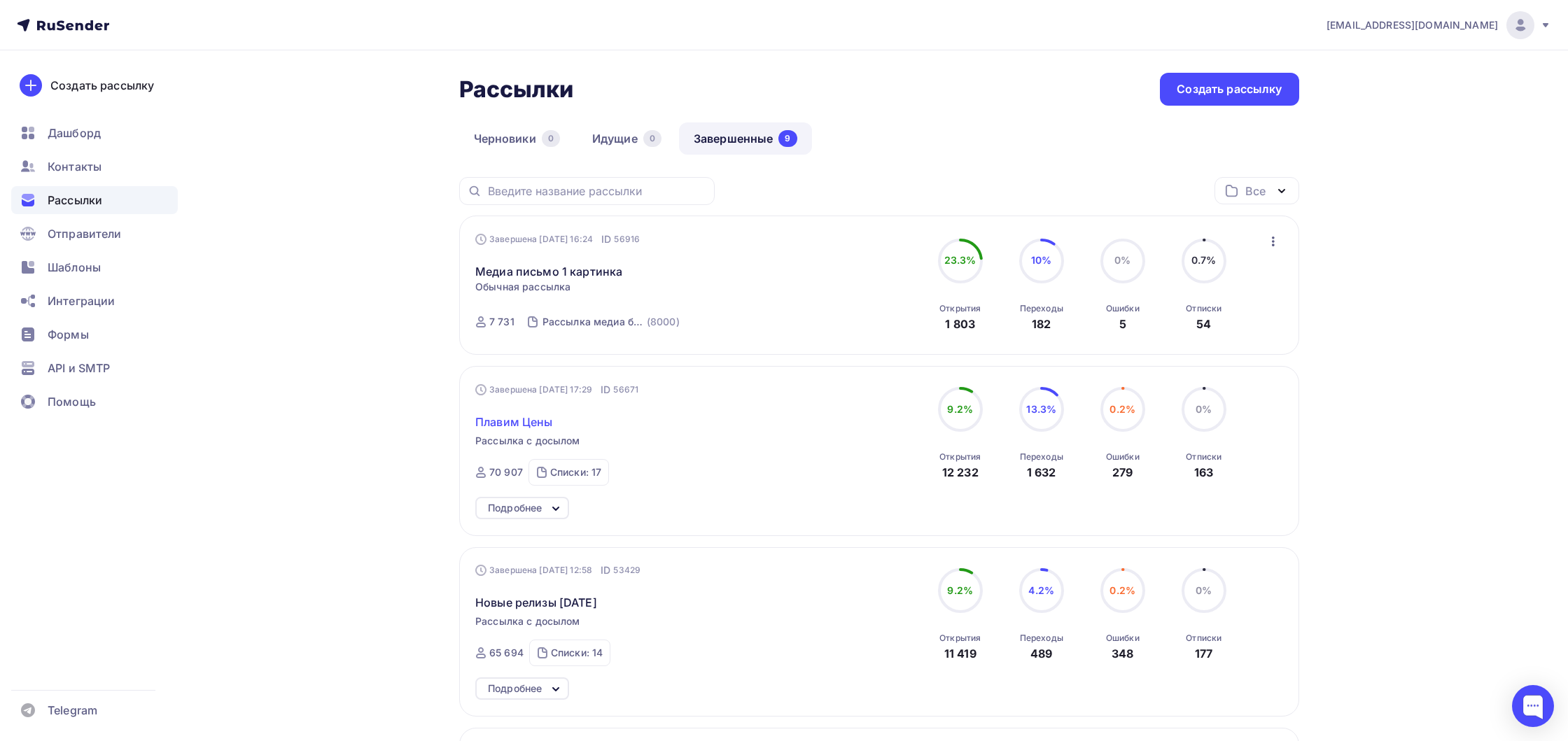
click at [538, 428] on span "Плавим Цены" at bounding box center [513, 421] width 78 height 17
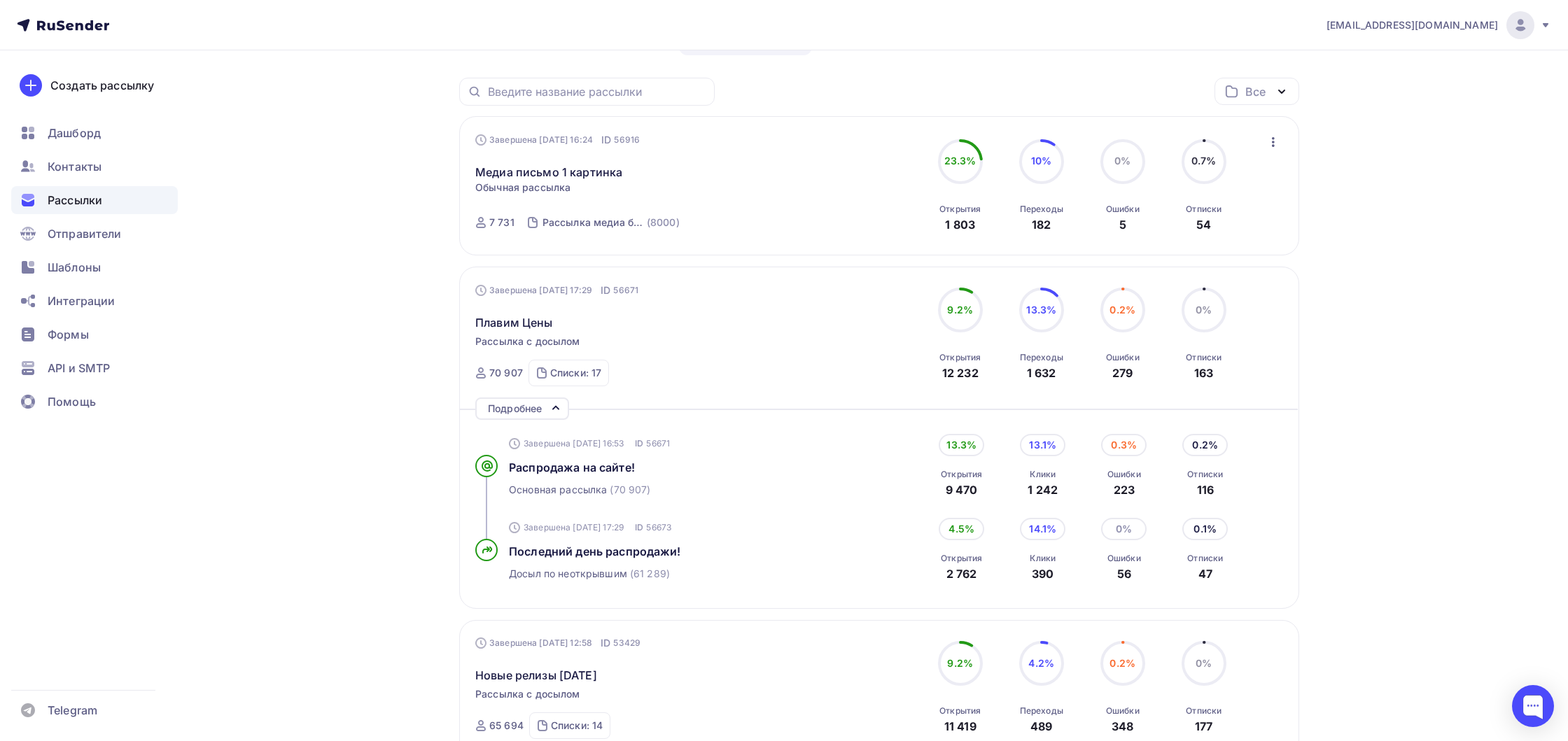
scroll to position [103, 0]
click at [600, 469] on span "Распродажа на сайте!" at bounding box center [571, 463] width 126 height 14
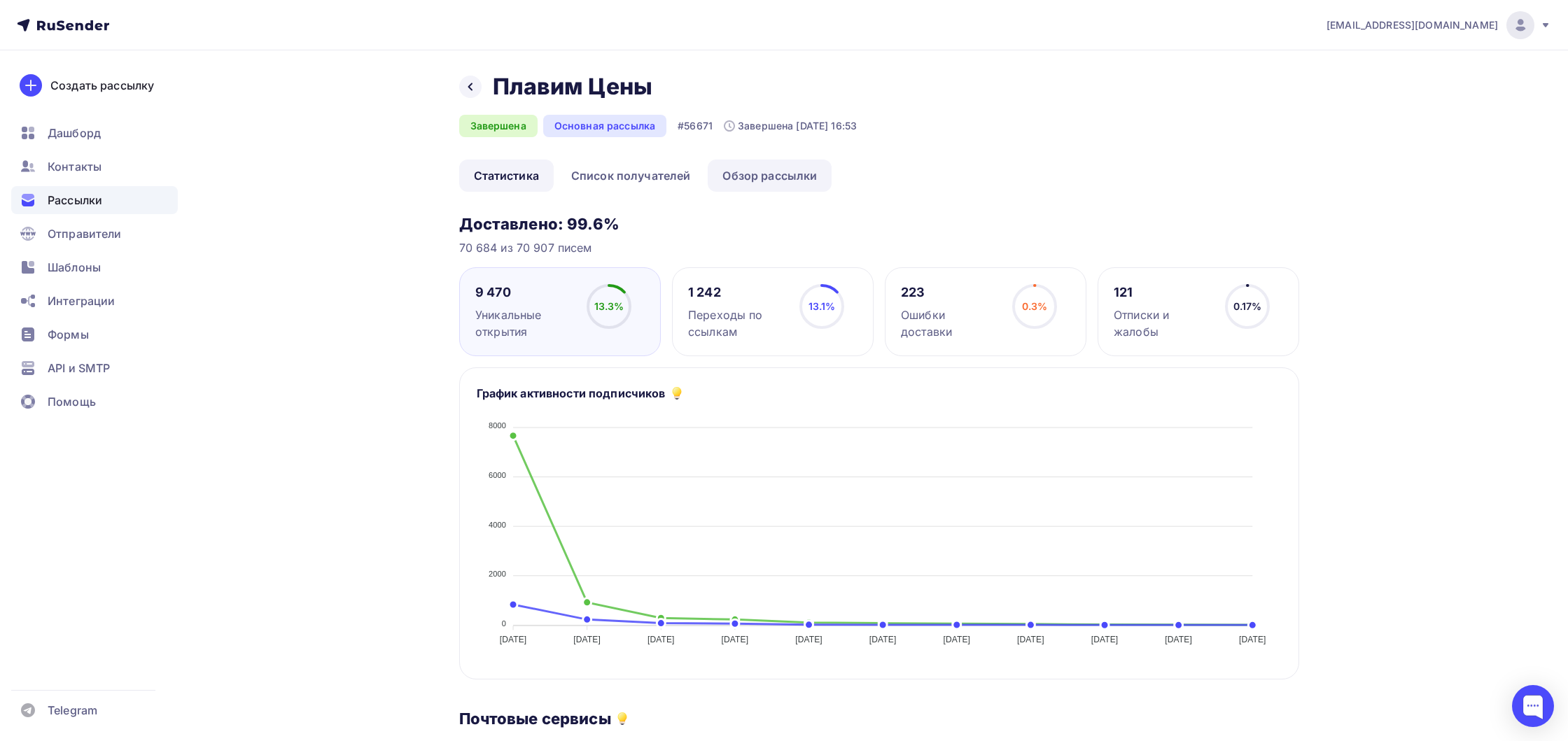
click at [765, 191] on link "Обзор рассылки" at bounding box center [770, 176] width 124 height 32
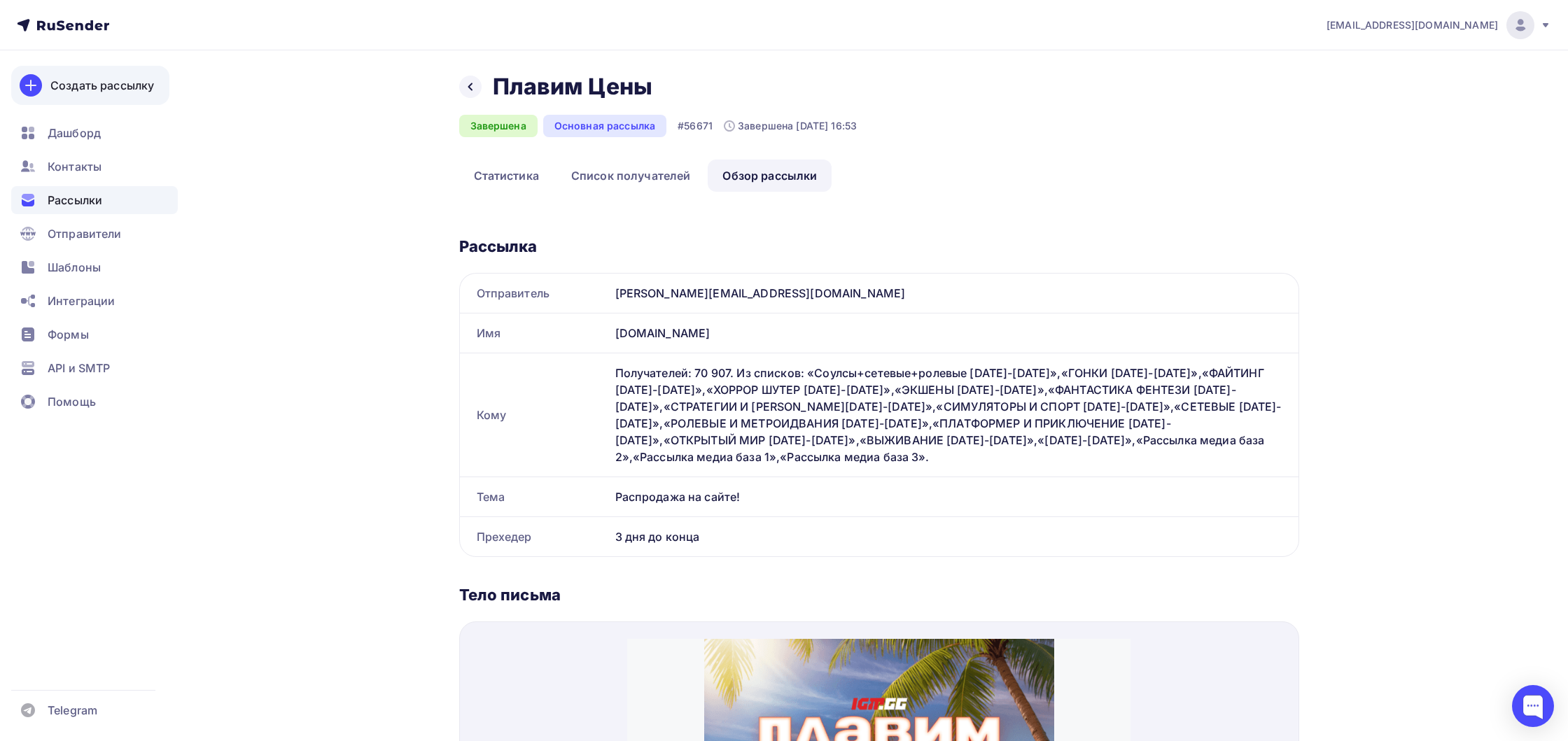
click at [108, 94] on link "Создать рассылку" at bounding box center [90, 85] width 158 height 39
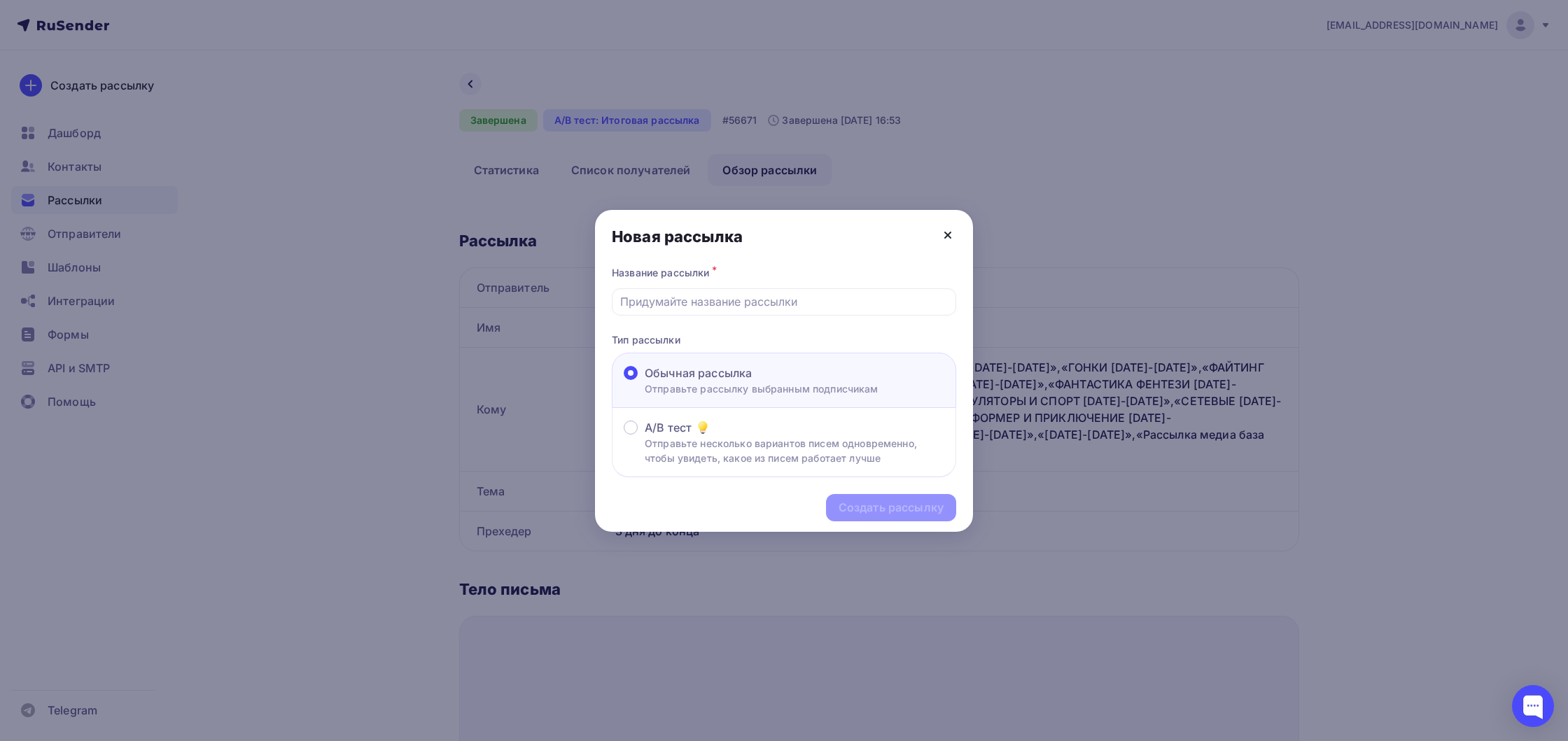
click at [946, 235] on icon at bounding box center [948, 235] width 6 height 6
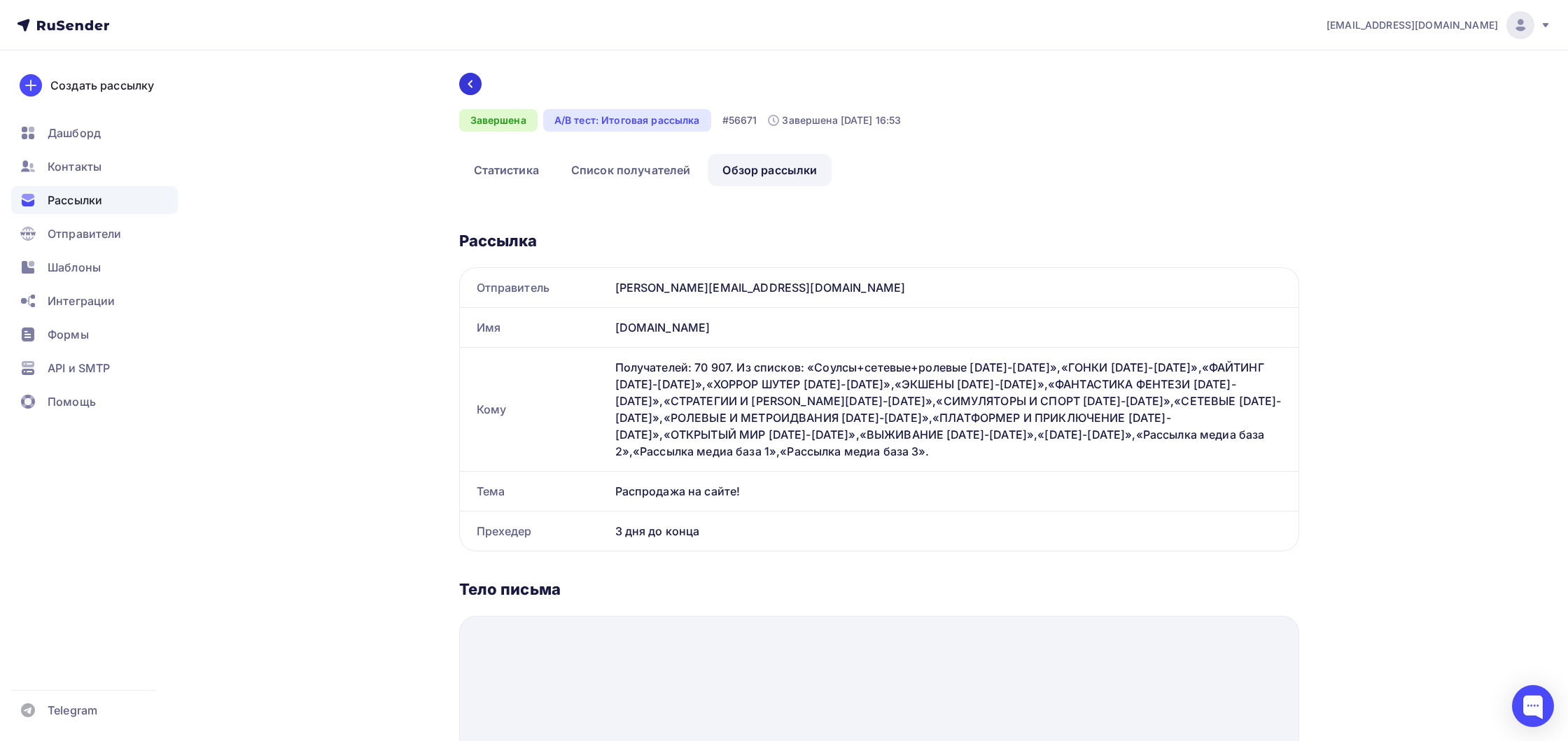
click at [465, 87] on icon at bounding box center [470, 84] width 11 height 11
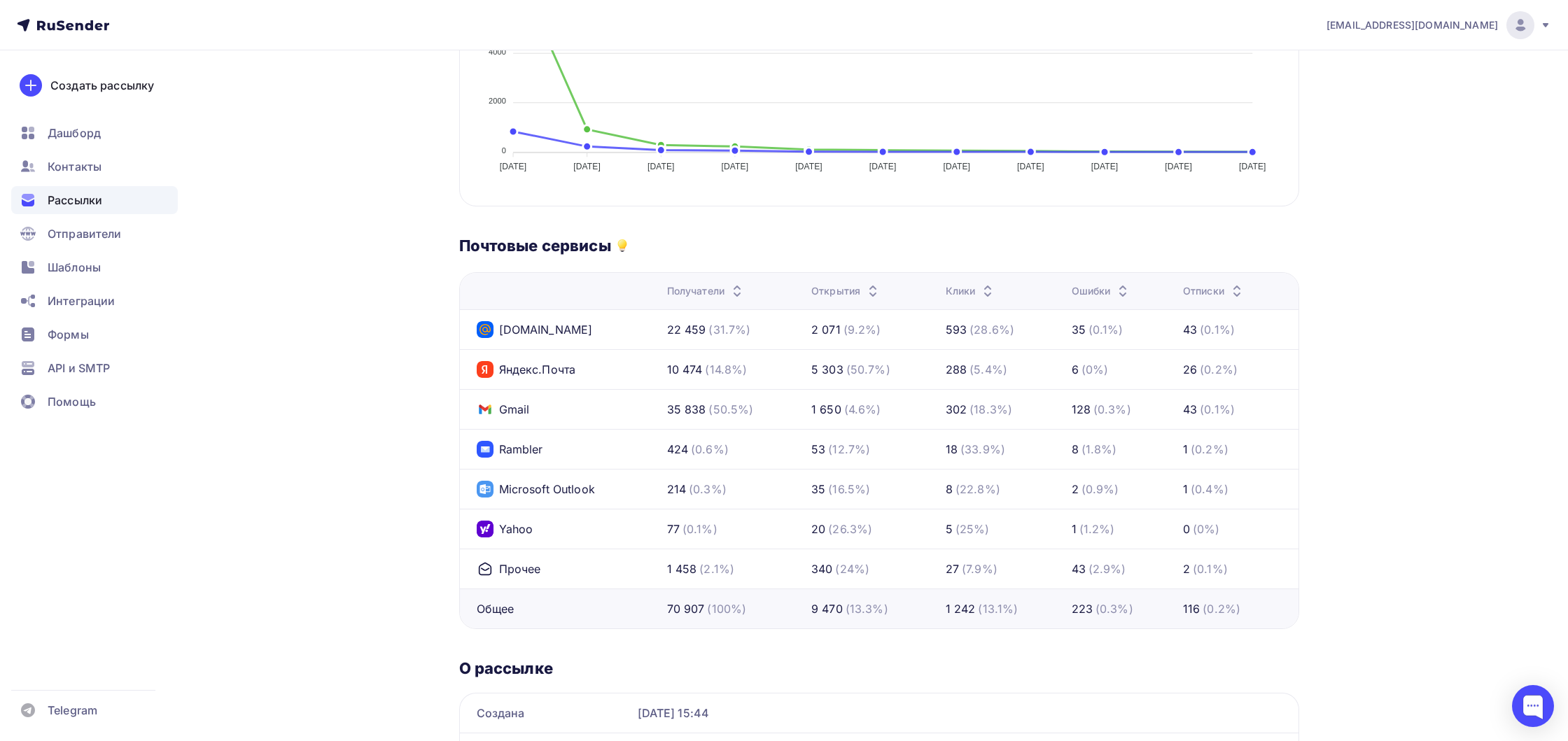
scroll to position [596, 0]
